Goal: Contribute content: Contribute content

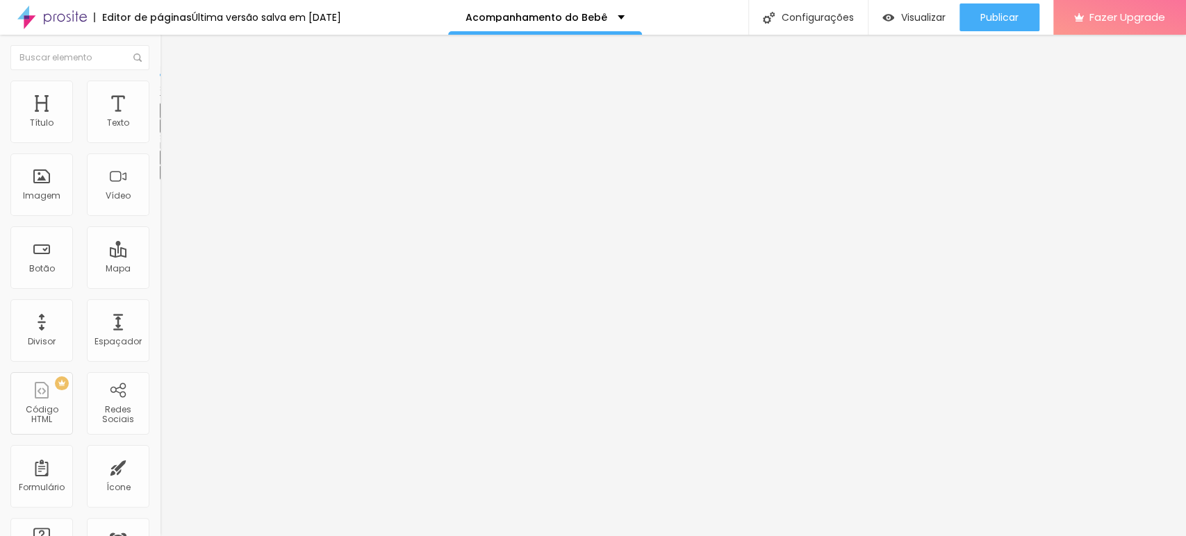
click at [160, 133] on button "button" at bounding box center [169, 126] width 19 height 15
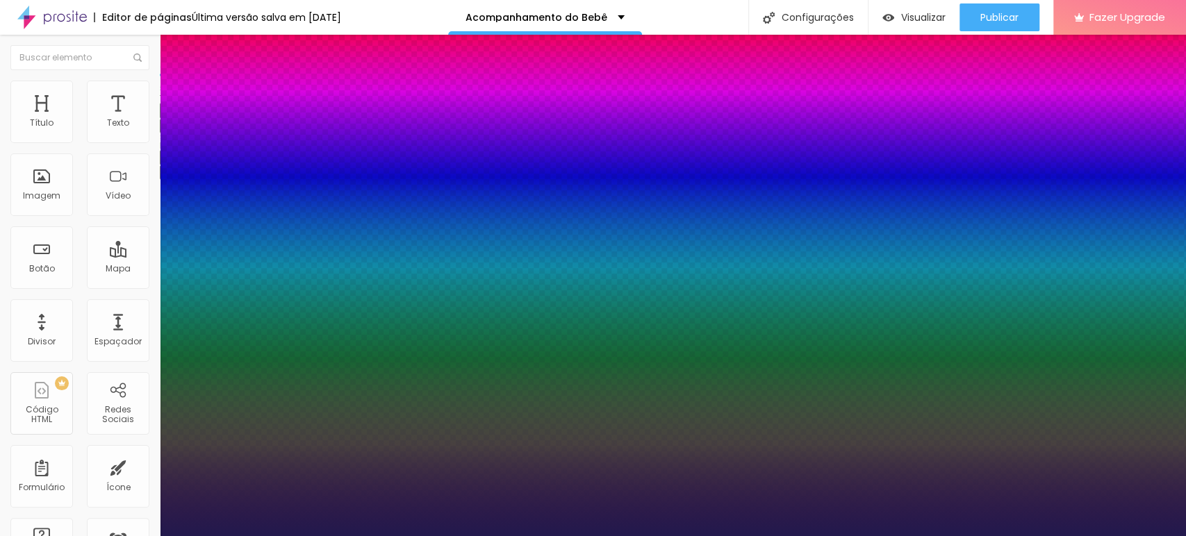
type input "1"
type input "47"
type input "1"
type input "43"
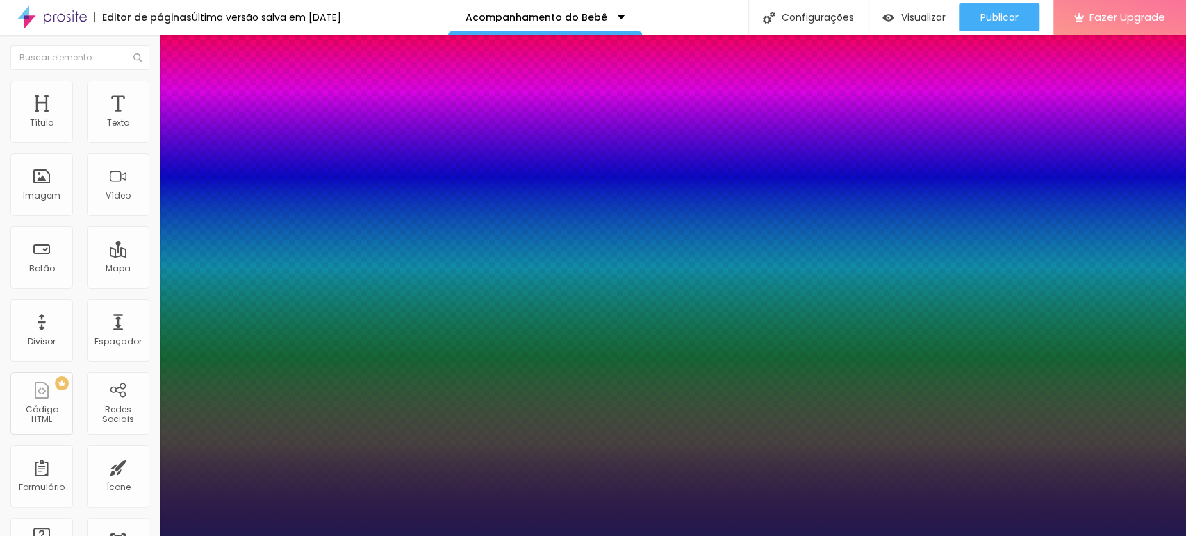
type input "43"
type input "1"
type input "38"
type input "1"
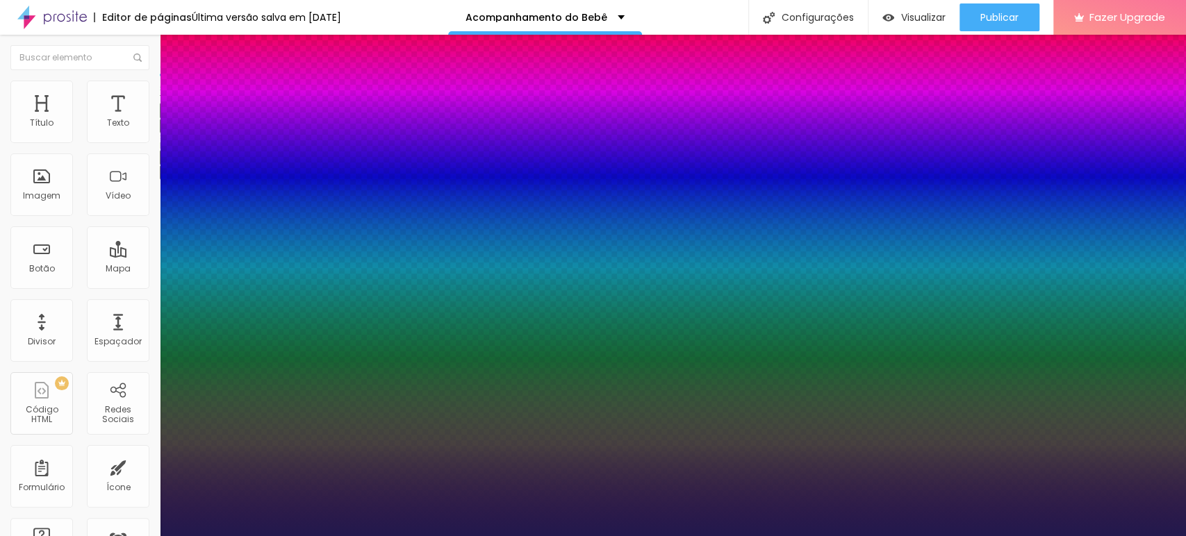
type input "35"
type input "1"
type input "34"
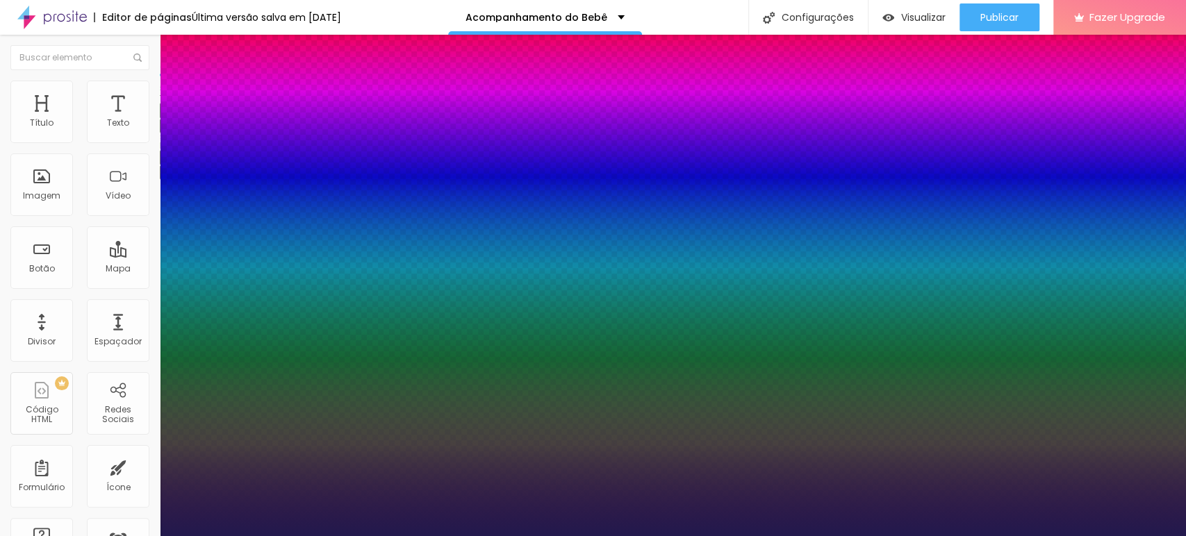
type input "1"
type input "32"
type input "1"
type input "31"
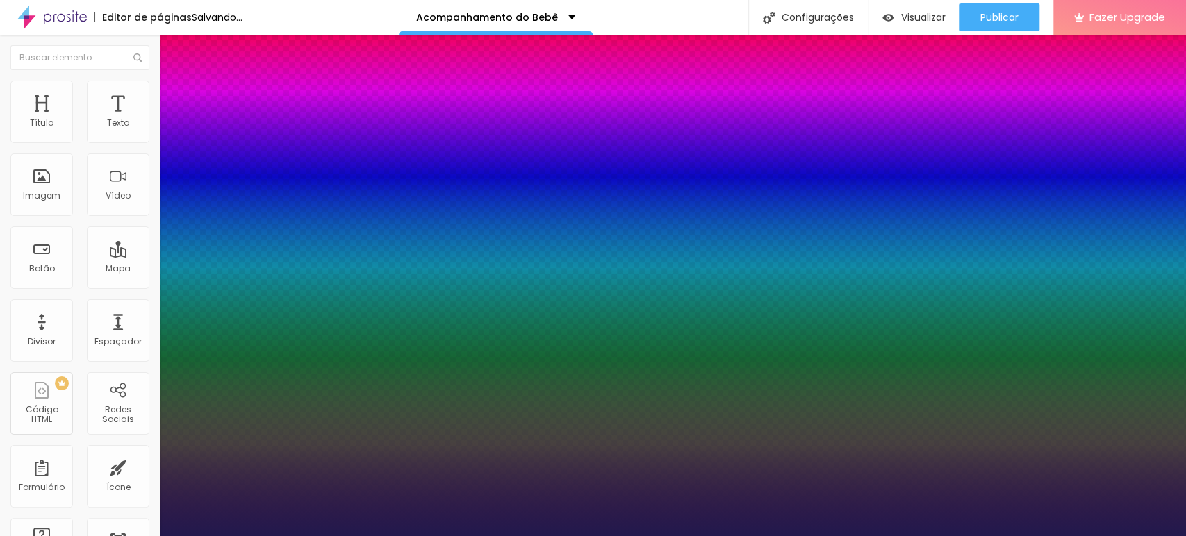
type input "31"
type input "1"
type input "30"
type input "1"
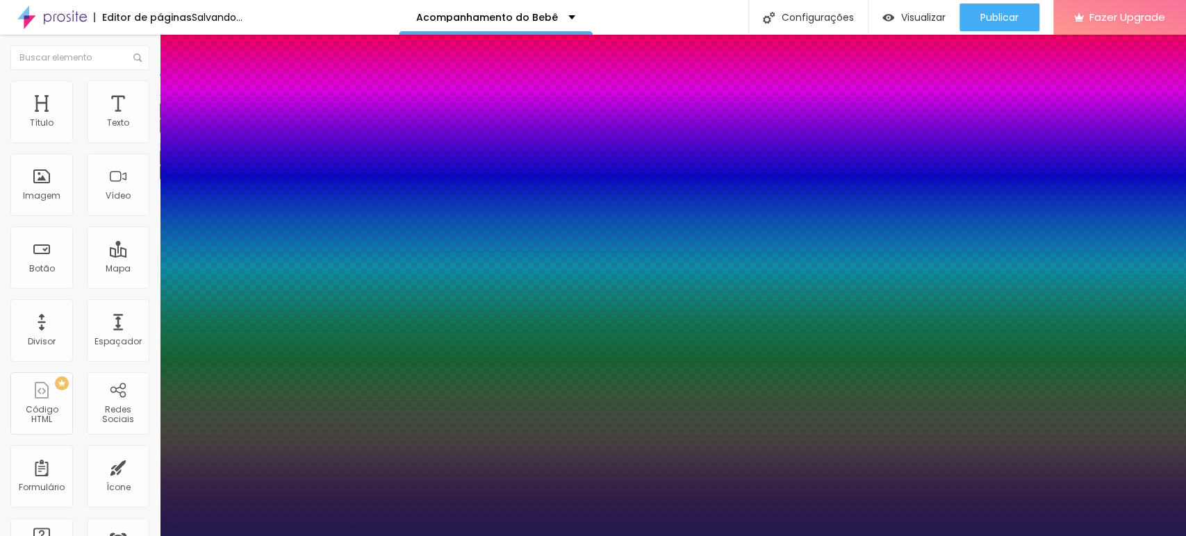
type input "28"
type input "1"
type input "27"
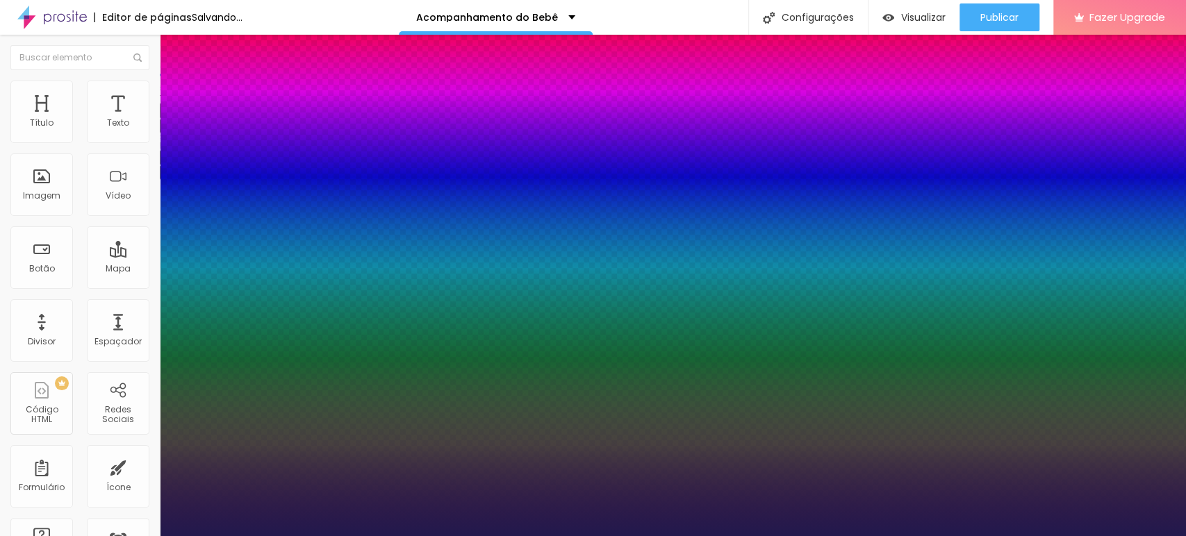
type input "1"
type input "25"
type input "1"
type input "24"
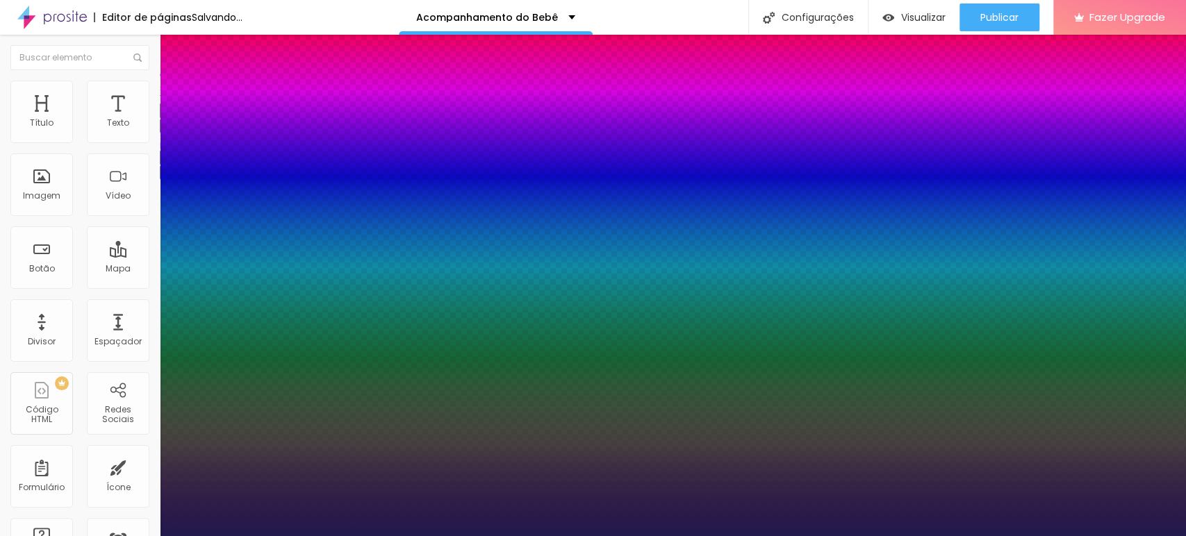
type input "24"
type input "1"
type input "23"
type input "1"
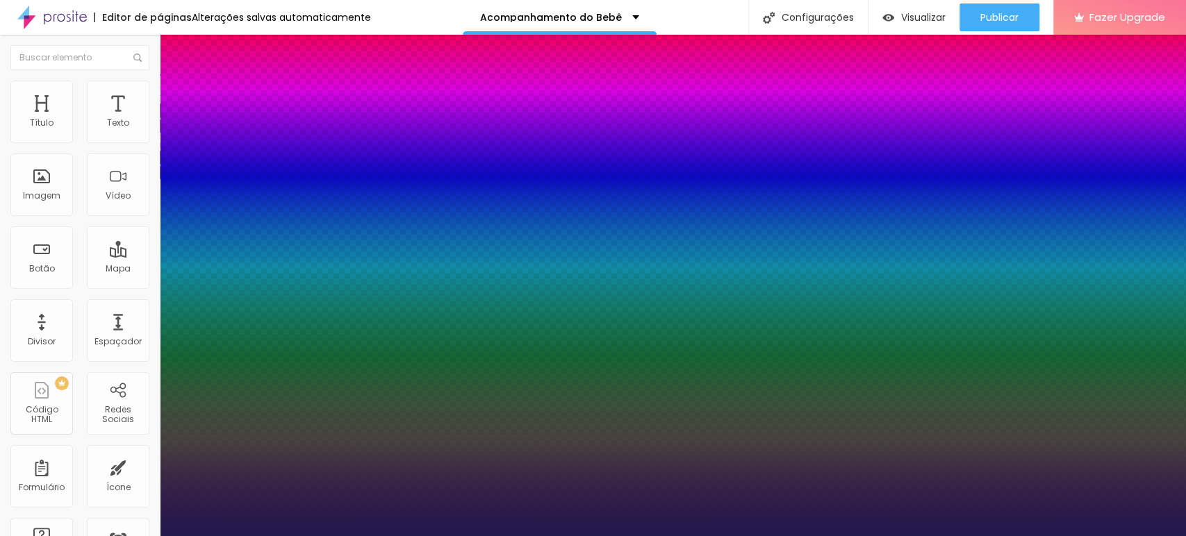
drag, startPoint x: 221, startPoint y: 235, endPoint x: 194, endPoint y: 236, distance: 26.4
type input "23"
type input "1"
click at [1004, 536] on div at bounding box center [593, 536] width 1186 height 0
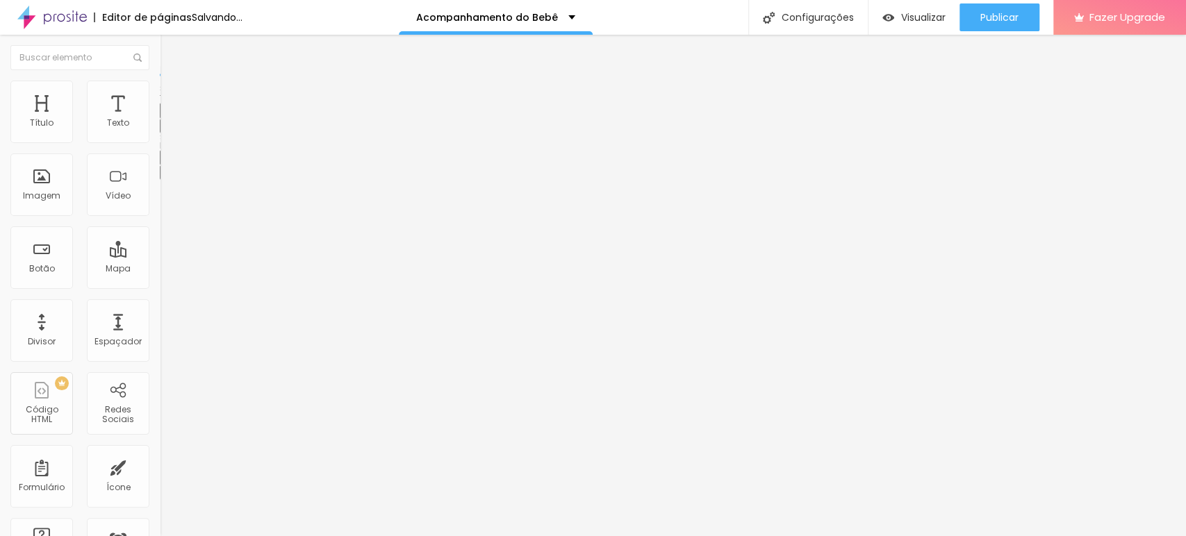
click at [1004, 19] on span "Publicar" at bounding box center [999, 17] width 38 height 11
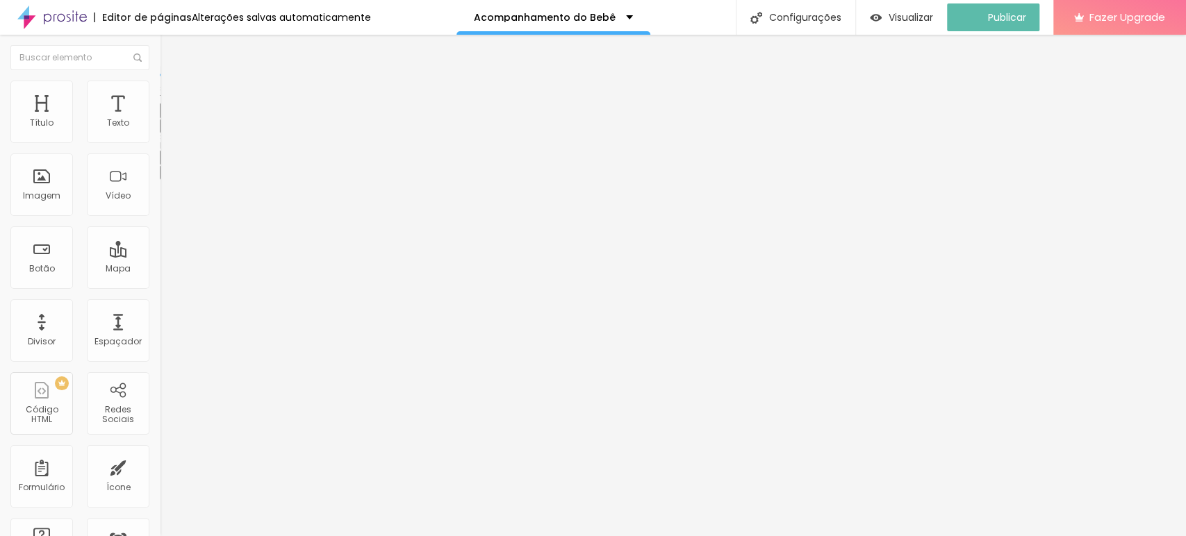
click at [160, 133] on button "button" at bounding box center [169, 126] width 19 height 15
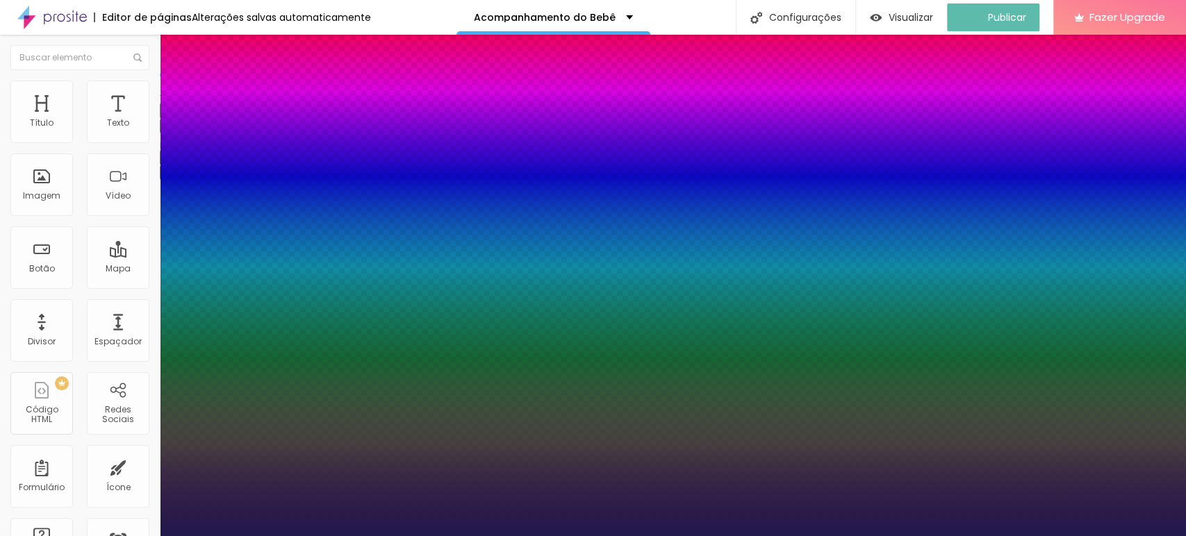
type input "1"
click at [590, 536] on div at bounding box center [593, 536] width 1186 height 0
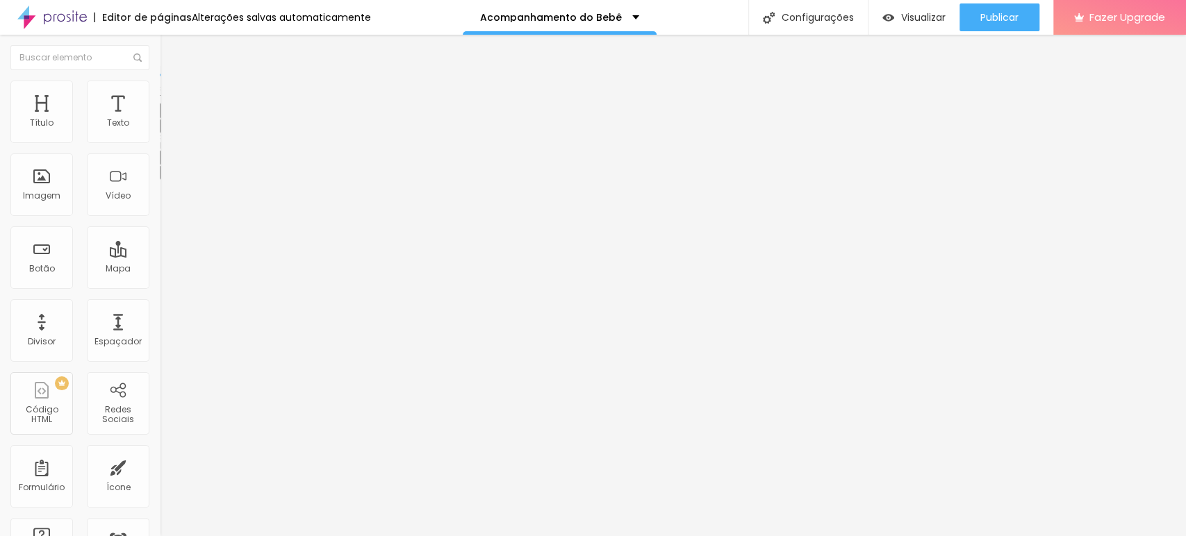
click at [165, 129] on icon "button" at bounding box center [169, 125] width 8 height 8
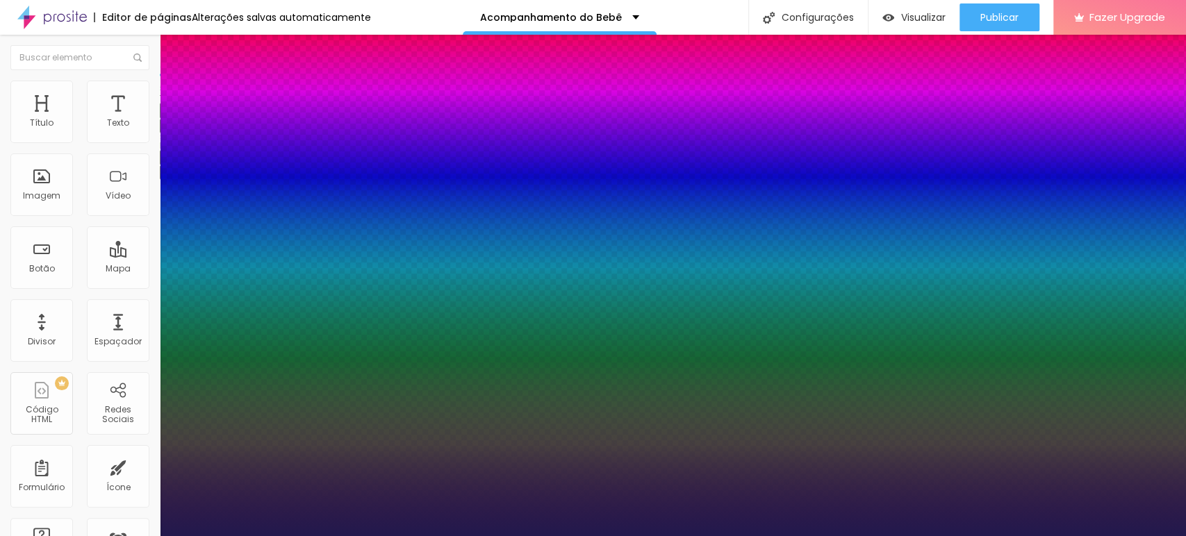
type input "1"
click at [1001, 536] on div at bounding box center [593, 536] width 1186 height 0
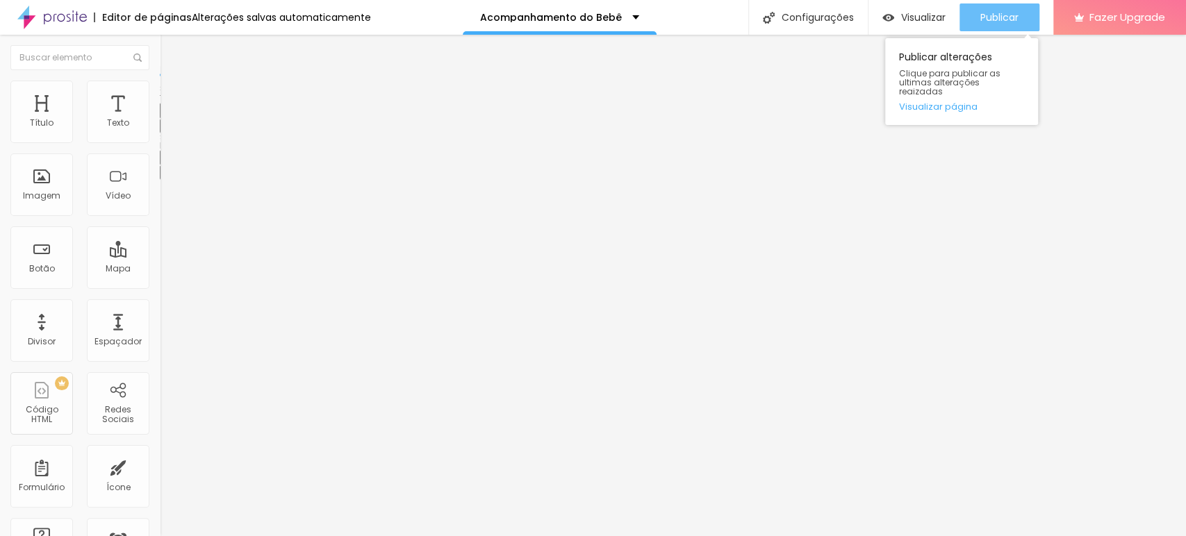
click at [995, 17] on span "Publicar" at bounding box center [999, 17] width 38 height 11
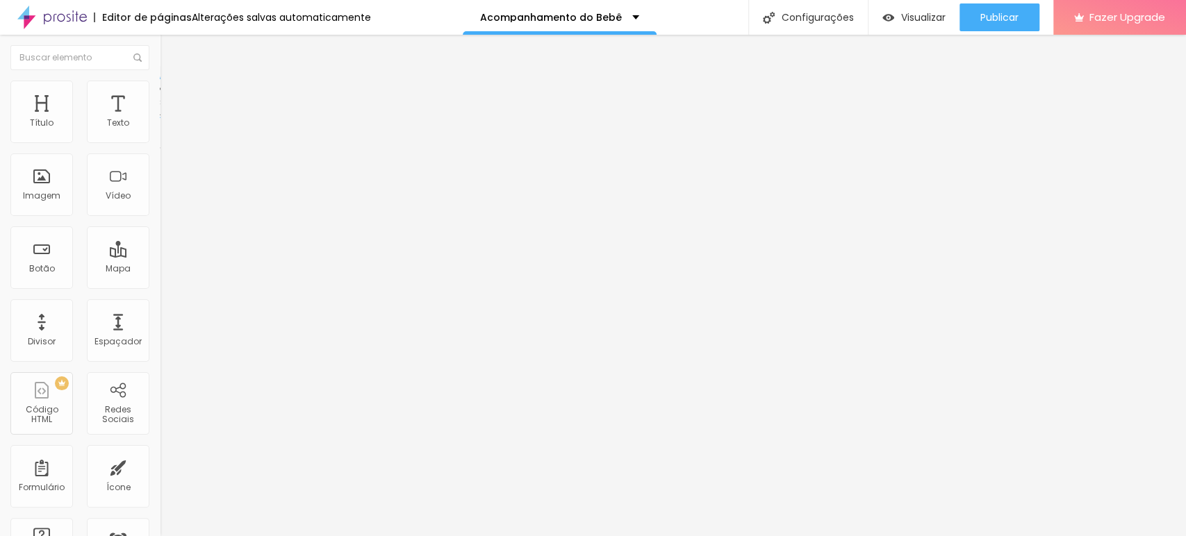
click at [160, 86] on li "Estilo" at bounding box center [240, 88] width 160 height 14
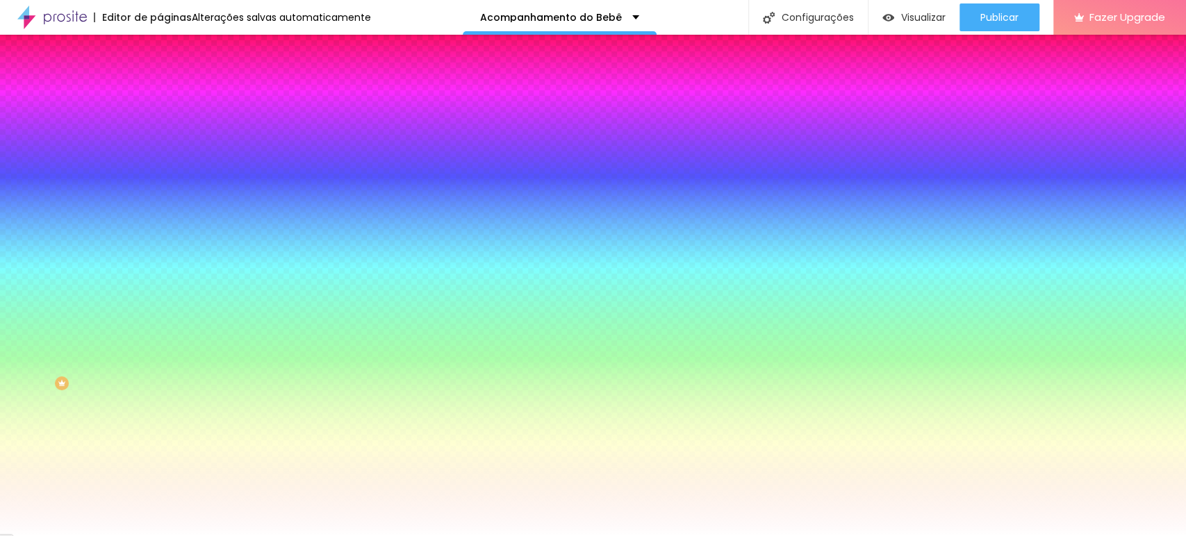
click at [160, 94] on li "Avançado" at bounding box center [240, 101] width 160 height 14
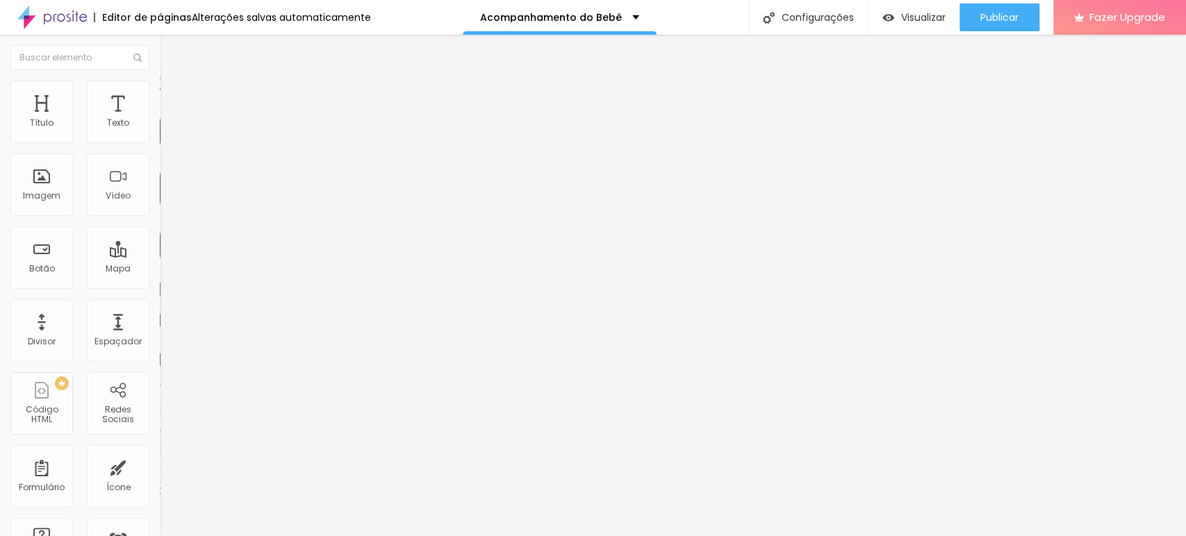
type input "35"
type input "30"
type input "25"
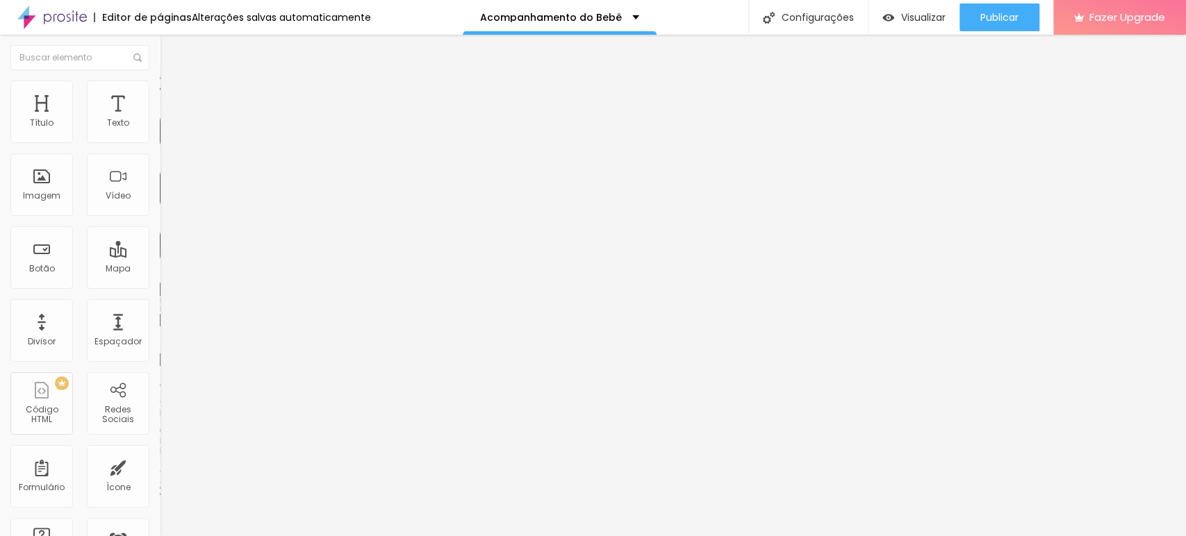
type input "25"
type input "20"
type input "15"
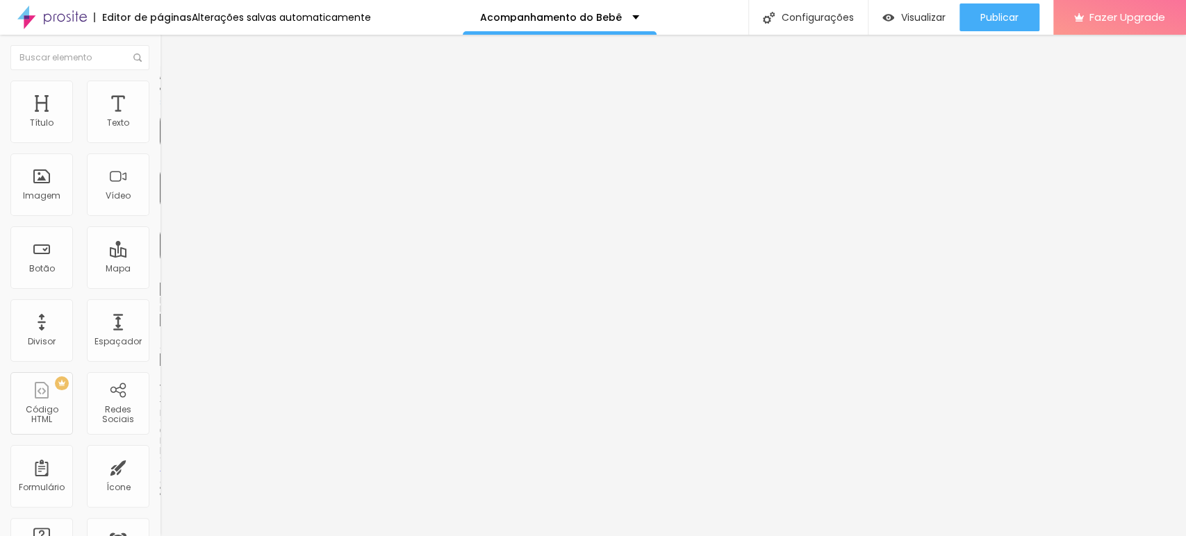
type input "20"
type input "25"
type input "30"
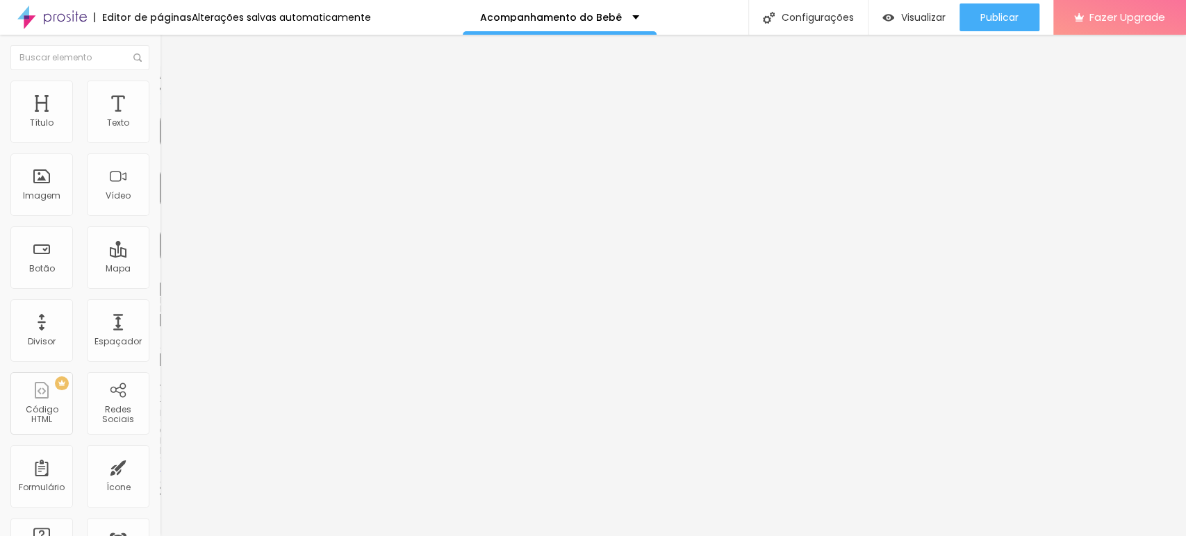
type input "30"
type input "35"
type input "40"
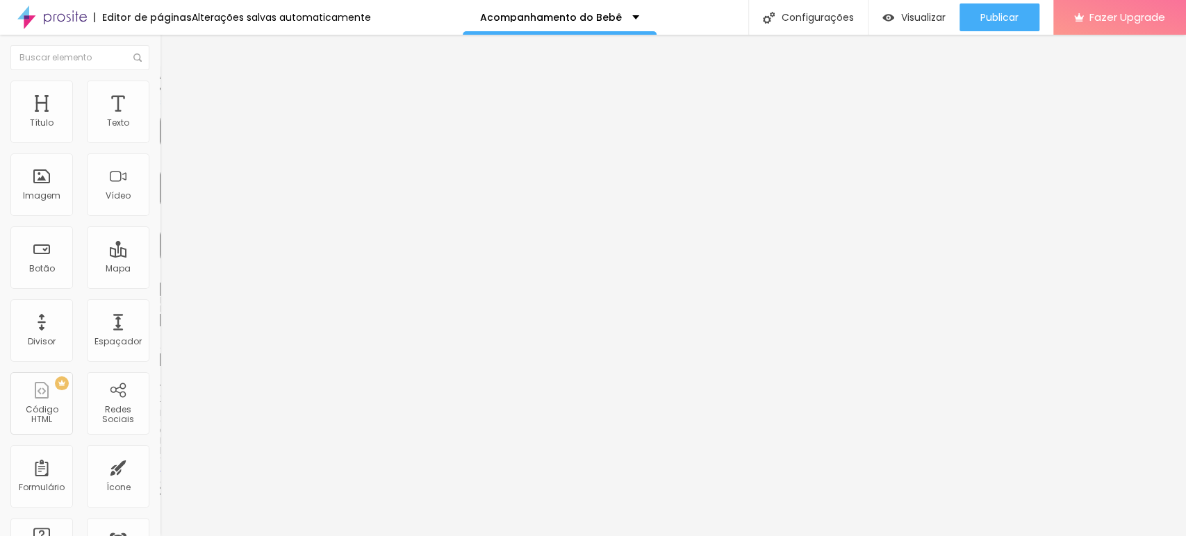
drag, startPoint x: 76, startPoint y: 137, endPoint x: 110, endPoint y: 145, distance: 35.0
type input "40"
click at [160, 270] on input "range" at bounding box center [205, 275] width 90 height 11
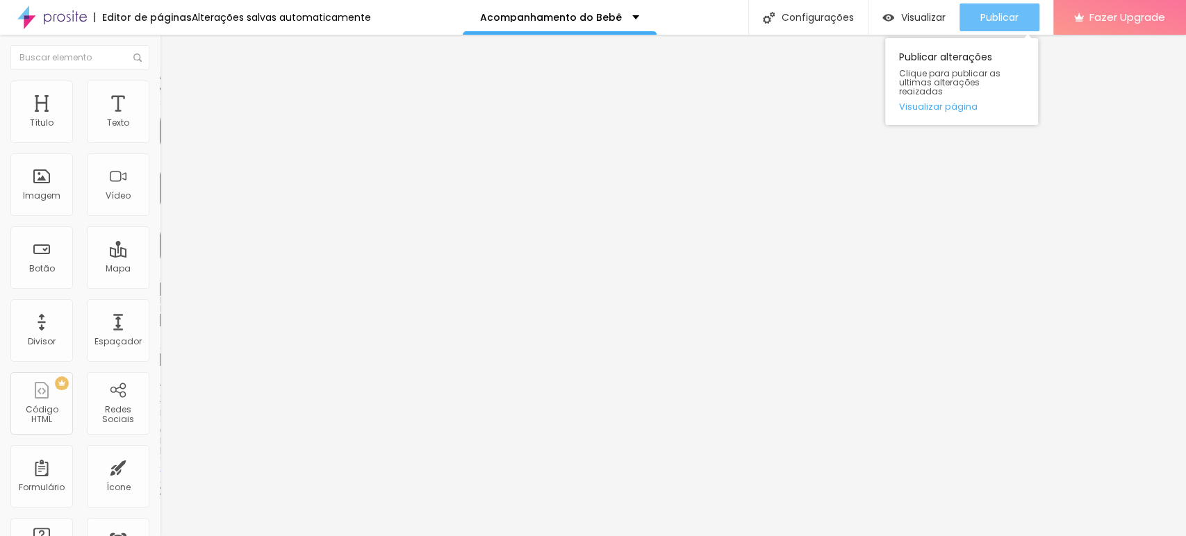
click at [1000, 15] on span "Publicar" at bounding box center [999, 17] width 38 height 11
click at [951, 102] on link "Visualizar página" at bounding box center [961, 106] width 125 height 9
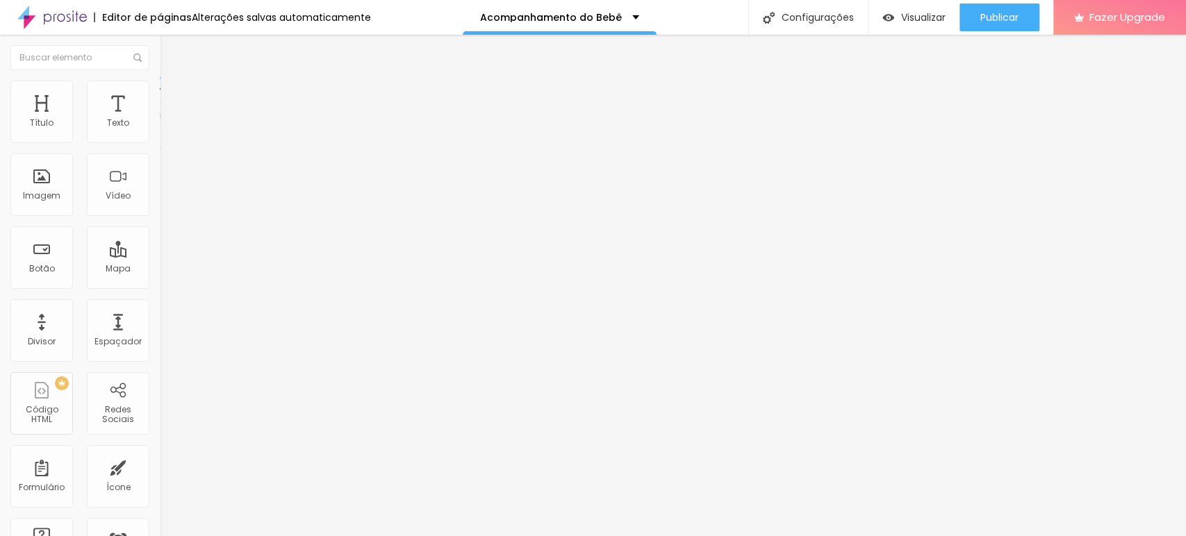
click at [160, 106] on li "Avançado" at bounding box center [240, 101] width 160 height 14
click at [160, 401] on div at bounding box center [240, 401] width 160 height 0
type input "35"
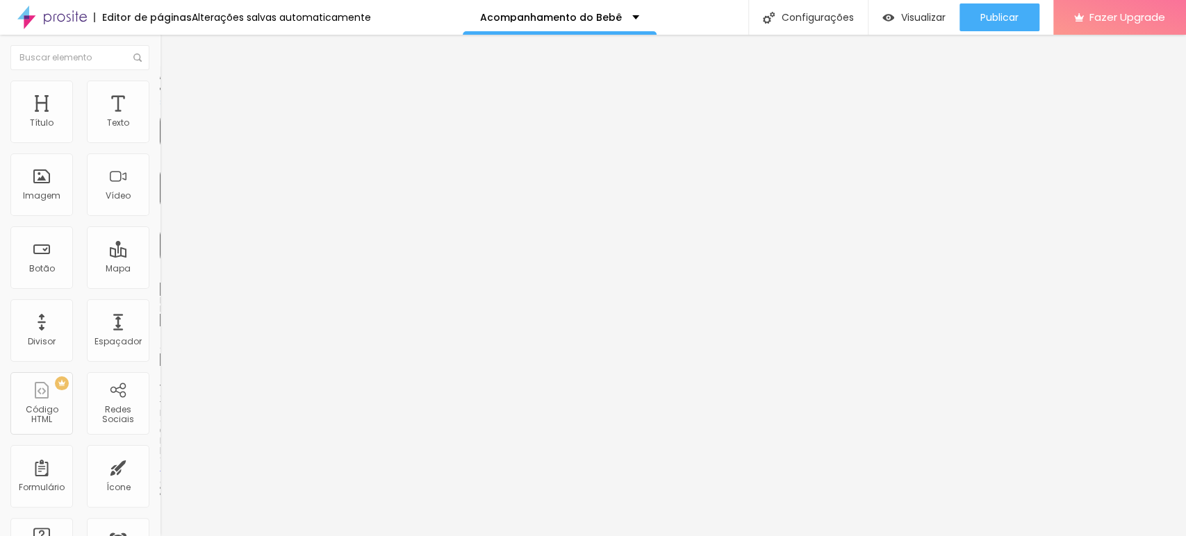
type input "30"
type input "25"
type input "20"
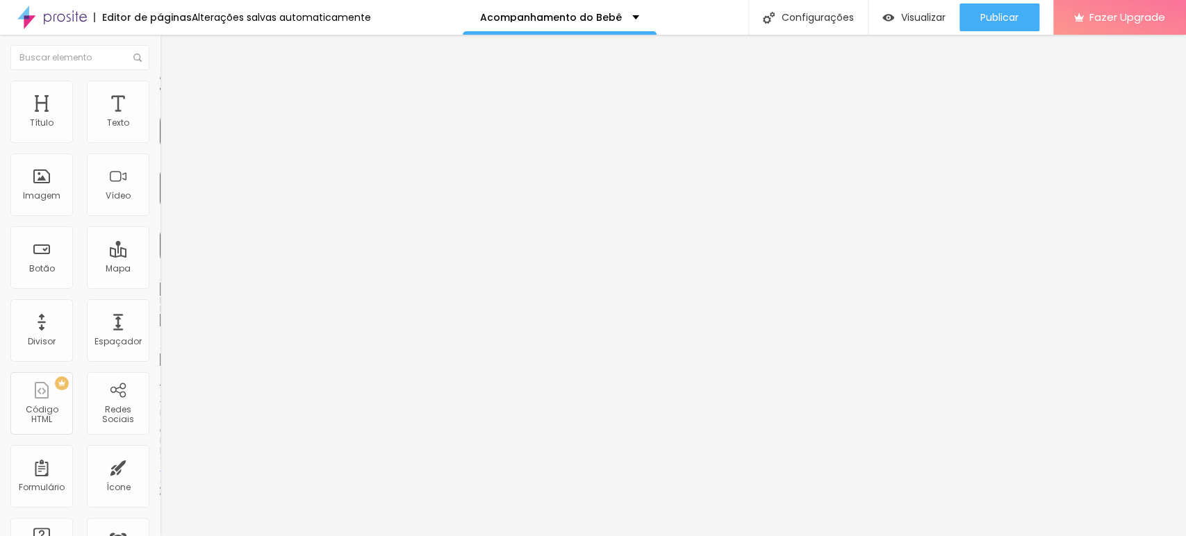
type input "20"
type input "25"
type input "30"
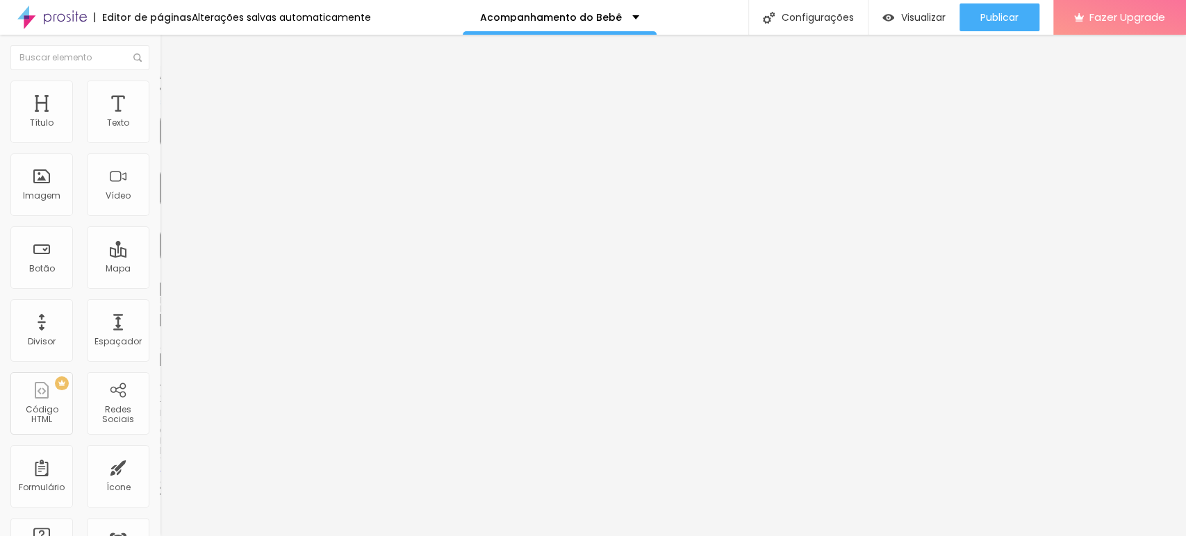
type input "35"
drag, startPoint x: 81, startPoint y: 135, endPoint x: 156, endPoint y: 222, distance: 115.2
type input "35"
click at [160, 270] on input "range" at bounding box center [205, 275] width 90 height 11
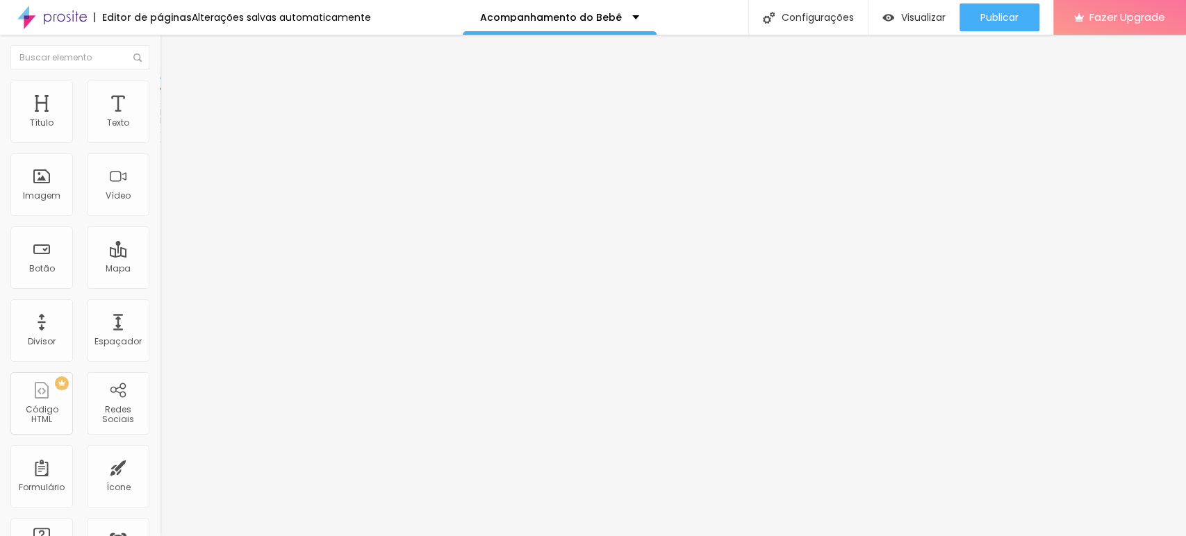
click at [160, 126] on span "Encaixotado" at bounding box center [187, 121] width 54 height 12
click at [160, 148] on span "Completo" at bounding box center [181, 142] width 42 height 12
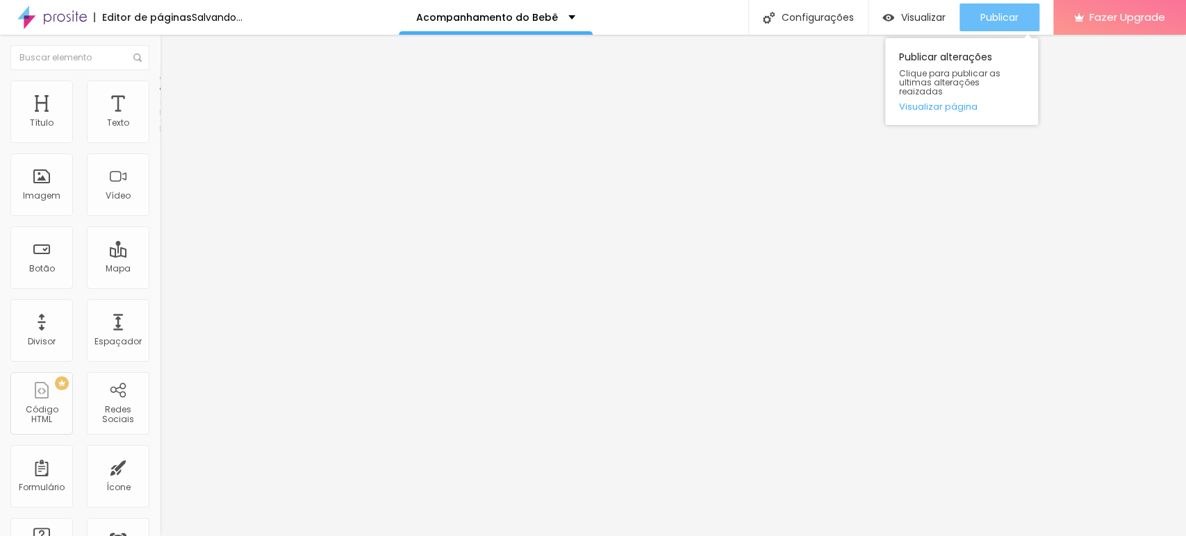
click at [1002, 8] on div "Publicar" at bounding box center [999, 17] width 38 height 28
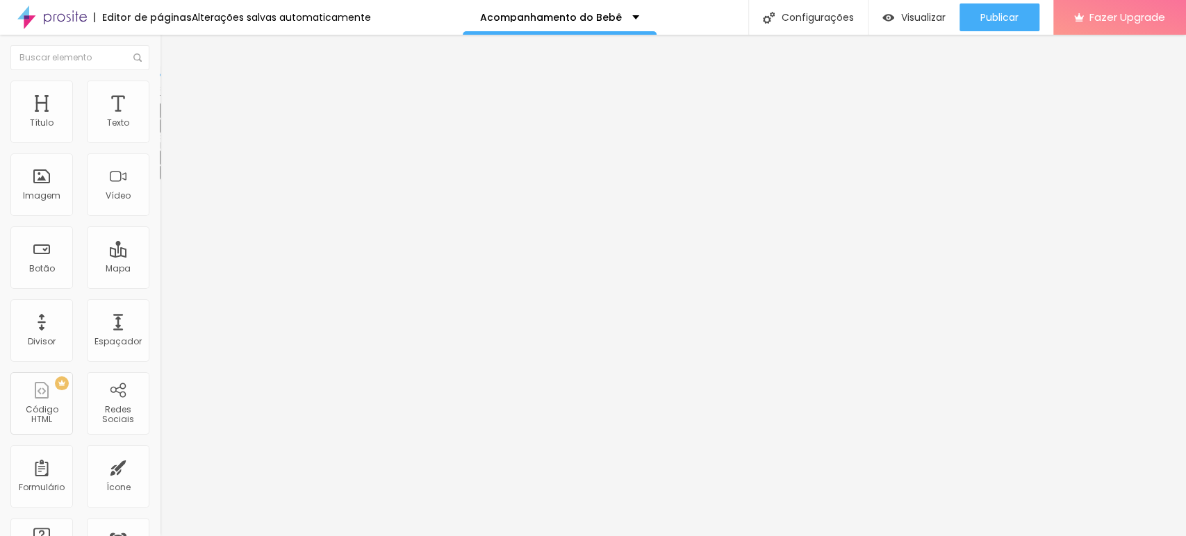
click at [165, 129] on icon "button" at bounding box center [169, 125] width 8 height 8
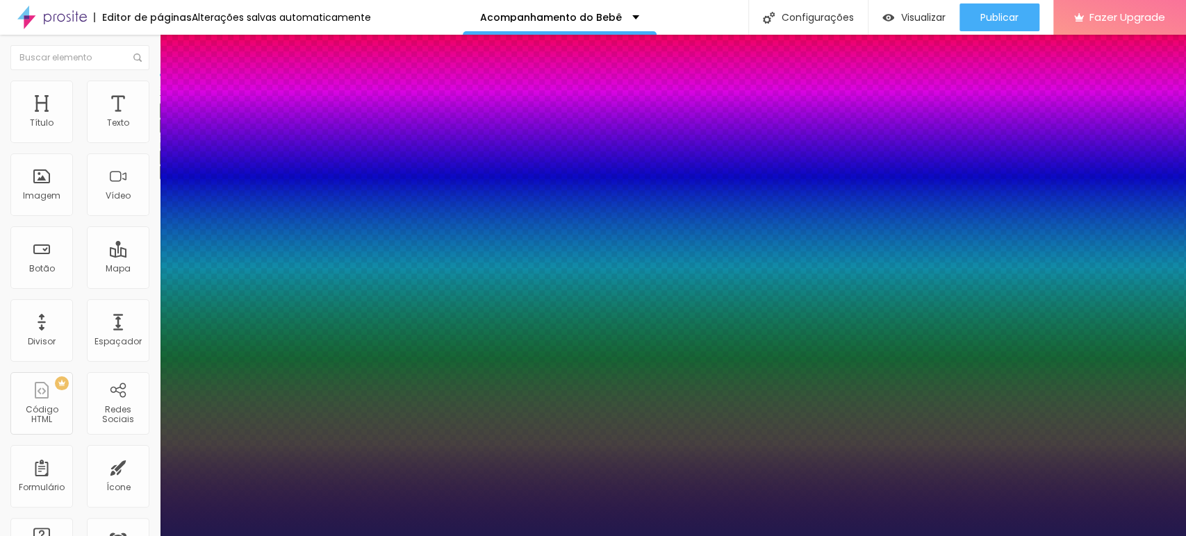
type input "1"
click at [405, 536] on div at bounding box center [593, 536] width 1186 height 0
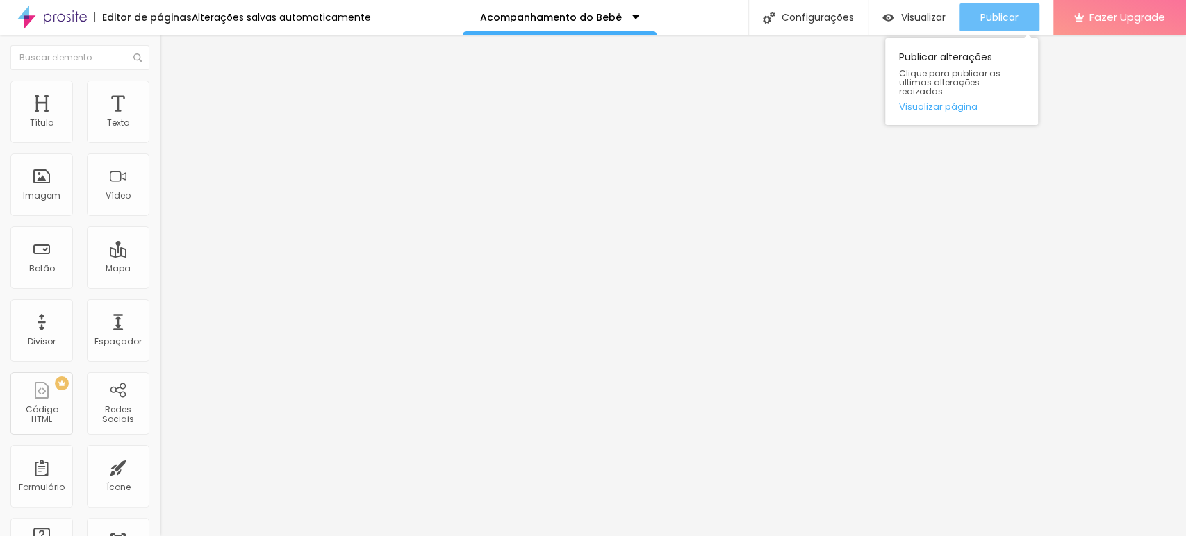
click at [980, 8] on div "Publicar" at bounding box center [999, 17] width 38 height 28
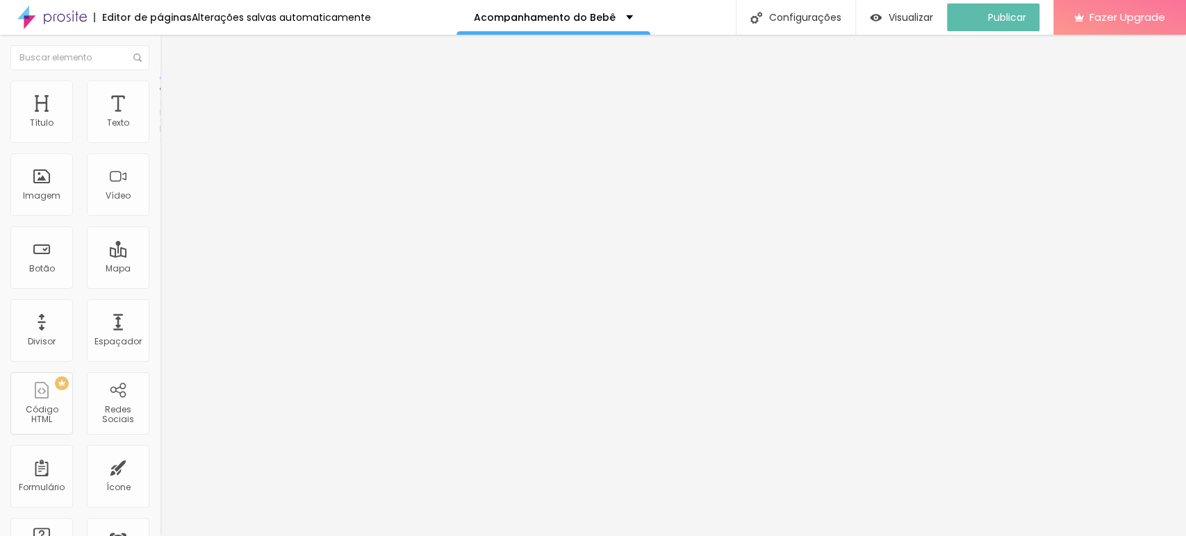
click at [172, 98] on span "Avançado" at bounding box center [195, 104] width 46 height 12
click at [160, 86] on img at bounding box center [166, 87] width 13 height 13
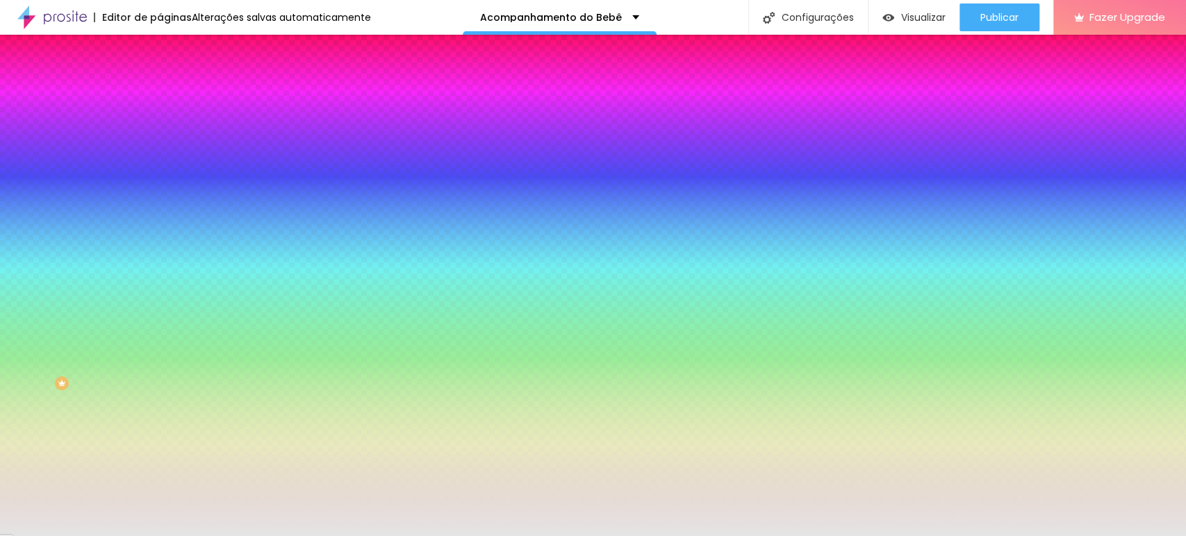
click at [160, 144] on span "Parallax" at bounding box center [177, 139] width 34 height 12
click at [160, 153] on span "Nenhum" at bounding box center [178, 147] width 36 height 12
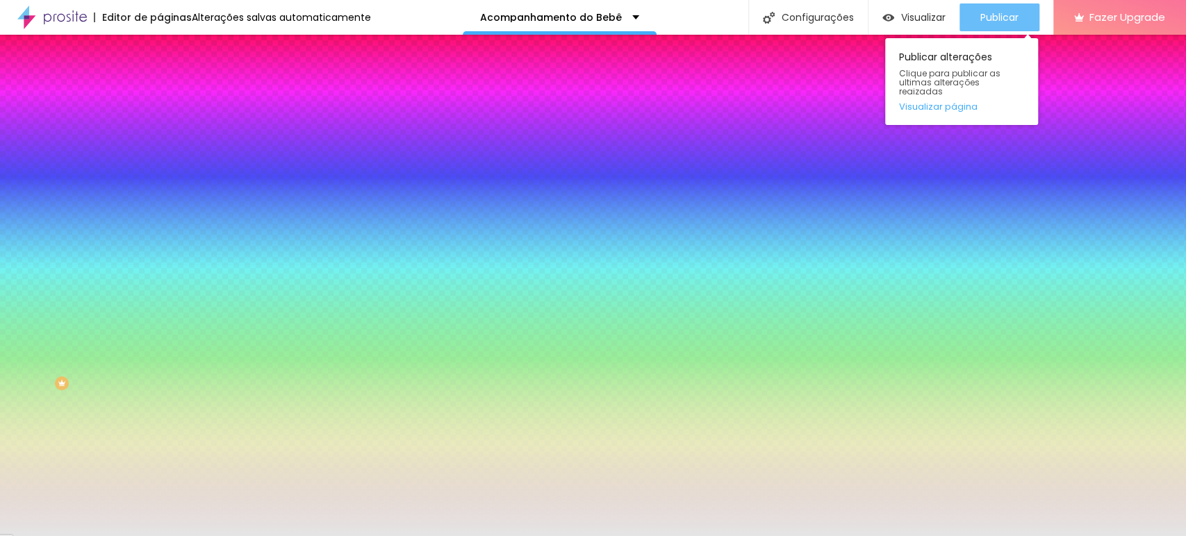
click at [987, 12] on span "Publicar" at bounding box center [999, 17] width 38 height 11
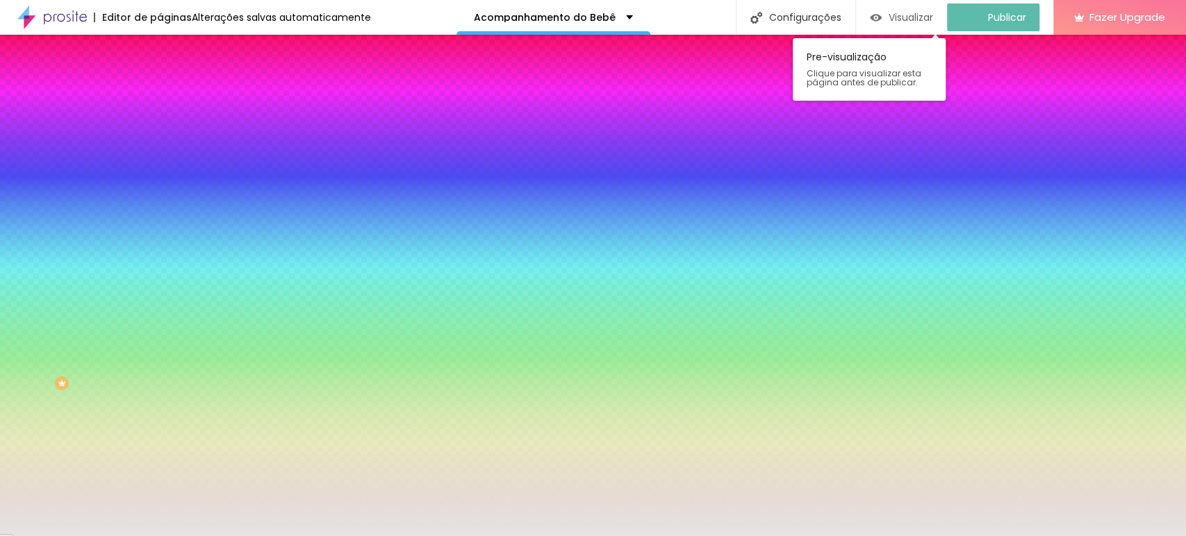
click at [900, 15] on span "Visualizar" at bounding box center [910, 17] width 44 height 11
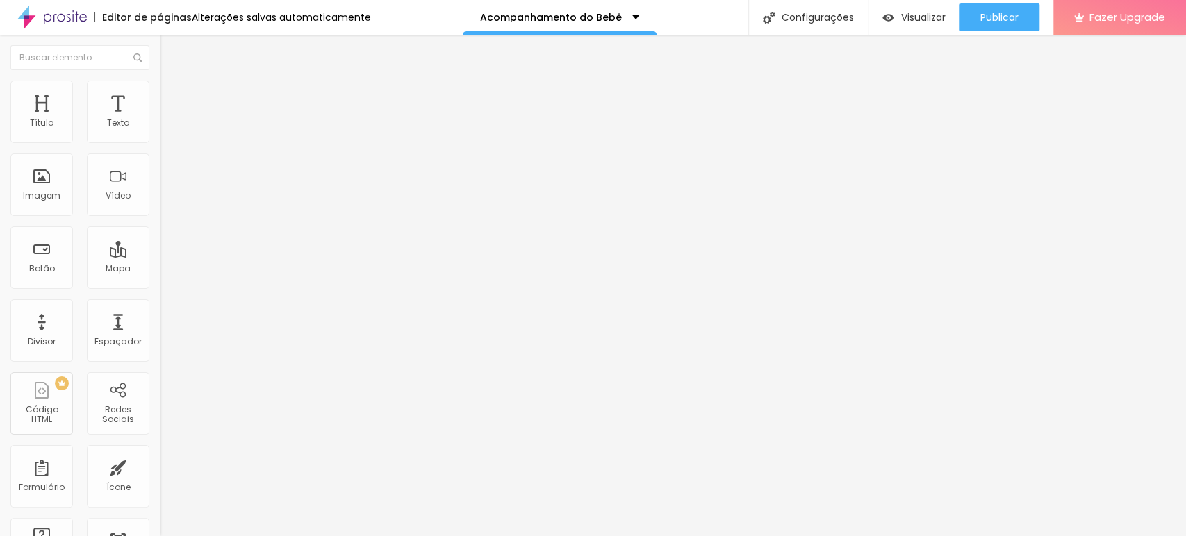
click at [160, 126] on span "Completo" at bounding box center [181, 121] width 42 height 12
click at [160, 133] on div "Encaixotado" at bounding box center [240, 129] width 160 height 8
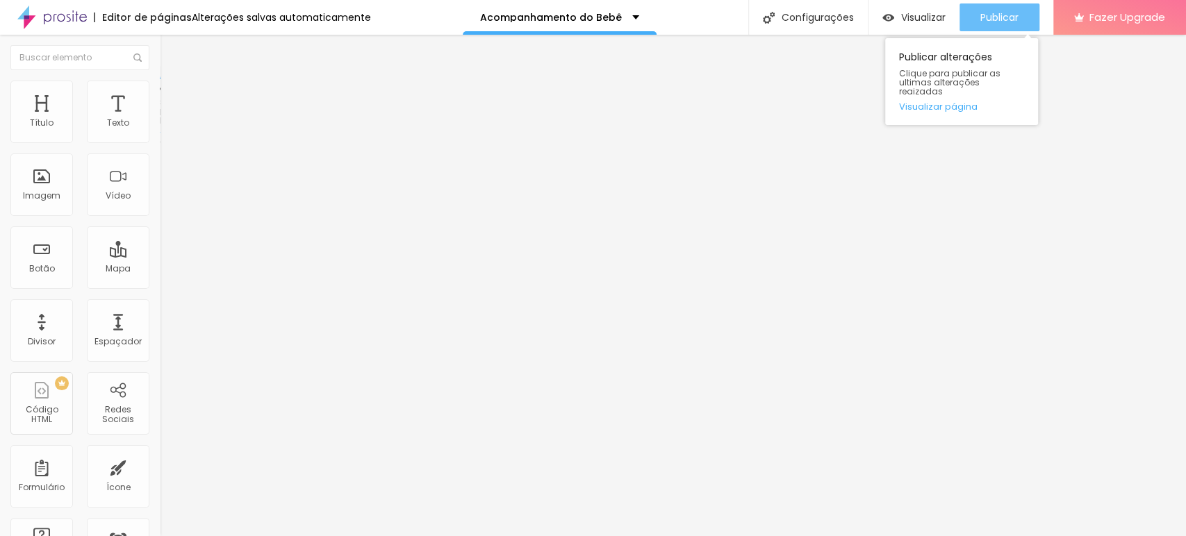
click at [1011, 13] on span "Publicar" at bounding box center [999, 17] width 38 height 11
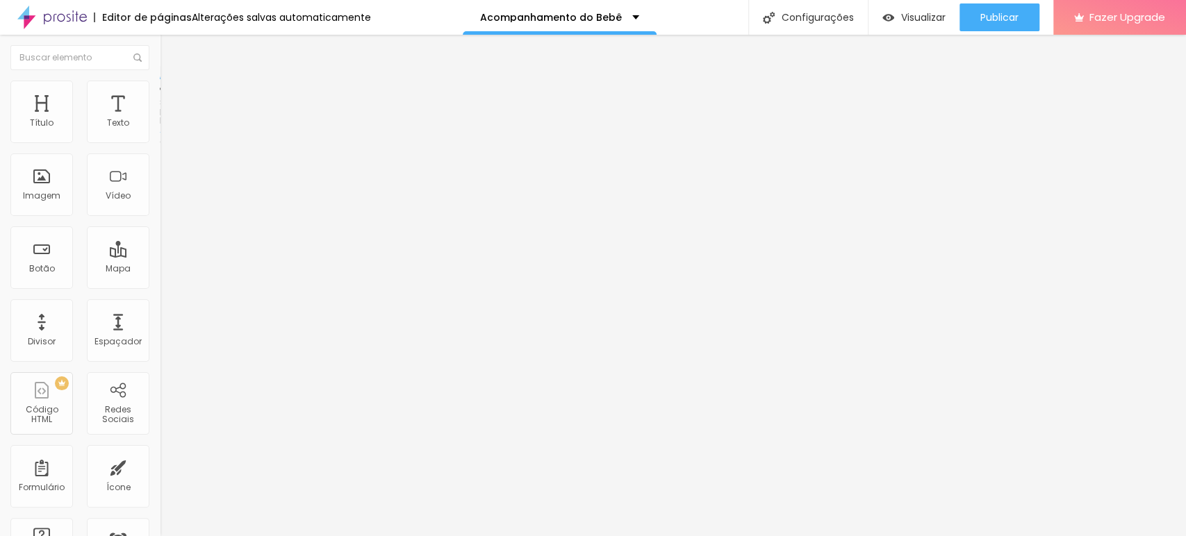
click at [160, 81] on img at bounding box center [166, 87] width 13 height 13
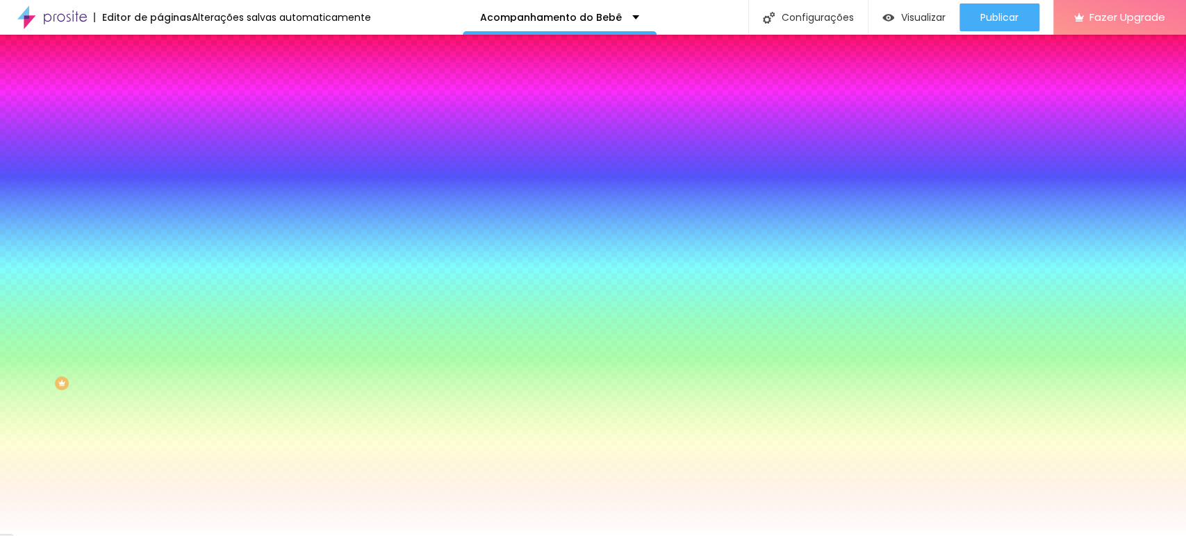
click at [160, 144] on span "Nenhum" at bounding box center [178, 139] width 36 height 12
click at [160, 165] on div "Parallax" at bounding box center [240, 160] width 160 height 8
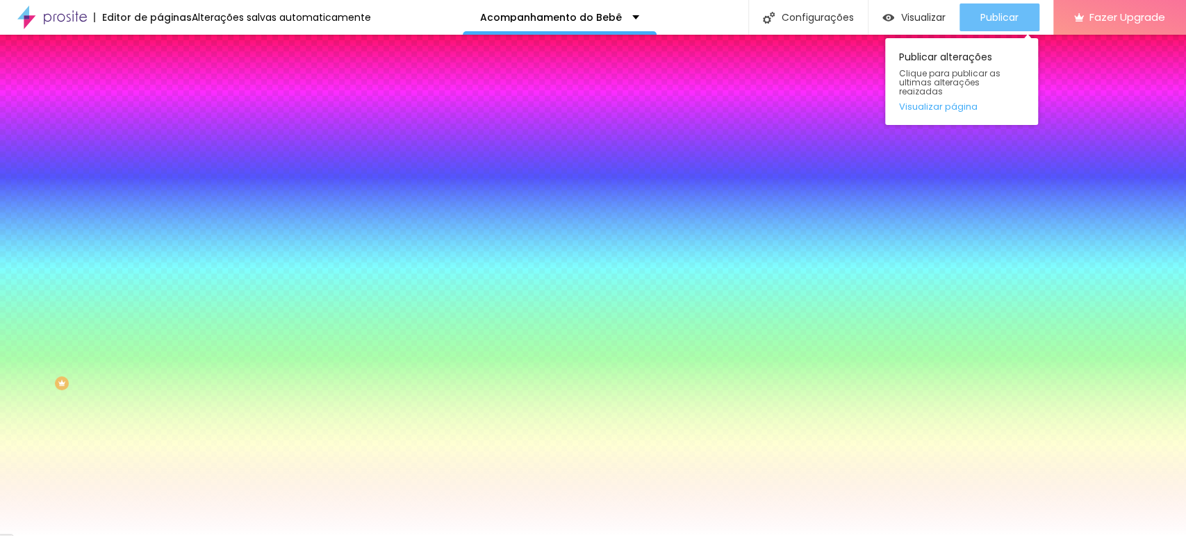
click at [1002, 16] on span "Publicar" at bounding box center [999, 17] width 38 height 11
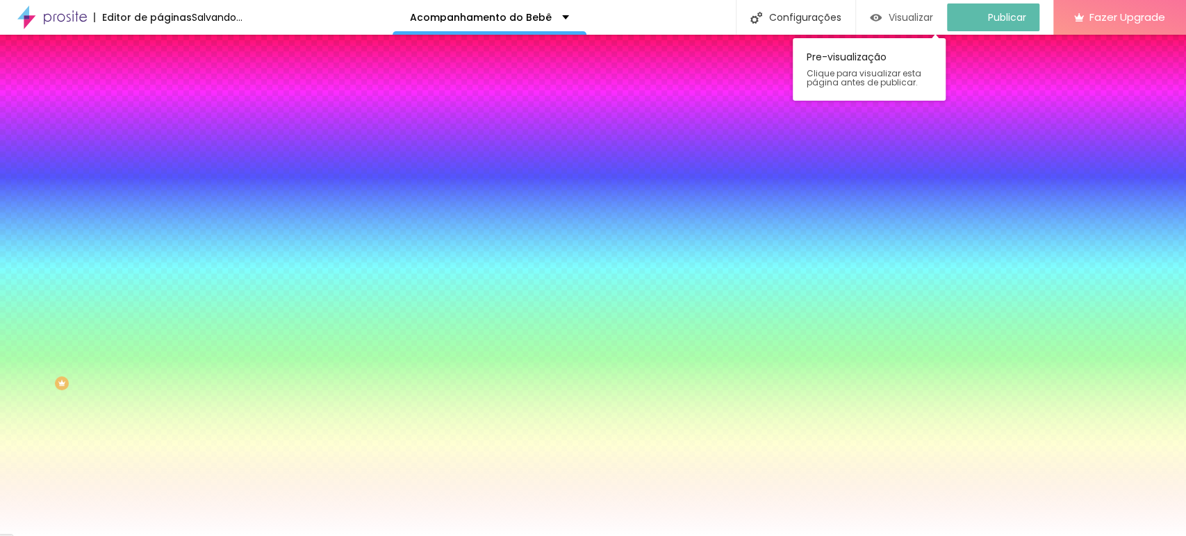
click at [924, 26] on div "Visualizar" at bounding box center [901, 17] width 63 height 28
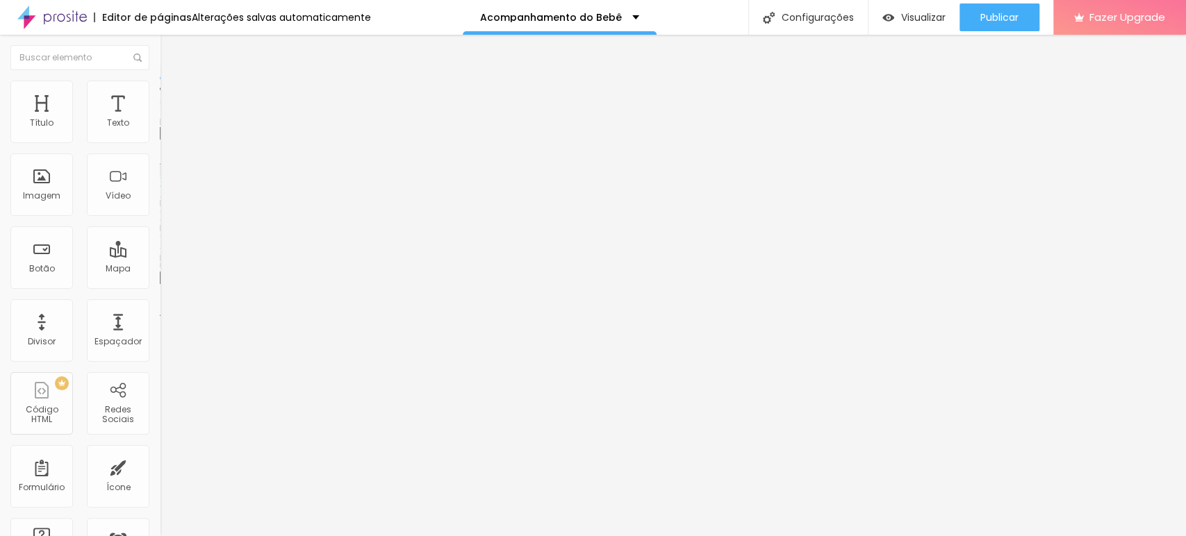
click at [160, 119] on span "Trocar imagem" at bounding box center [198, 114] width 76 height 12
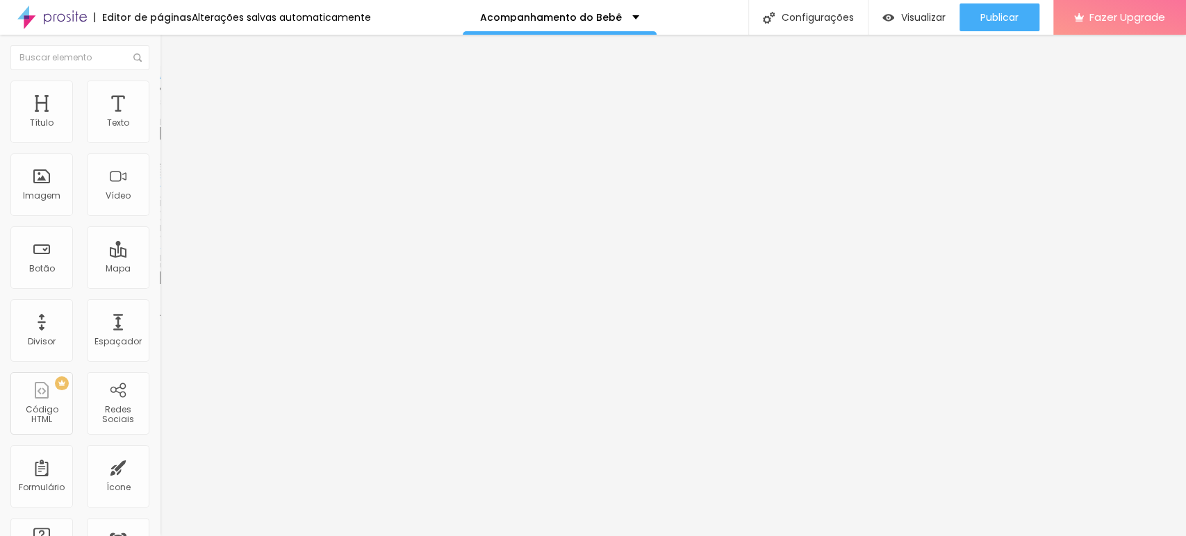
click at [170, 51] on div "Editar Imagem" at bounding box center [216, 50] width 93 height 11
click at [549, 4] on div "Acompanhamento do Bebê" at bounding box center [560, 17] width 194 height 35
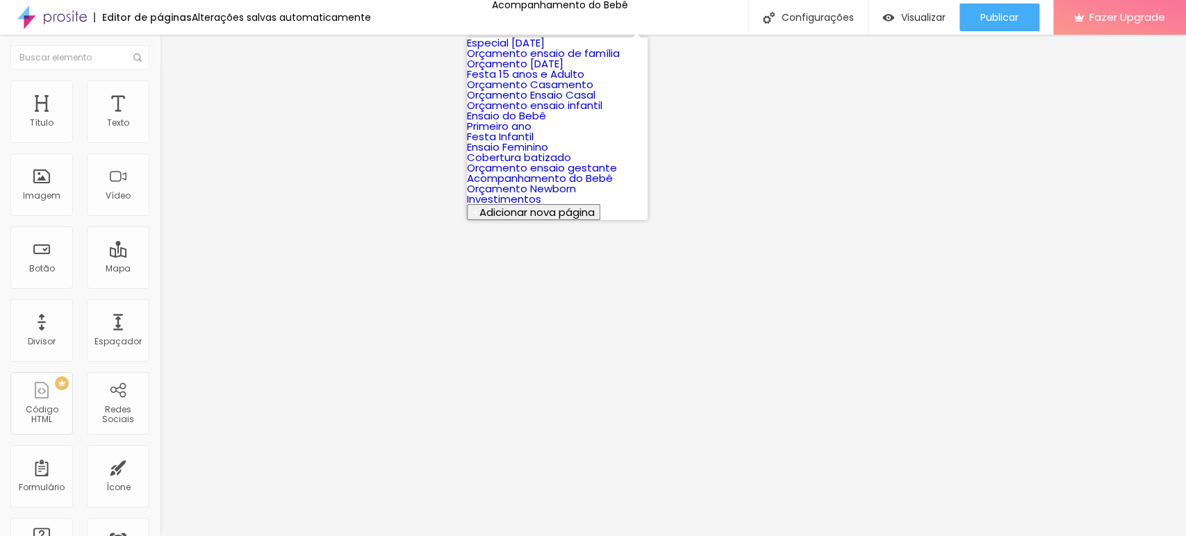
scroll to position [231, 0]
click at [562, 196] on link "Orçamento Newborn" at bounding box center [521, 188] width 109 height 15
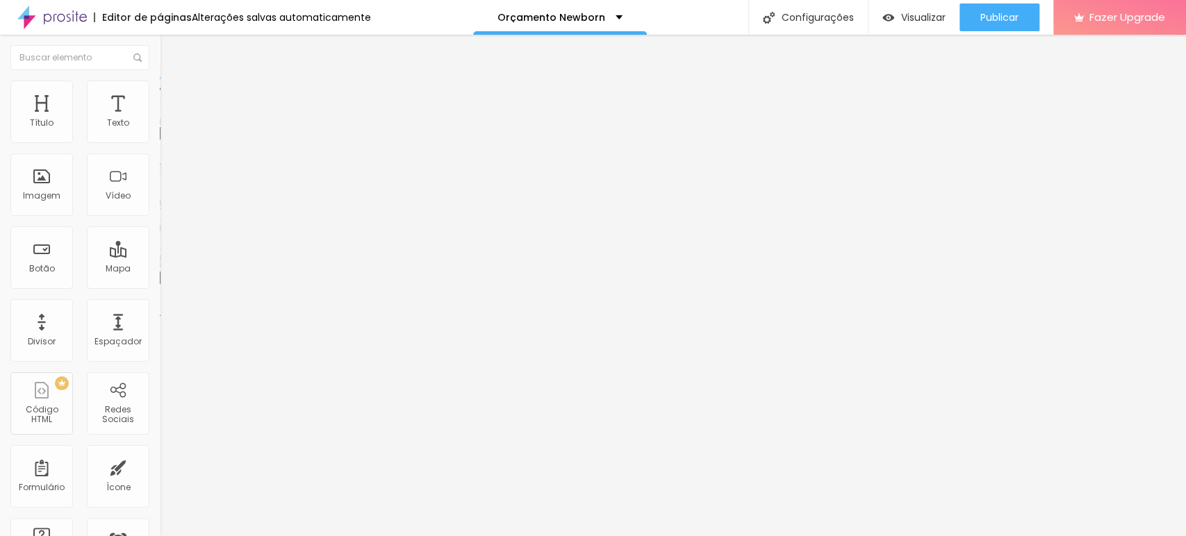
click at [160, 119] on span "Trocar imagem" at bounding box center [198, 114] width 76 height 12
drag, startPoint x: 133, startPoint y: 181, endPoint x: 421, endPoint y: 307, distance: 314.5
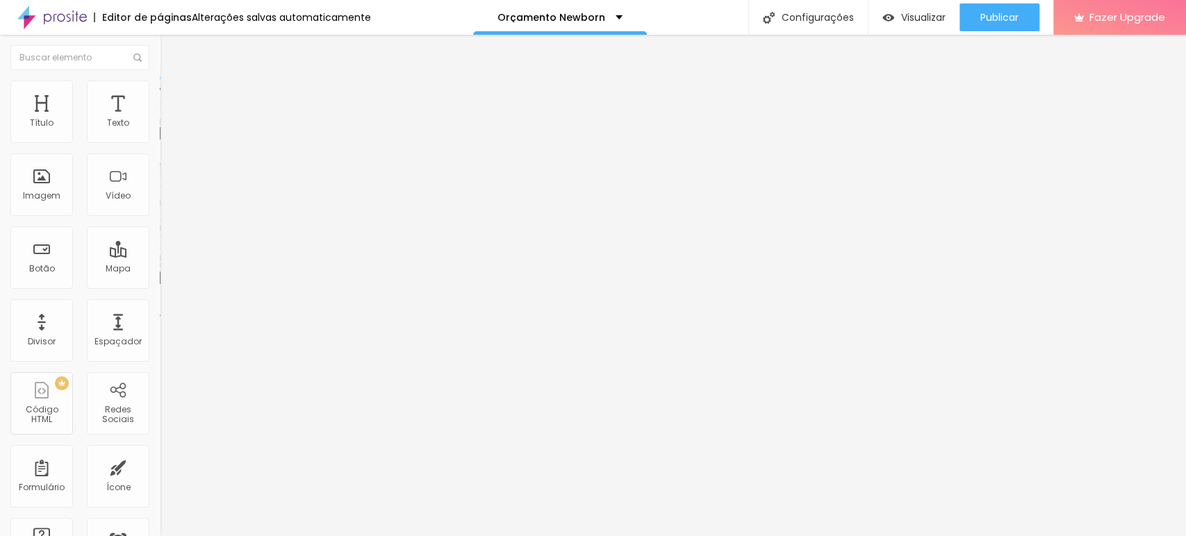
click at [160, 119] on span "Trocar imagem" at bounding box center [198, 114] width 76 height 12
click at [160, 119] on span "Adicionar imagem" at bounding box center [205, 114] width 90 height 12
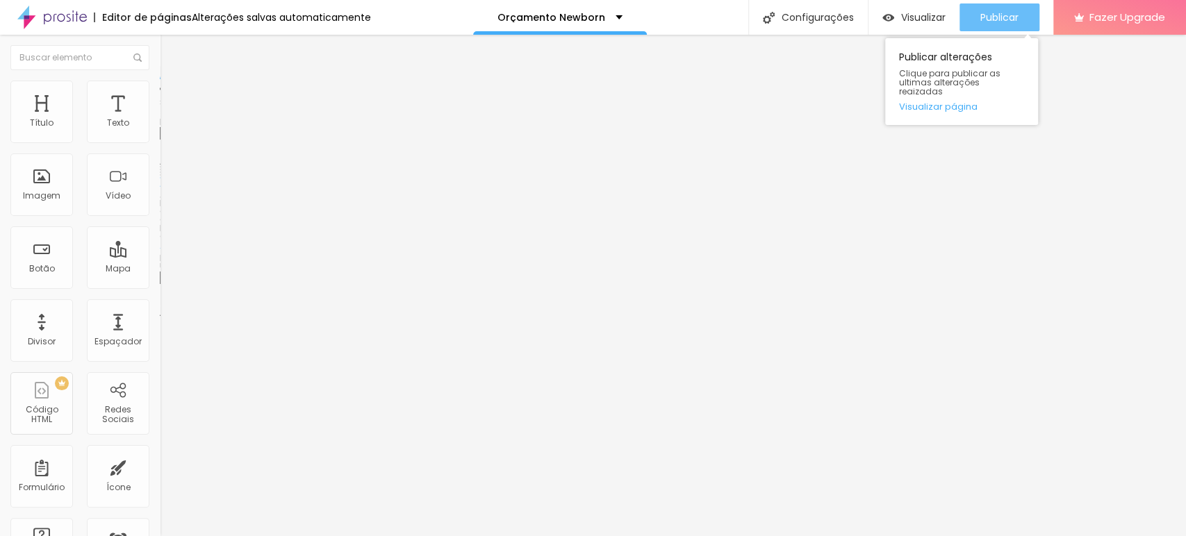
click at [988, 20] on span "Publicar" at bounding box center [999, 17] width 38 height 11
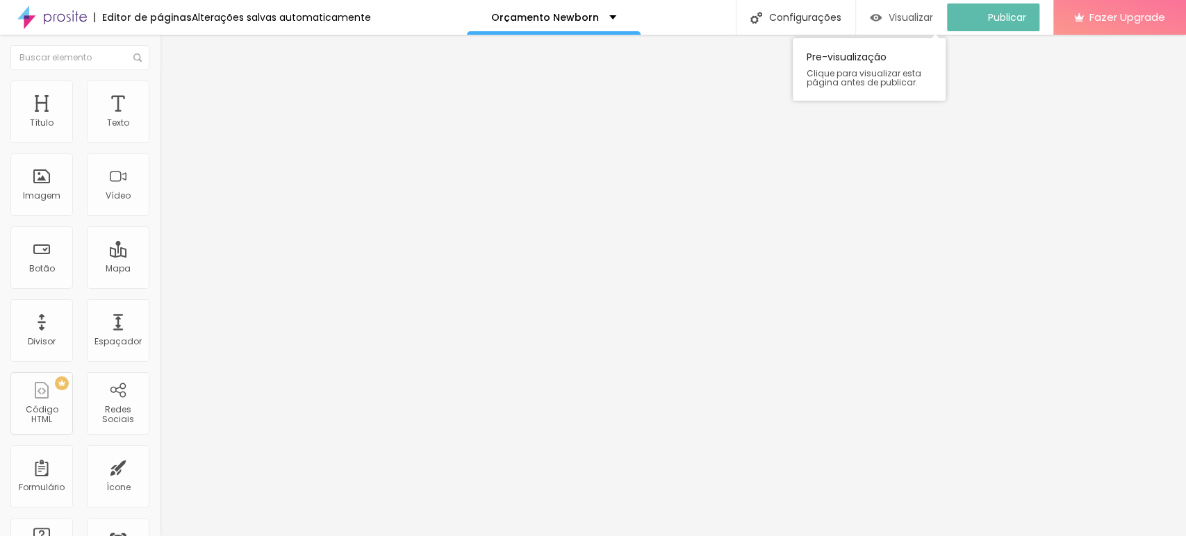
click at [930, 29] on div "Visualizar" at bounding box center [901, 17] width 63 height 28
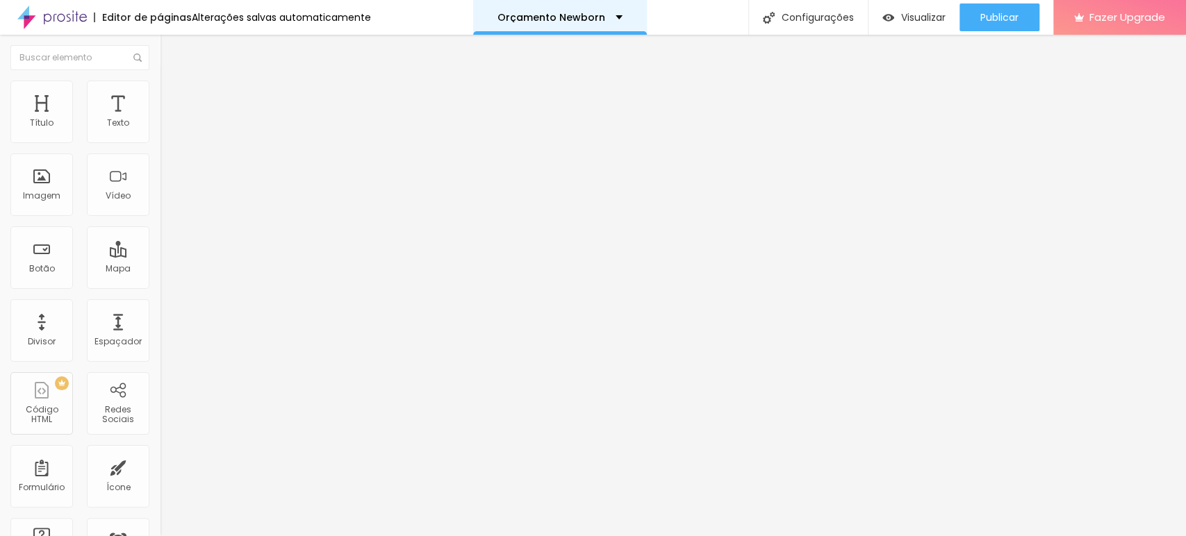
click at [528, 6] on div "Orçamento Newborn" at bounding box center [560, 17] width 174 height 35
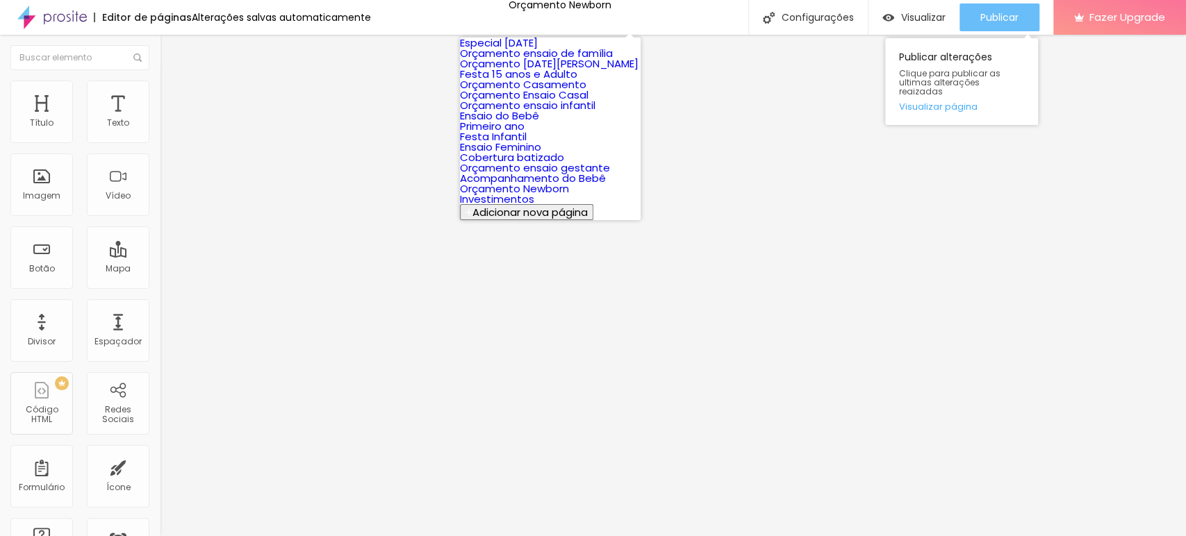
click at [1007, 6] on div "Publicar" at bounding box center [999, 17] width 38 height 28
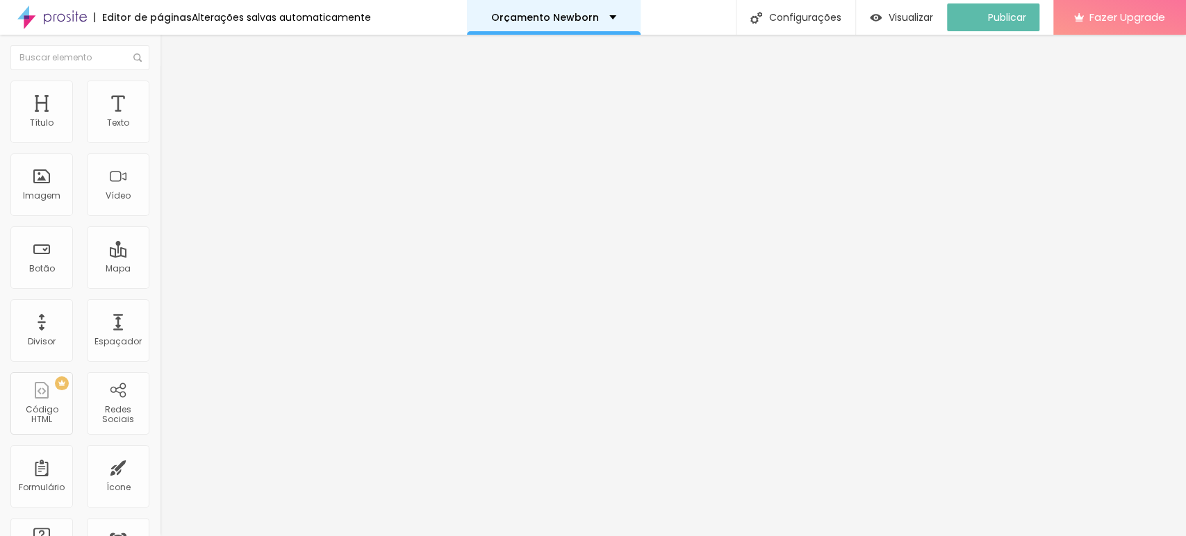
click at [543, 15] on p "Orçamento Newborn" at bounding box center [545, 18] width 108 height 10
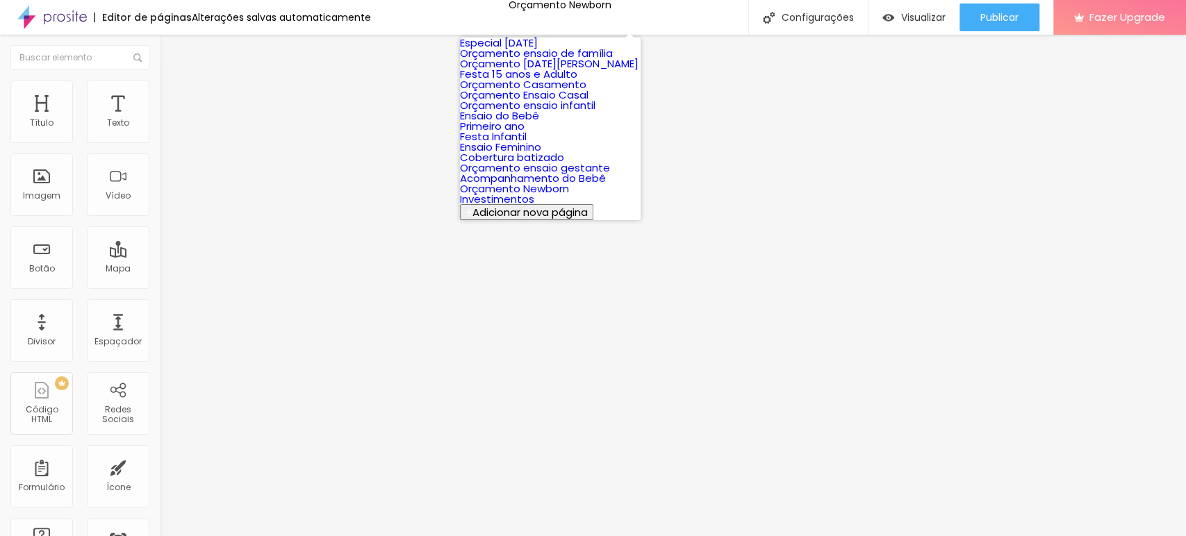
scroll to position [101, 0]
click at [522, 133] on link "Primeiro ano" at bounding box center [492, 126] width 65 height 15
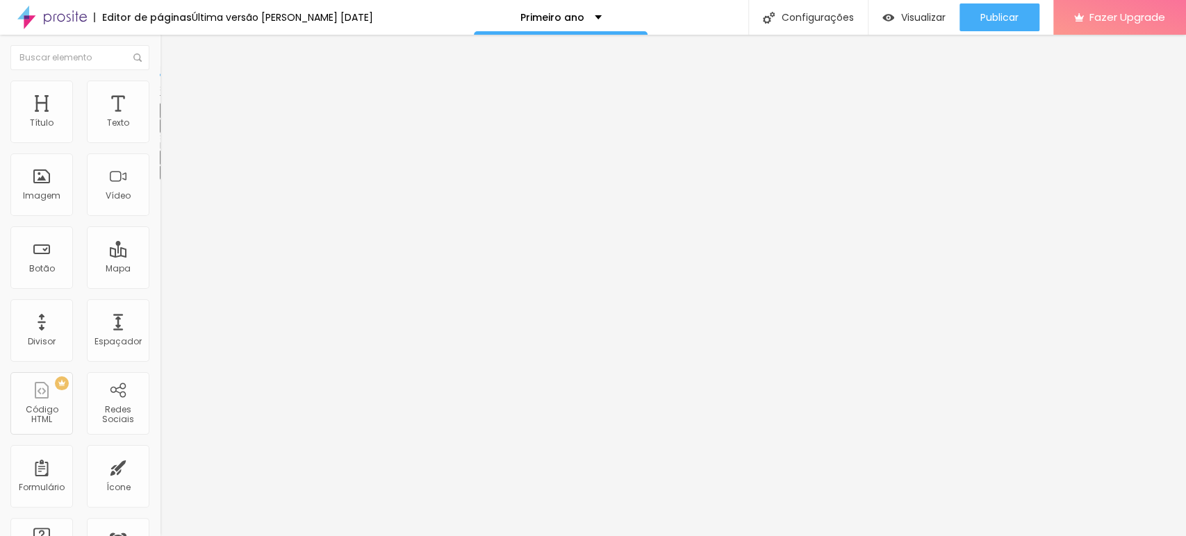
click at [165, 129] on icon "button" at bounding box center [169, 125] width 8 height 8
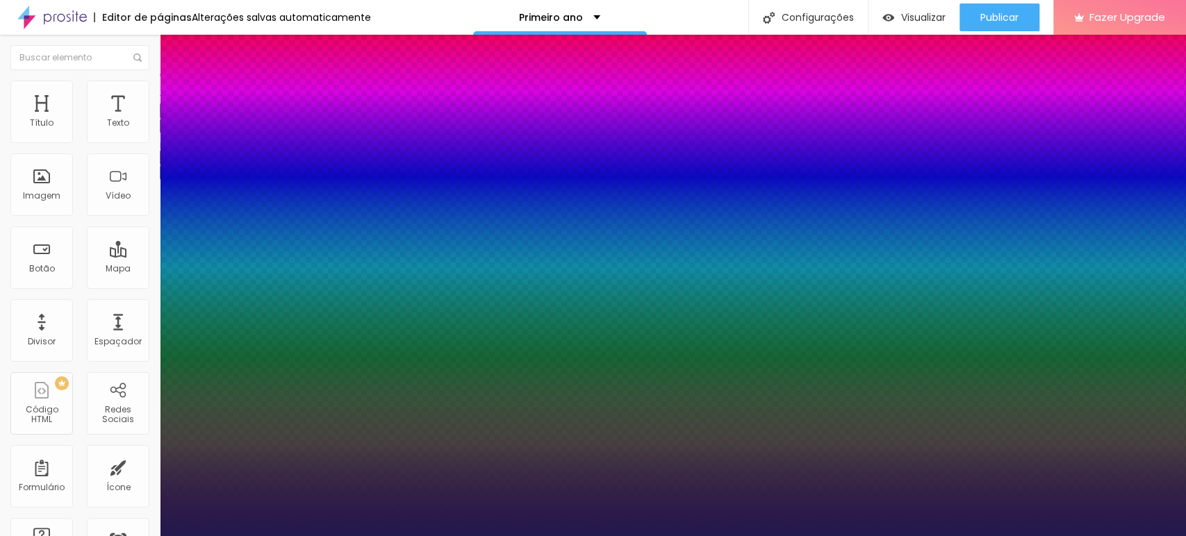
select select "Arsenal-Regular"
click at [528, 536] on div at bounding box center [593, 536] width 1186 height 0
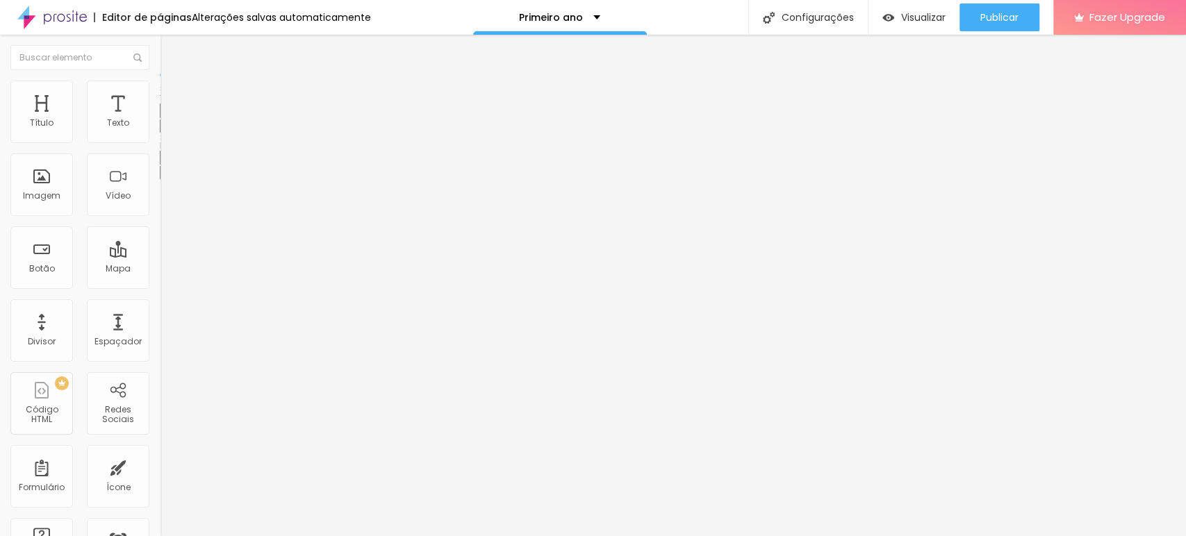
click at [160, 133] on button "button" at bounding box center [169, 126] width 19 height 15
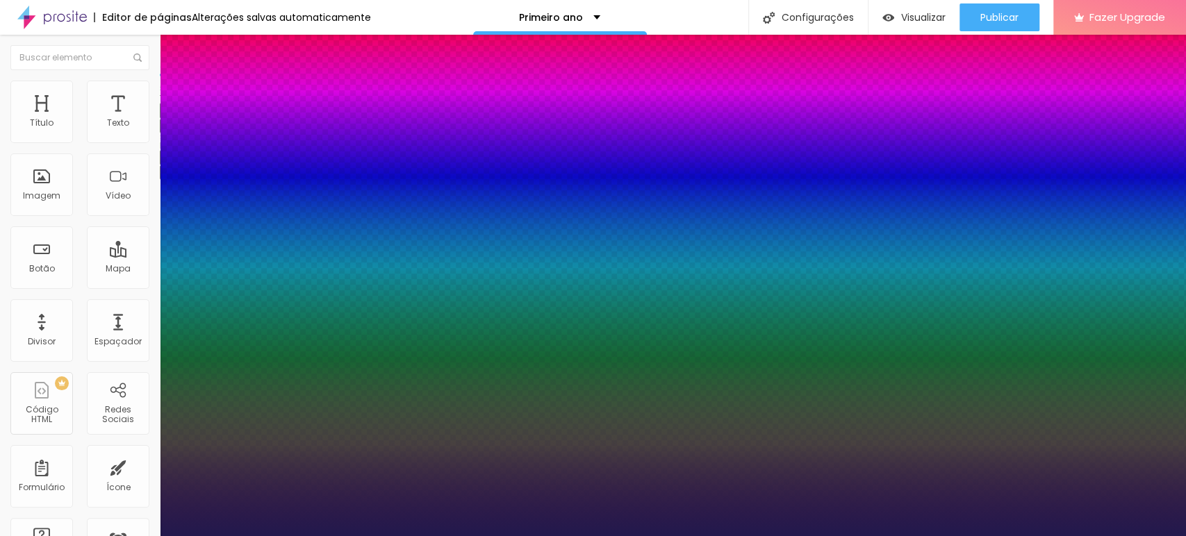
drag, startPoint x: 209, startPoint y: 188, endPoint x: 206, endPoint y: 201, distance: 13.6
select select "ArefRuqaa"
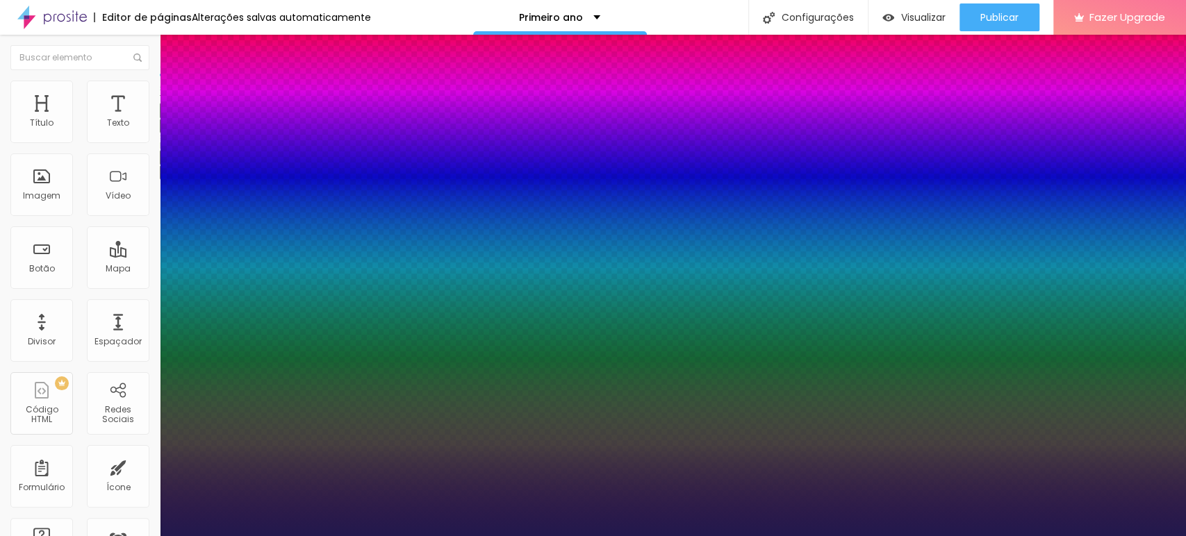
click at [583, 536] on div at bounding box center [593, 536] width 1186 height 0
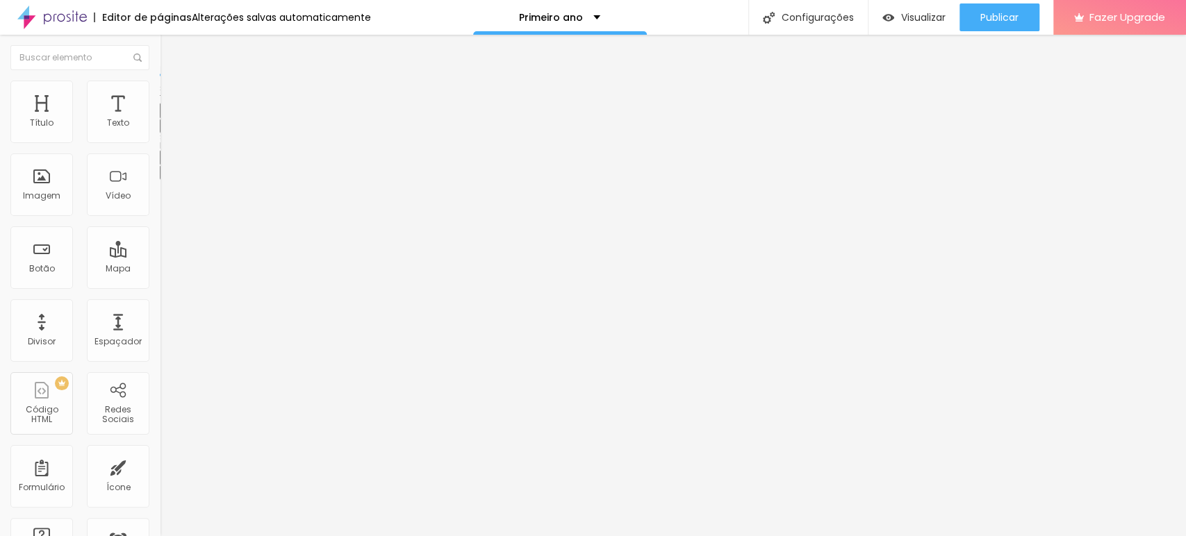
click at [160, 133] on button "button" at bounding box center [169, 126] width 19 height 15
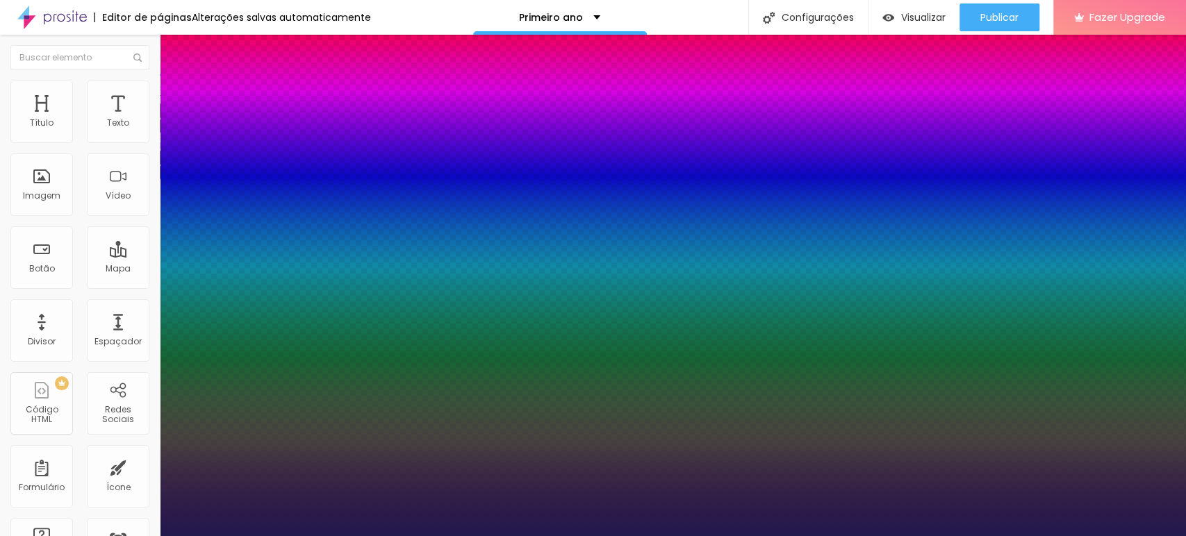
click at [507, 536] on div at bounding box center [593, 536] width 1186 height 0
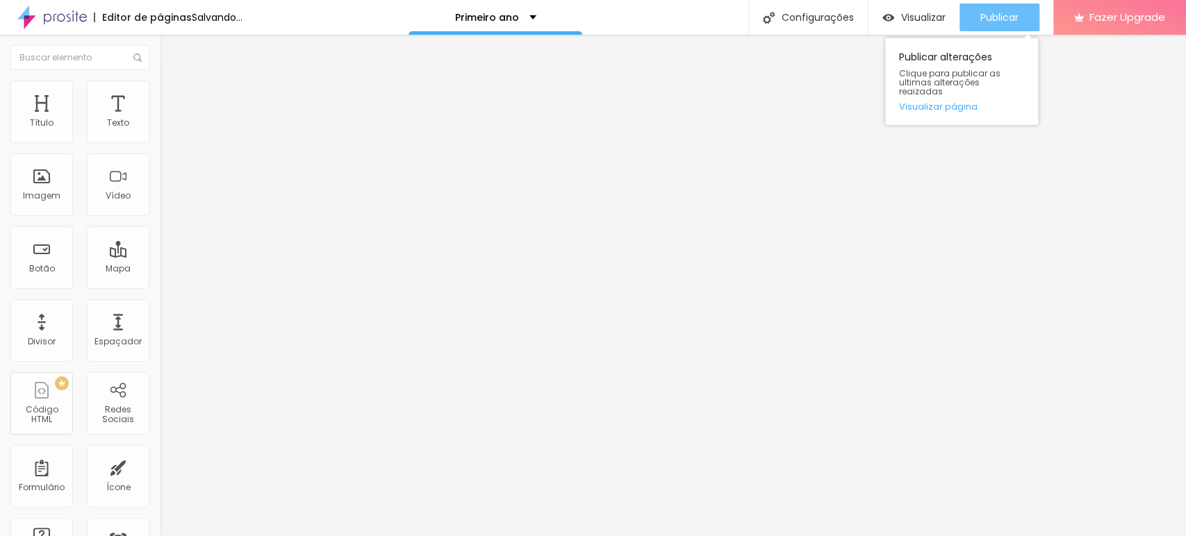
click at [988, 17] on span "Publicar" at bounding box center [999, 17] width 38 height 11
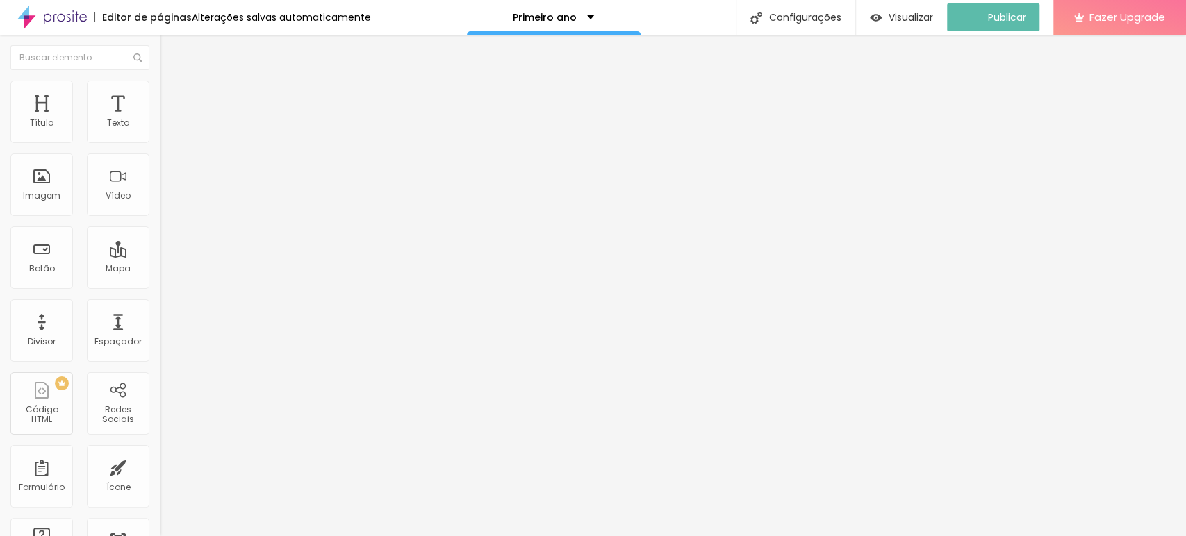
click at [160, 118] on div "Trocar imagem" at bounding box center [240, 113] width 160 height 10
click at [160, 119] on span "Trocar imagem" at bounding box center [198, 114] width 76 height 12
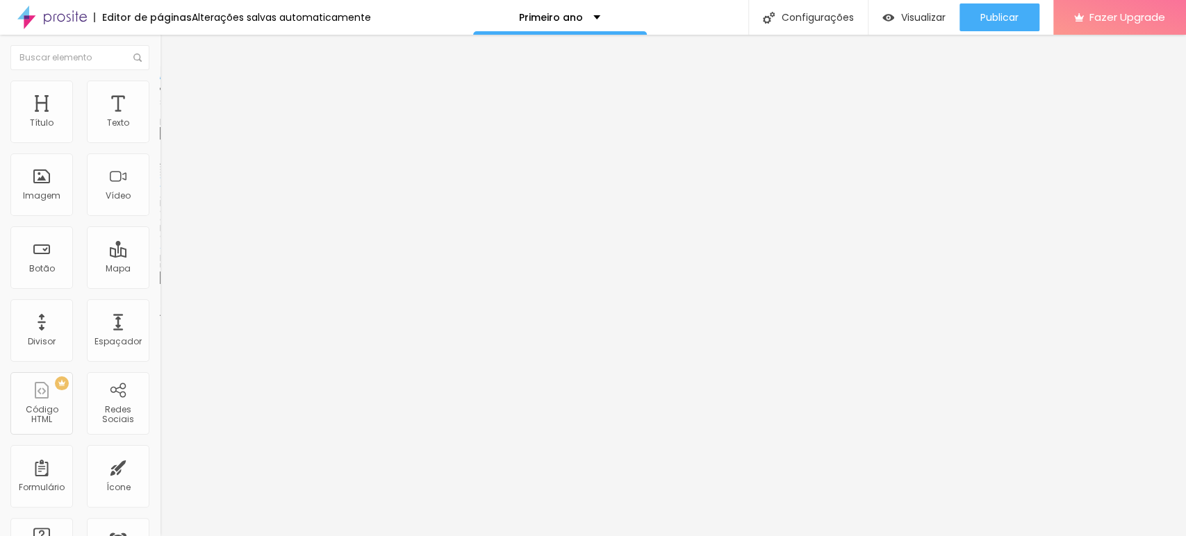
click at [160, 119] on span "Trocar imagem" at bounding box center [198, 114] width 76 height 12
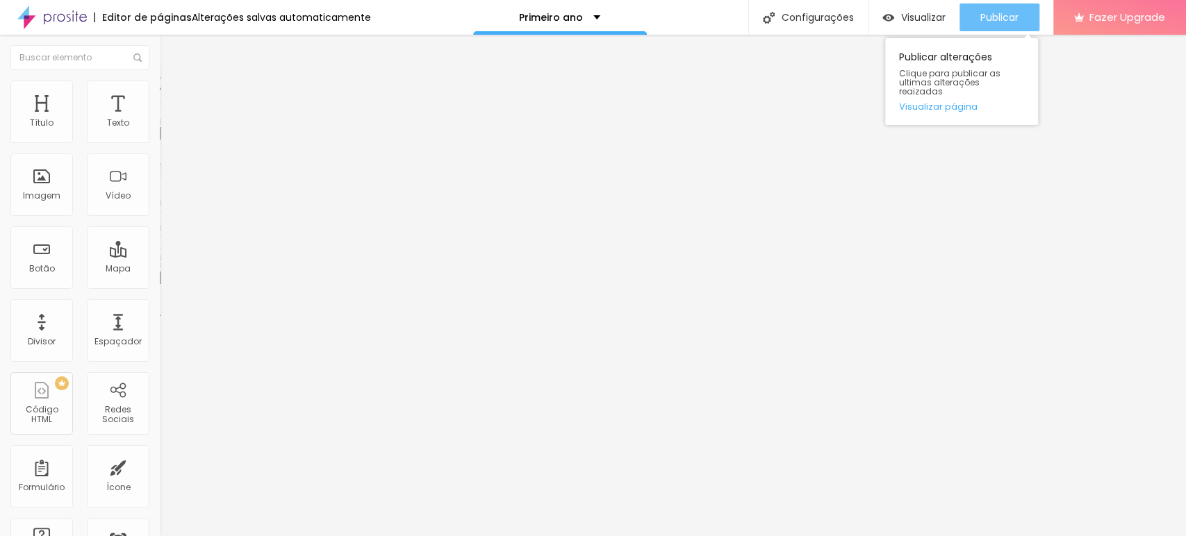
click at [982, 16] on span "Publicar" at bounding box center [999, 17] width 38 height 11
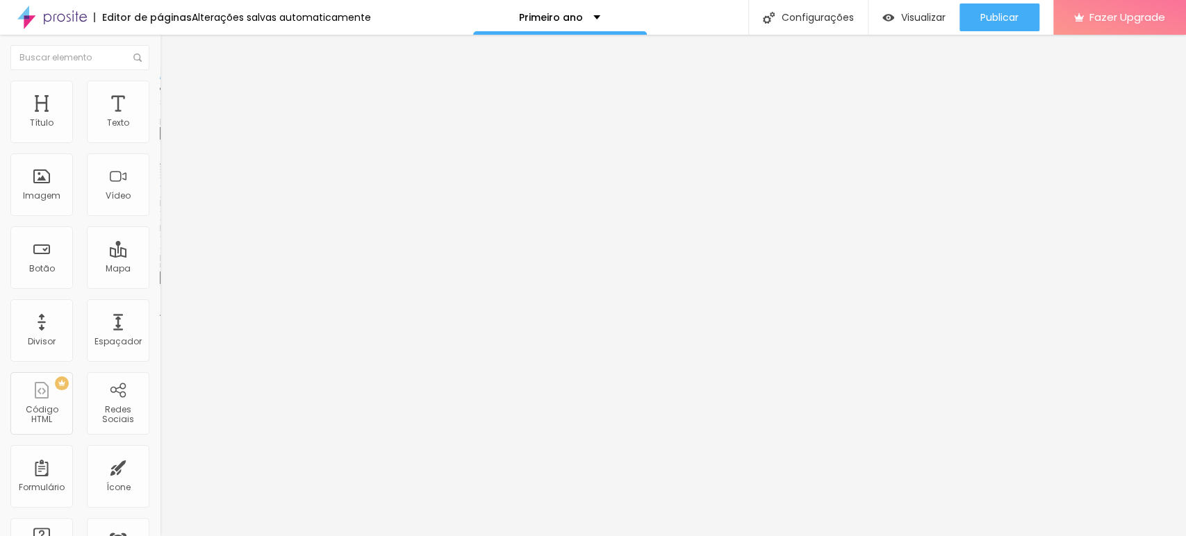
click at [160, 118] on div "Trocar imagem" at bounding box center [240, 113] width 160 height 10
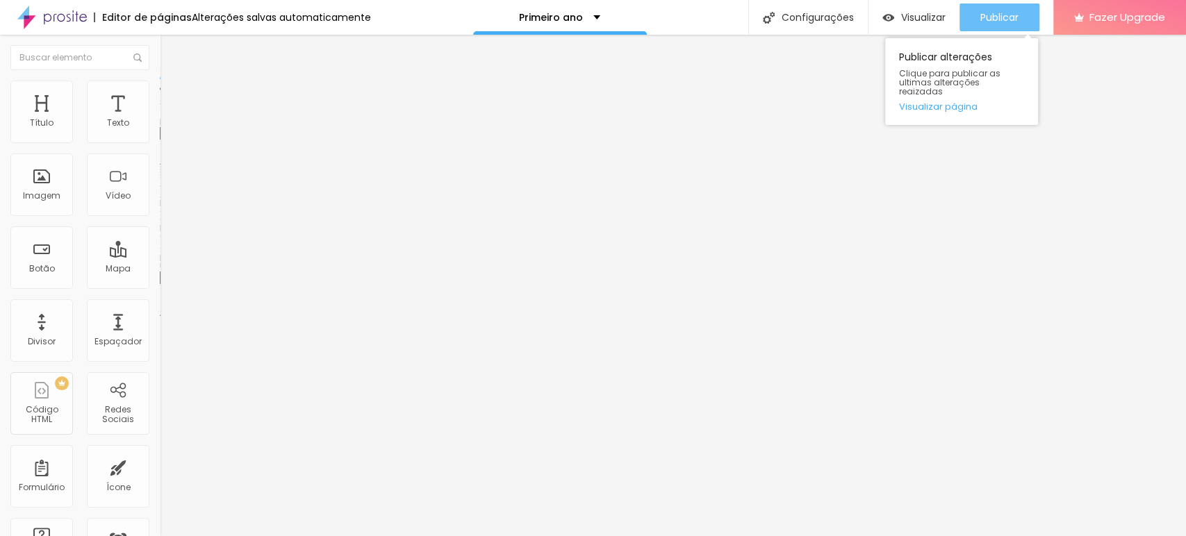
click at [970, 23] on button "Publicar" at bounding box center [999, 17] width 80 height 28
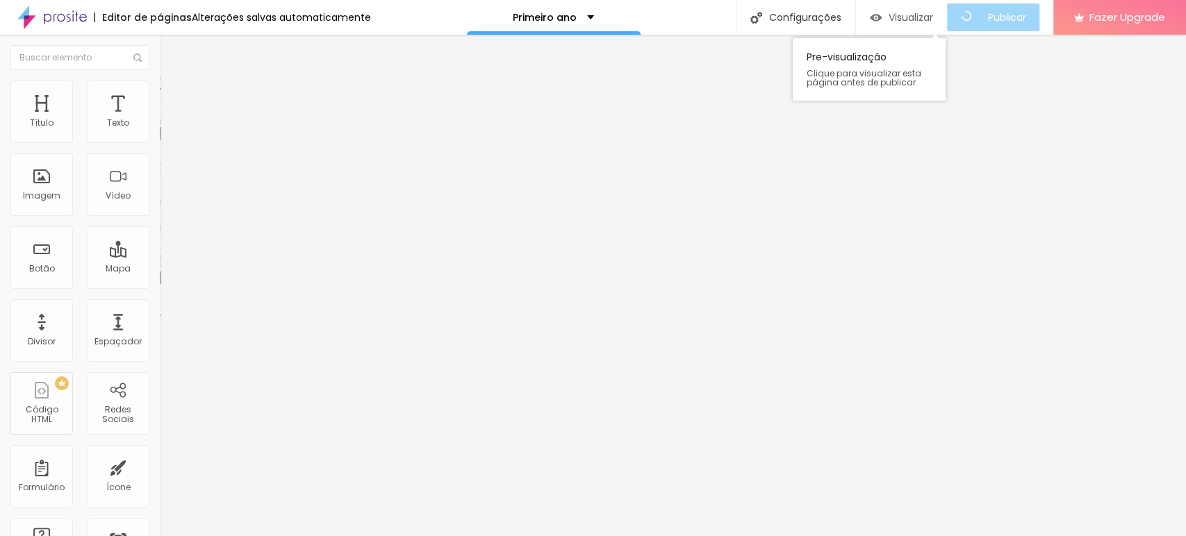
click at [910, 20] on span "Visualizar" at bounding box center [910, 17] width 44 height 11
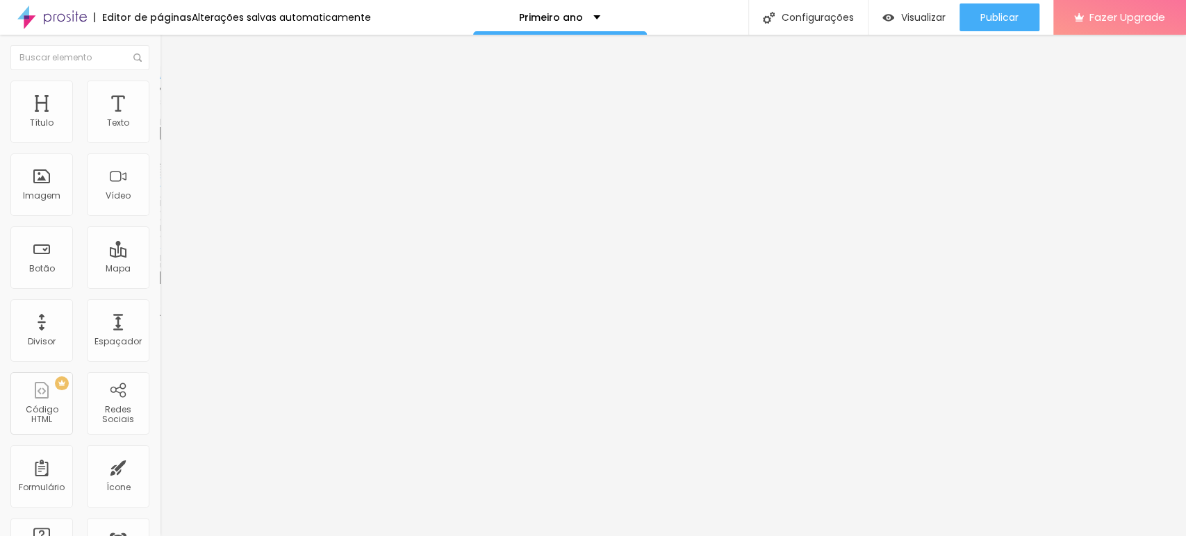
click at [160, 119] on span "Trocar imagem" at bounding box center [198, 114] width 76 height 12
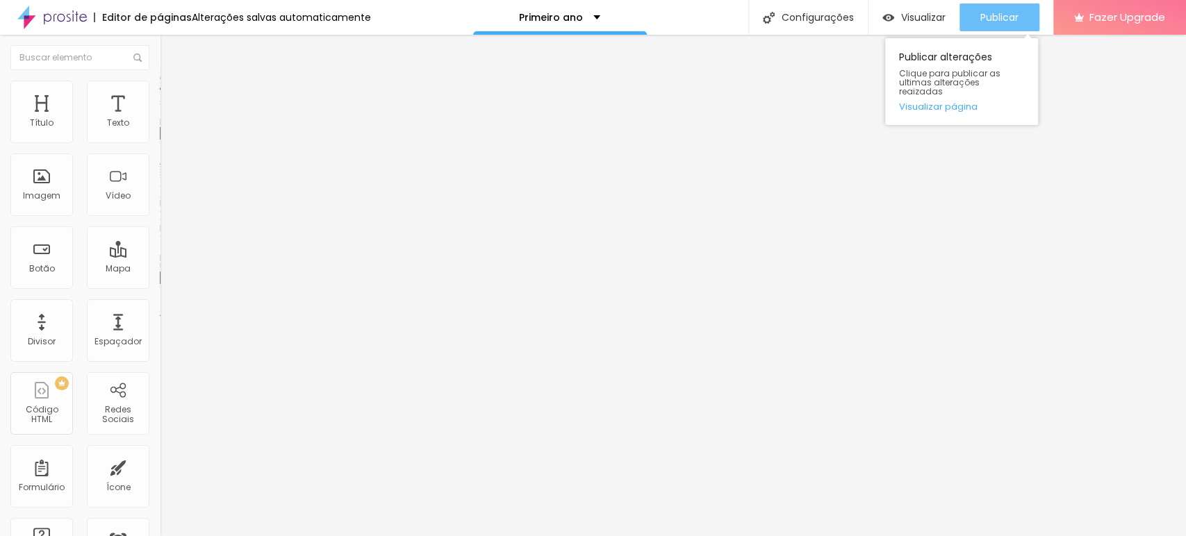
click at [990, 15] on span "Publicar" at bounding box center [999, 17] width 38 height 11
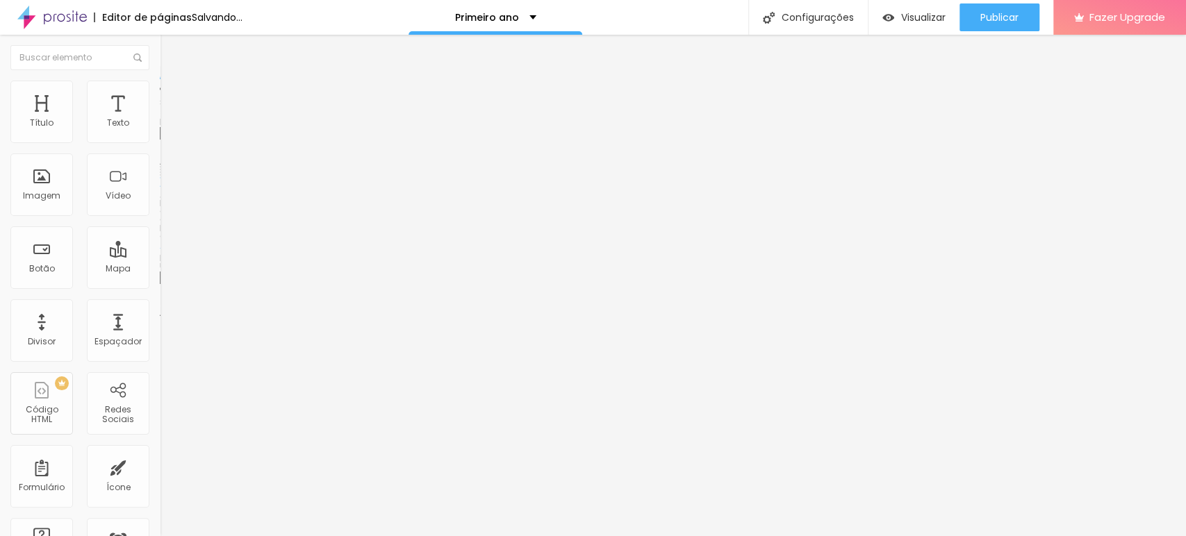
click at [160, 119] on span "Trocar imagem" at bounding box center [198, 114] width 76 height 12
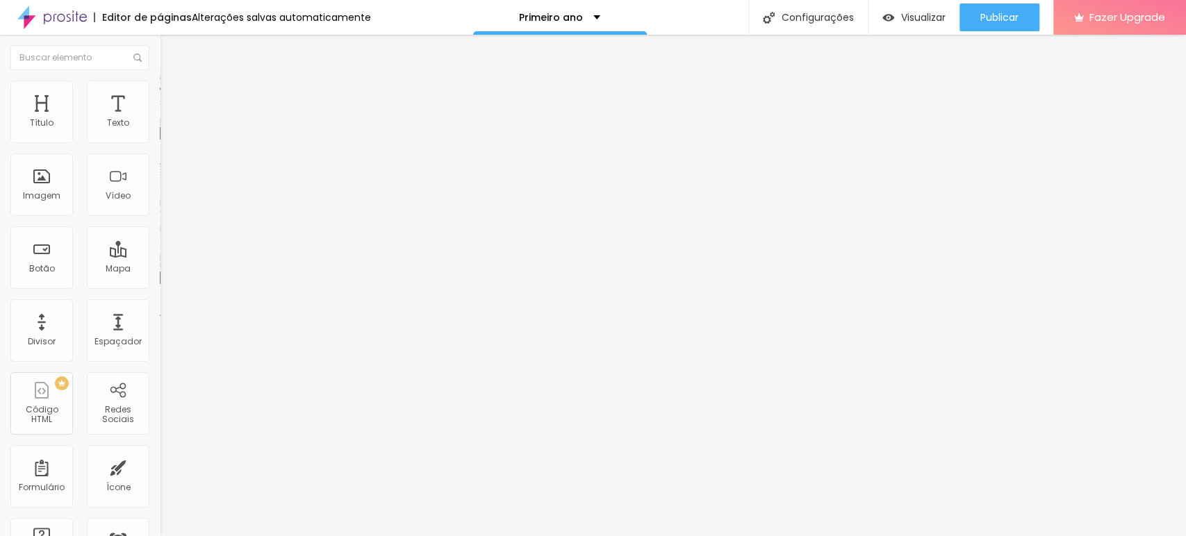
click at [160, 119] on span "Trocar imagem" at bounding box center [198, 114] width 76 height 12
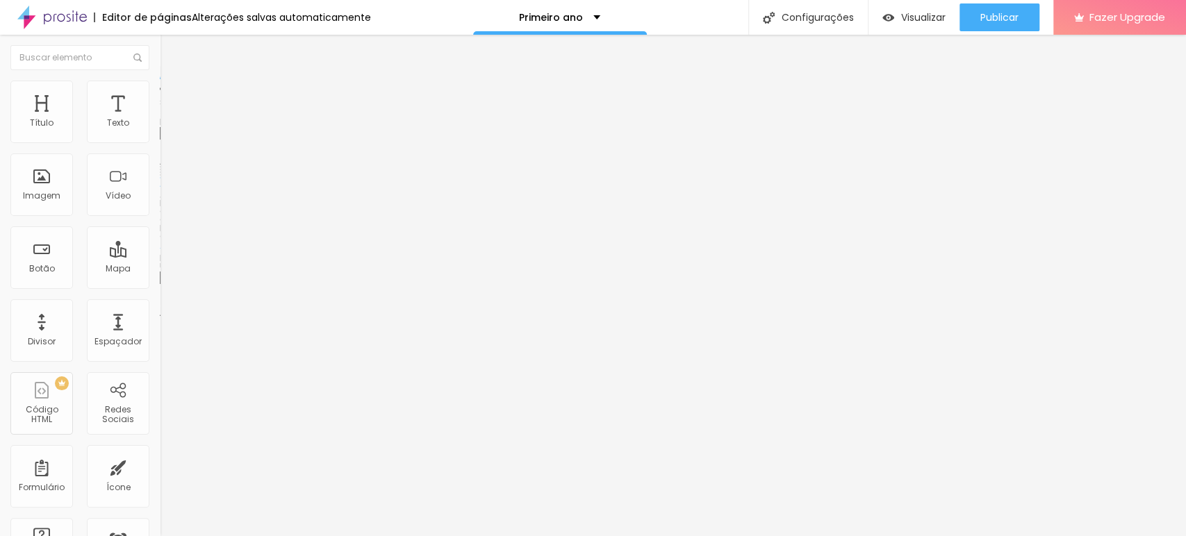
click at [160, 119] on span "Trocar imagem" at bounding box center [198, 114] width 76 height 12
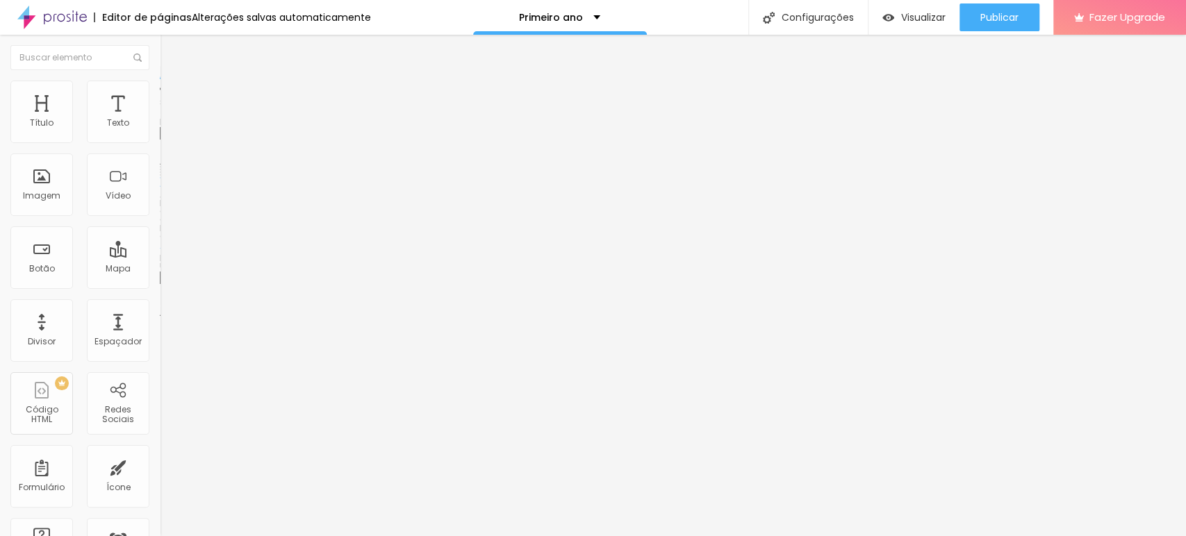
drag, startPoint x: 83, startPoint y: 288, endPoint x: 97, endPoint y: 283, distance: 14.1
click at [160, 199] on div "Alinhamento" at bounding box center [240, 179] width 160 height 42
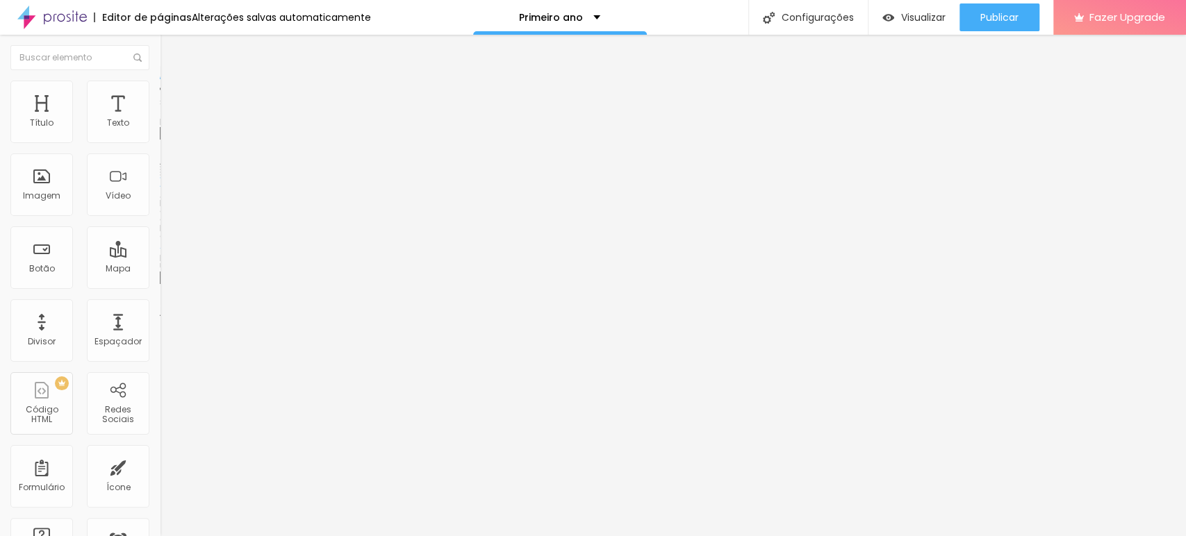
click at [160, 263] on div "Link" at bounding box center [240, 258] width 160 height 8
click at [160, 119] on span "Trocar imagem" at bounding box center [198, 114] width 76 height 12
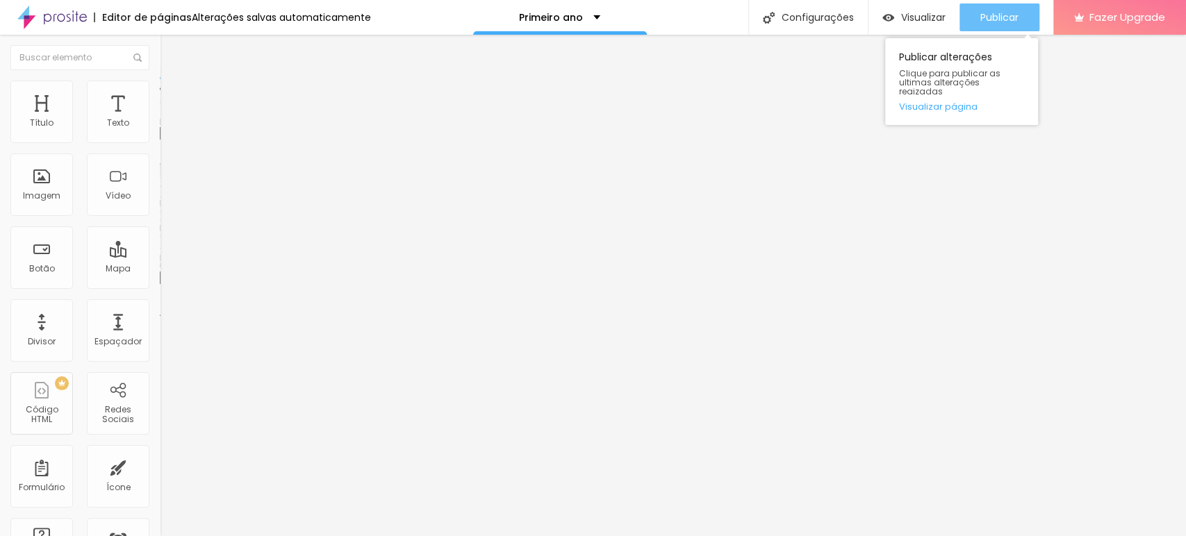
click at [995, 24] on div "Publicar" at bounding box center [999, 17] width 38 height 28
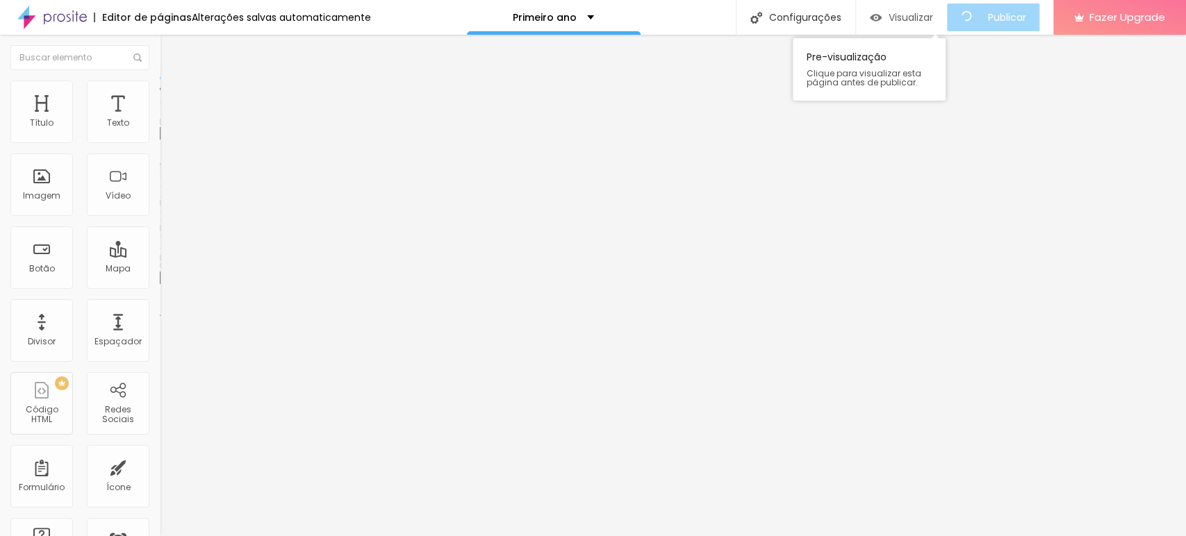
click at [931, 17] on span "Visualizar" at bounding box center [910, 17] width 44 height 11
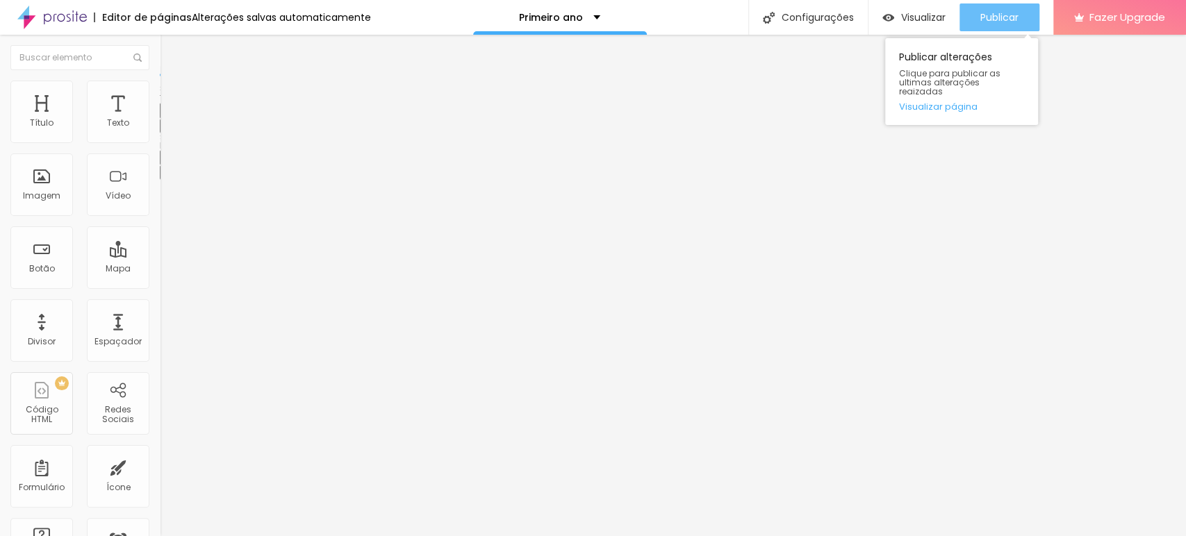
click at [1000, 4] on div "Publicar" at bounding box center [999, 17] width 38 height 28
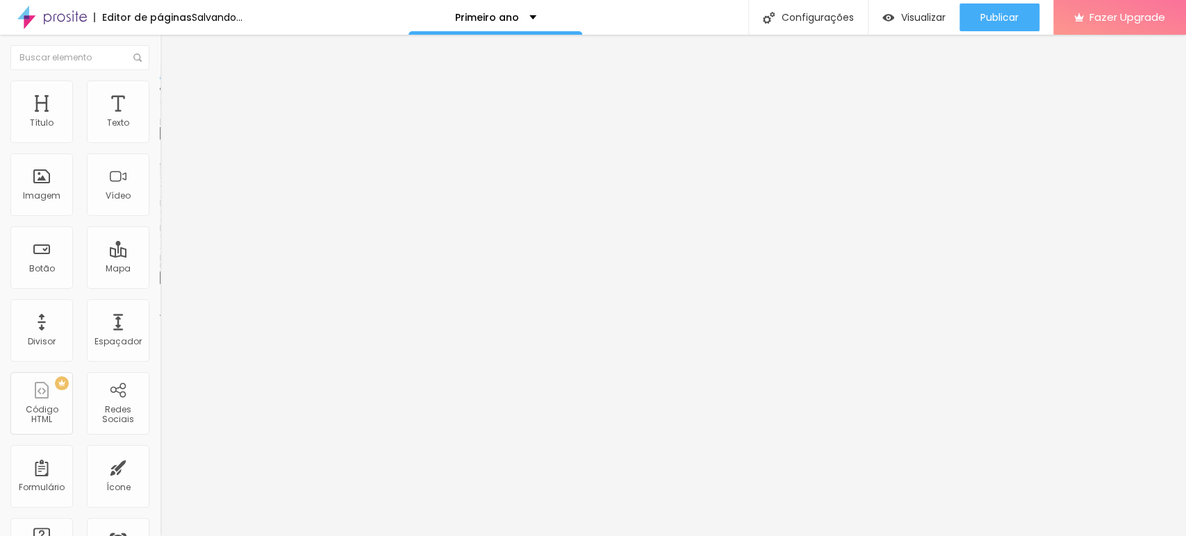
click at [160, 119] on span "Trocar imagem" at bounding box center [198, 114] width 76 height 12
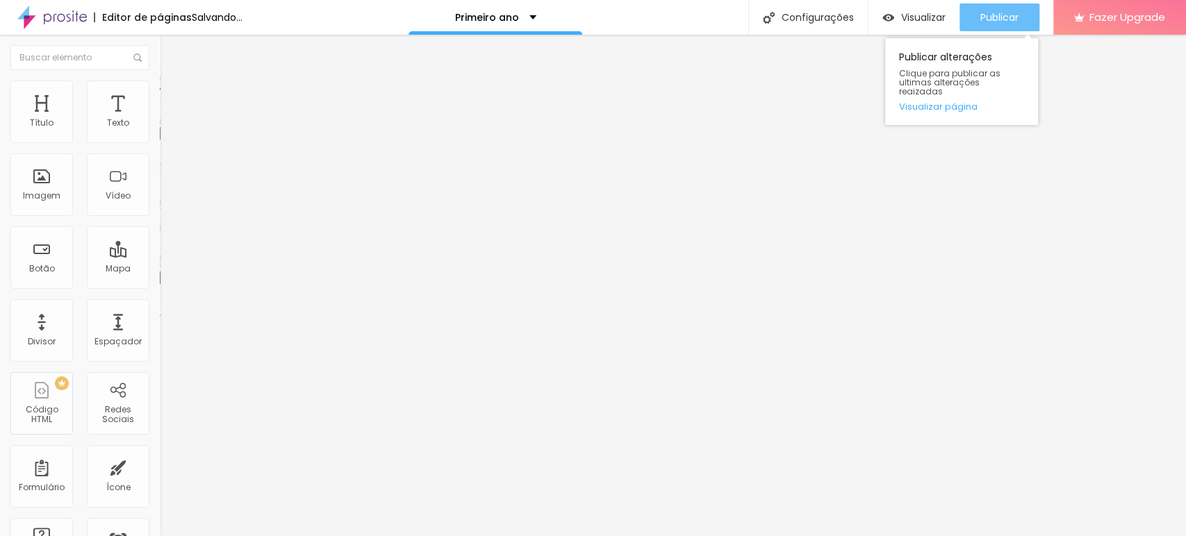
click at [987, 19] on span "Publicar" at bounding box center [999, 17] width 38 height 11
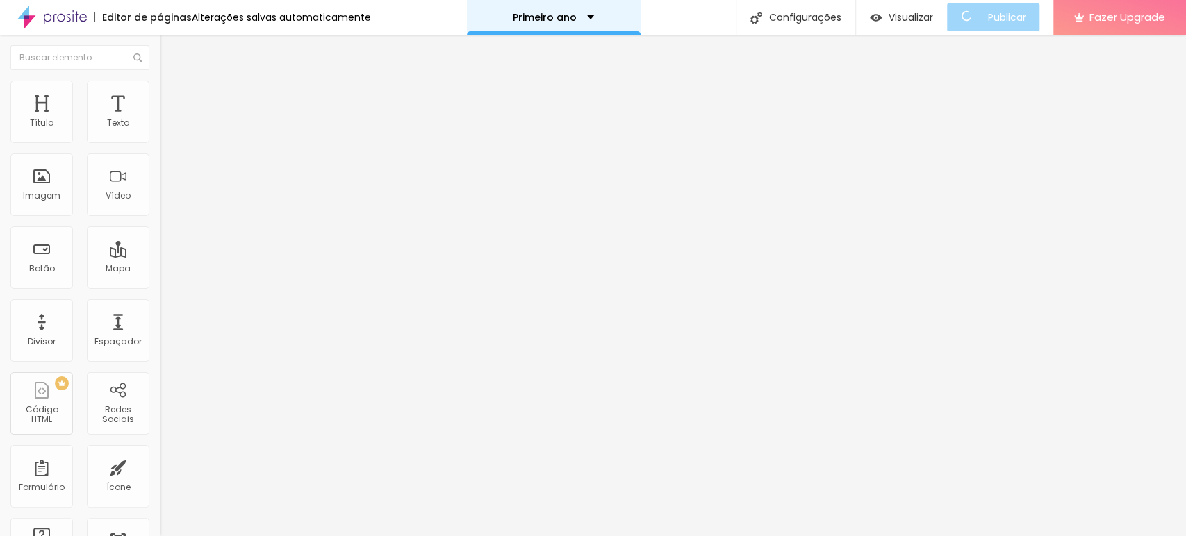
click at [568, 26] on div "Primeiro ano" at bounding box center [554, 17] width 174 height 35
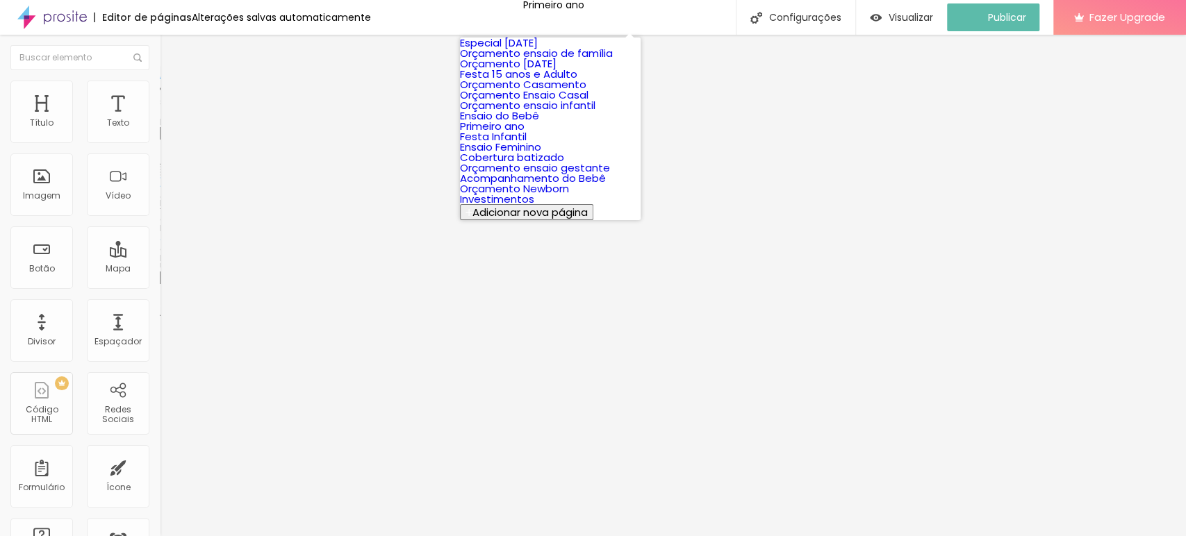
scroll to position [231, 0]
click at [577, 160] on link "Orçamento ensaio gestante" at bounding box center [535, 167] width 150 height 15
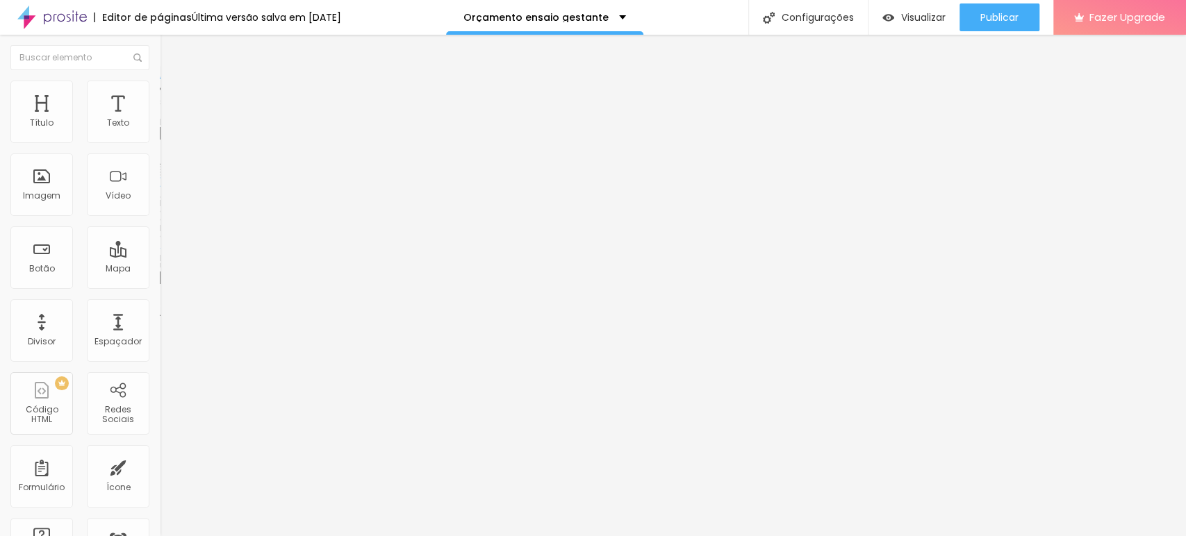
click at [160, 119] on span "Trocar imagem" at bounding box center [198, 114] width 76 height 12
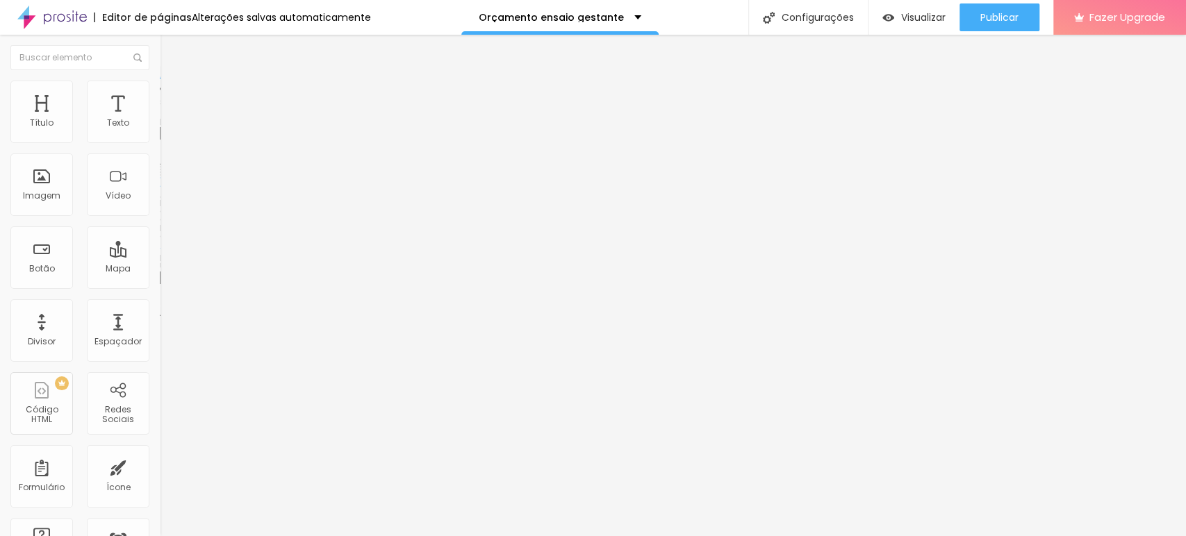
click at [160, 119] on span "Trocar imagem" at bounding box center [198, 114] width 76 height 12
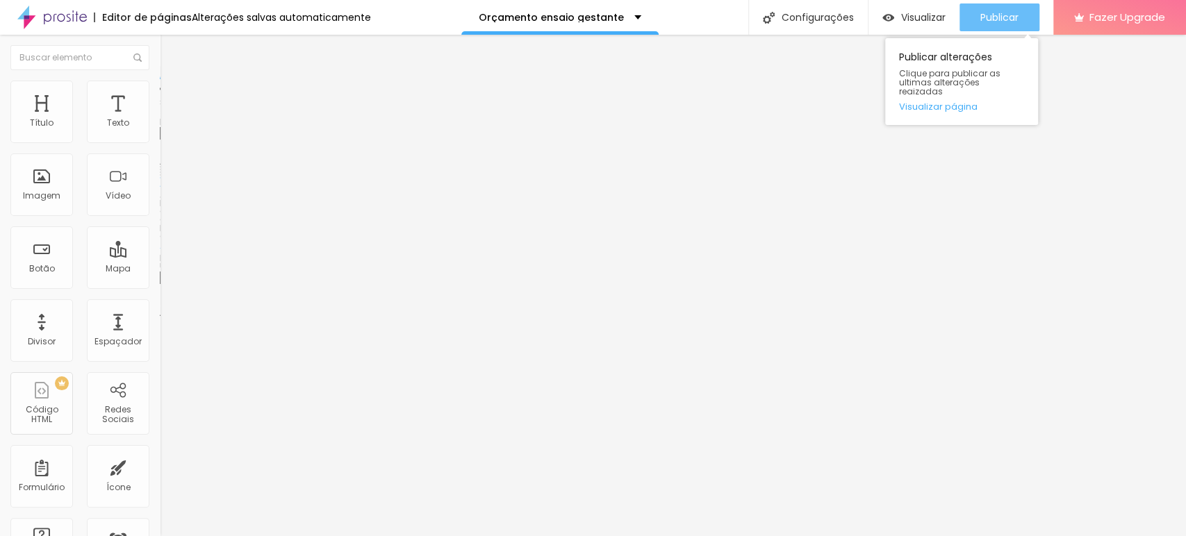
click at [993, 12] on span "Publicar" at bounding box center [999, 17] width 38 height 11
click at [1006, 19] on span "Publicar" at bounding box center [999, 17] width 38 height 11
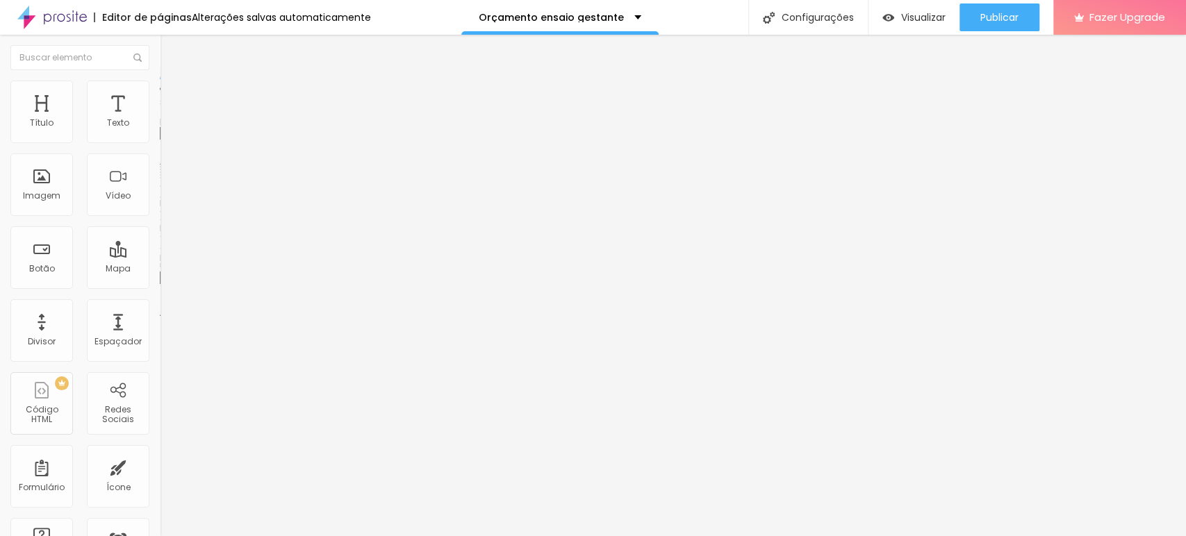
click at [160, 119] on span "Trocar imagem" at bounding box center [198, 114] width 76 height 12
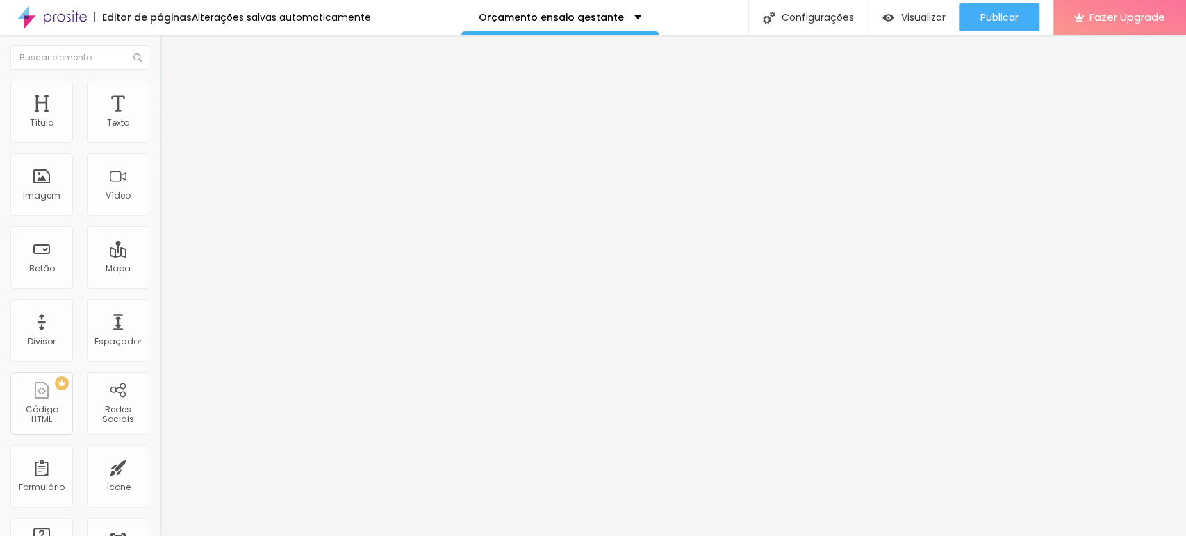
click at [160, 133] on button "button" at bounding box center [169, 126] width 19 height 15
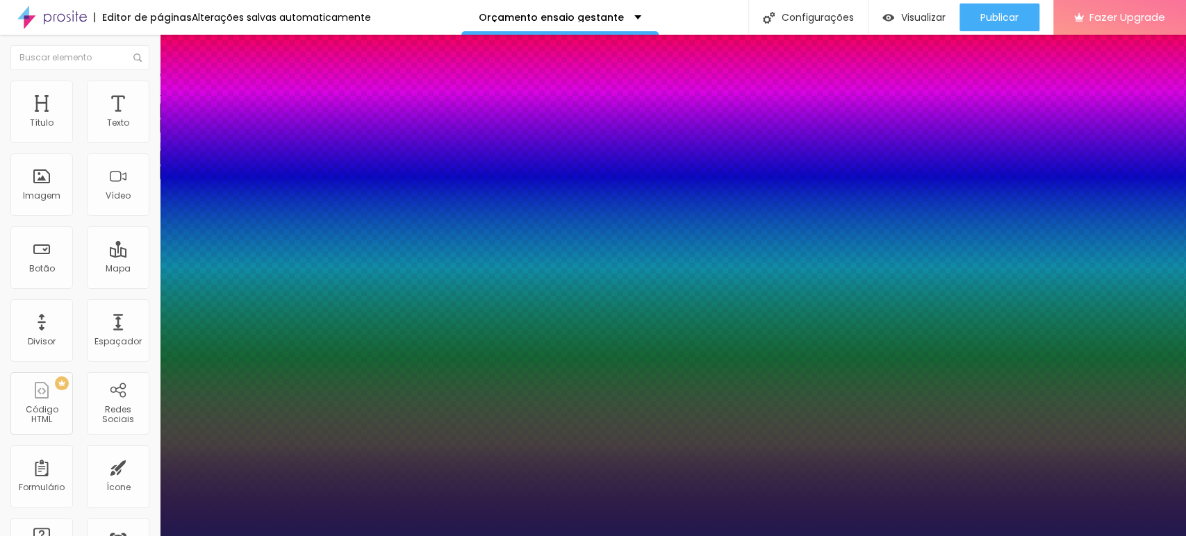
type input "1"
select select "Alice"
type input "1"
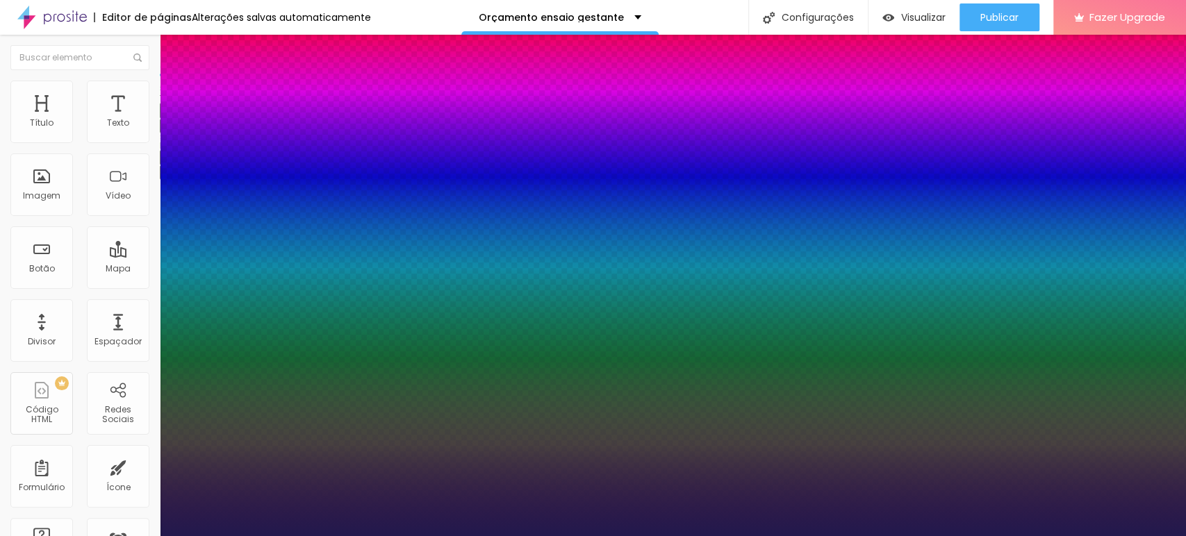
select select "AbrilFatface-Regular"
type input "1"
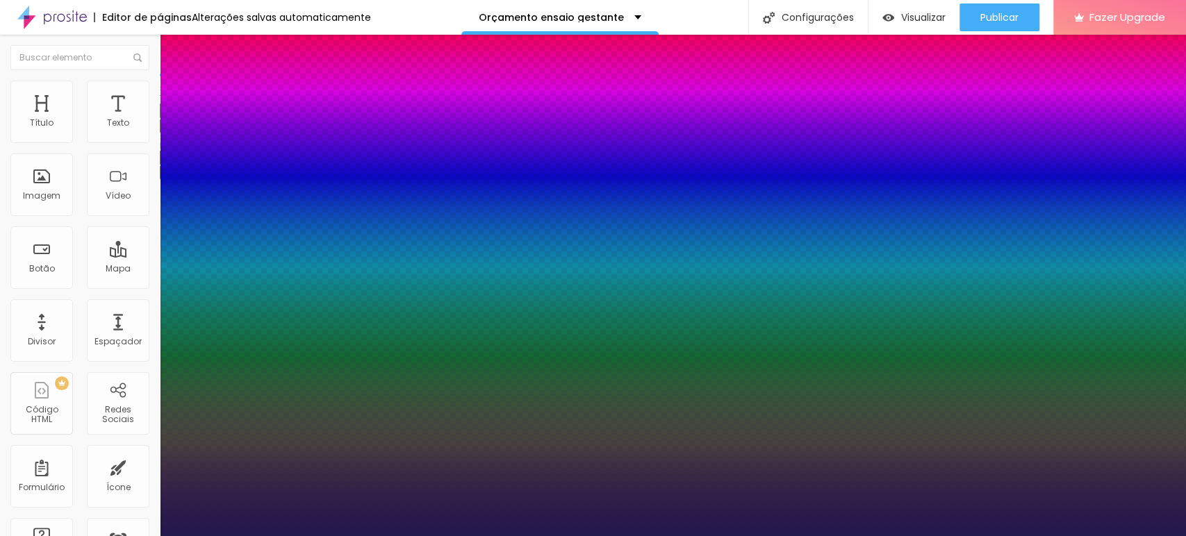
select select "Alice"
type input "1"
click at [497, 536] on div at bounding box center [593, 536] width 1186 height 0
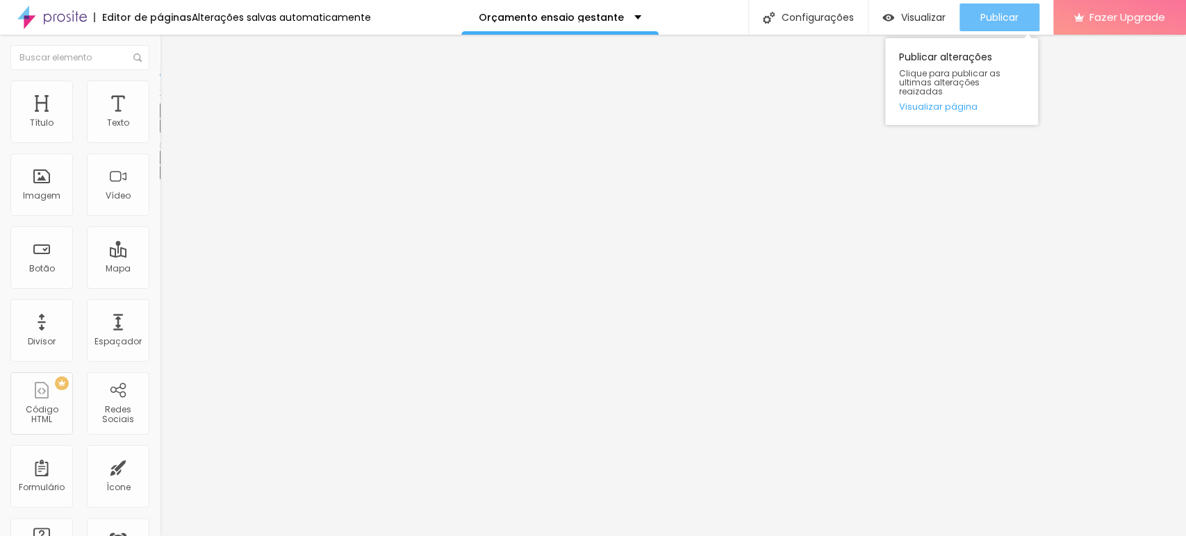
click at [993, 12] on span "Publicar" at bounding box center [999, 17] width 38 height 11
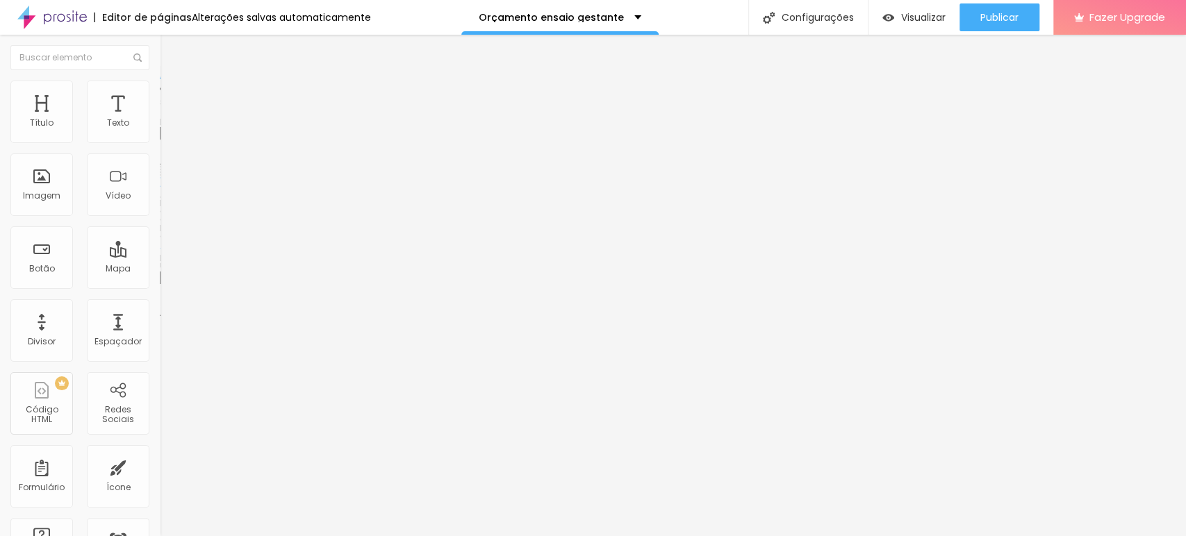
click at [160, 119] on span "Trocar imagem" at bounding box center [198, 114] width 76 height 12
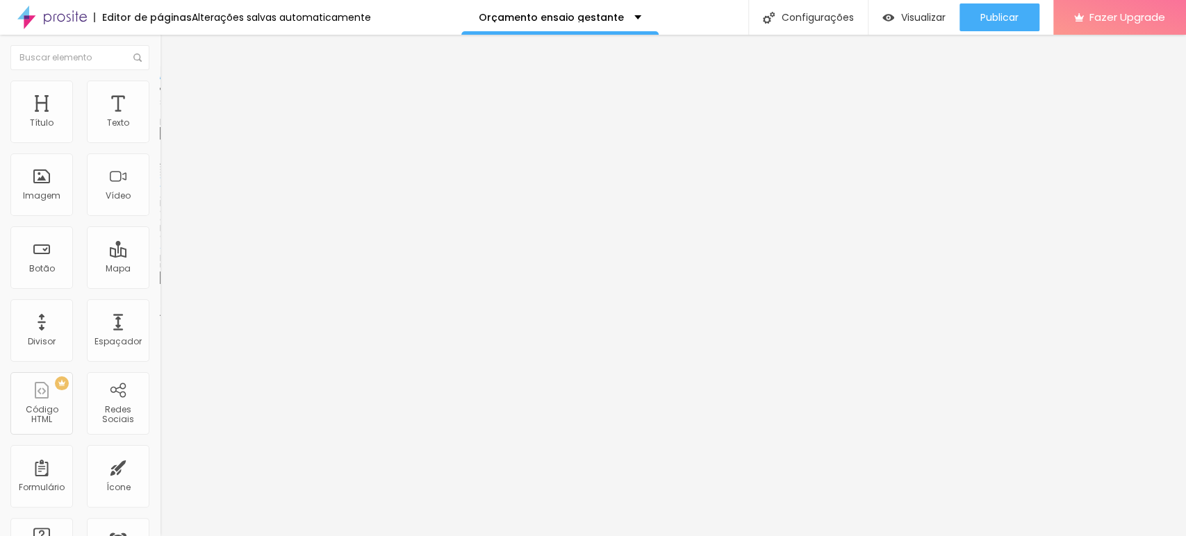
click at [160, 119] on span "Trocar imagem" at bounding box center [198, 114] width 76 height 12
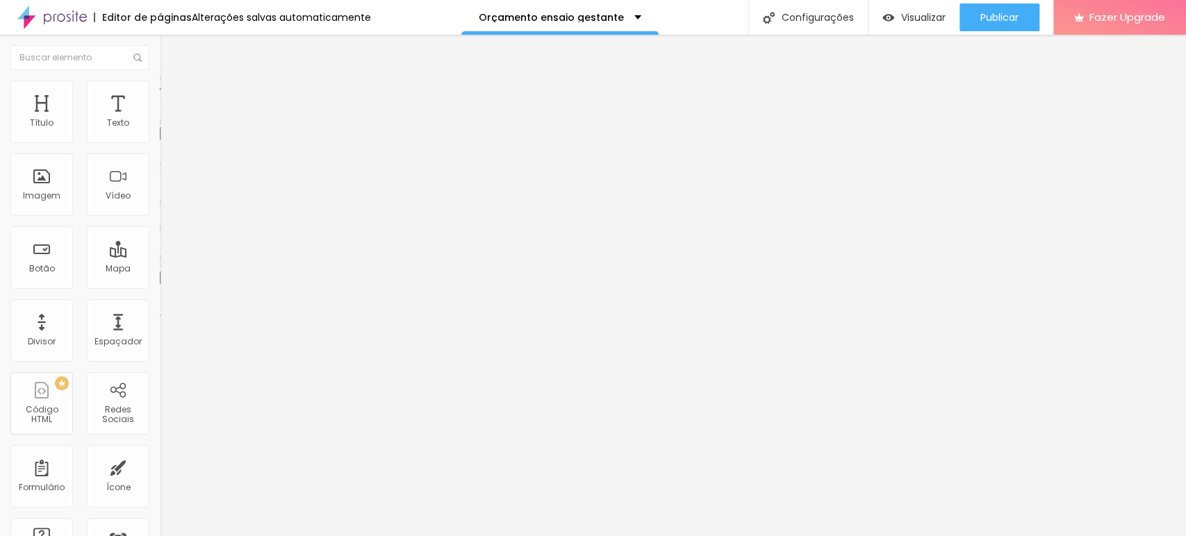
click at [160, 119] on span "Trocar imagem" at bounding box center [198, 114] width 76 height 12
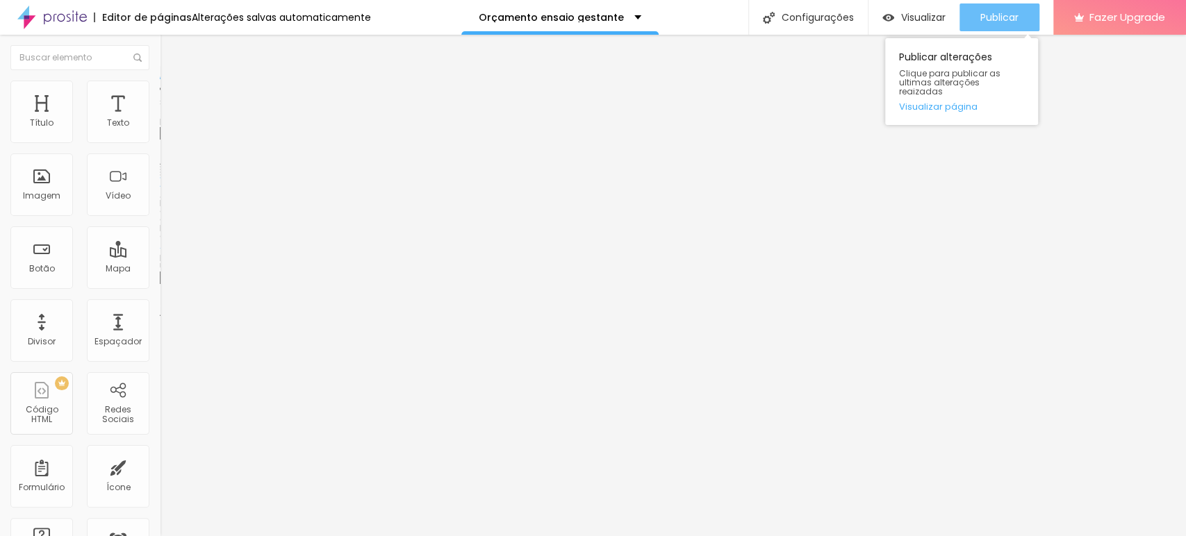
click at [1000, 19] on span "Publicar" at bounding box center [999, 17] width 38 height 11
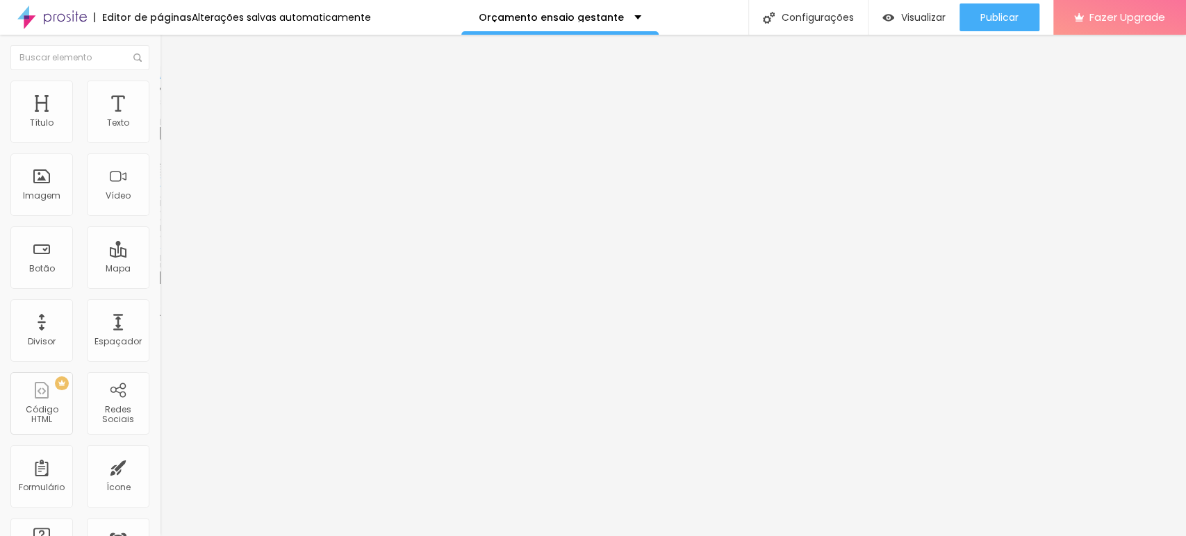
click at [160, 119] on span "Trocar imagem" at bounding box center [198, 114] width 76 height 12
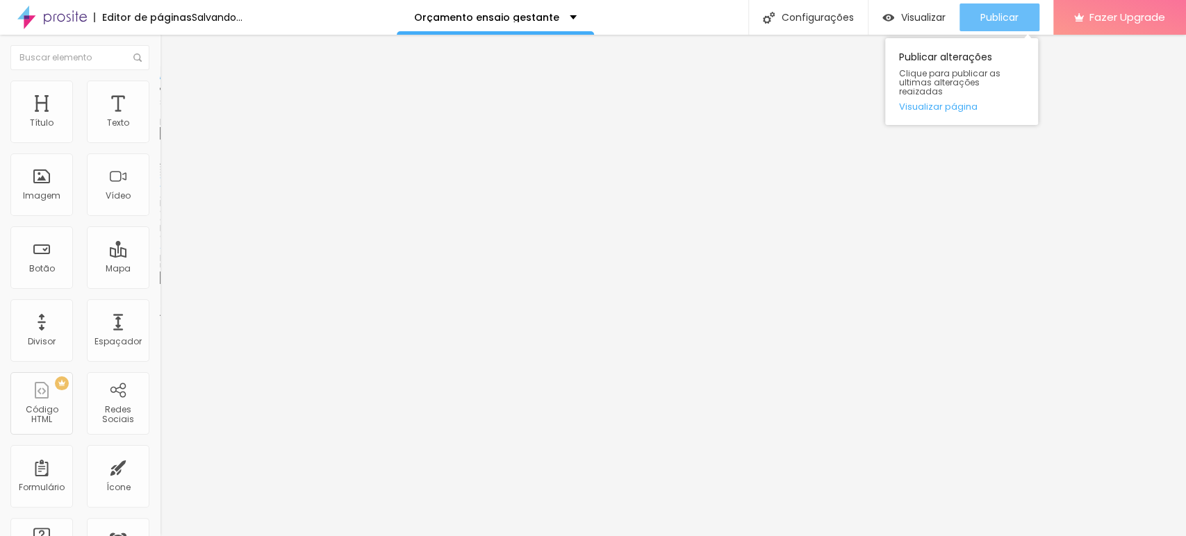
click at [1001, 25] on div "Publicar" at bounding box center [999, 17] width 38 height 28
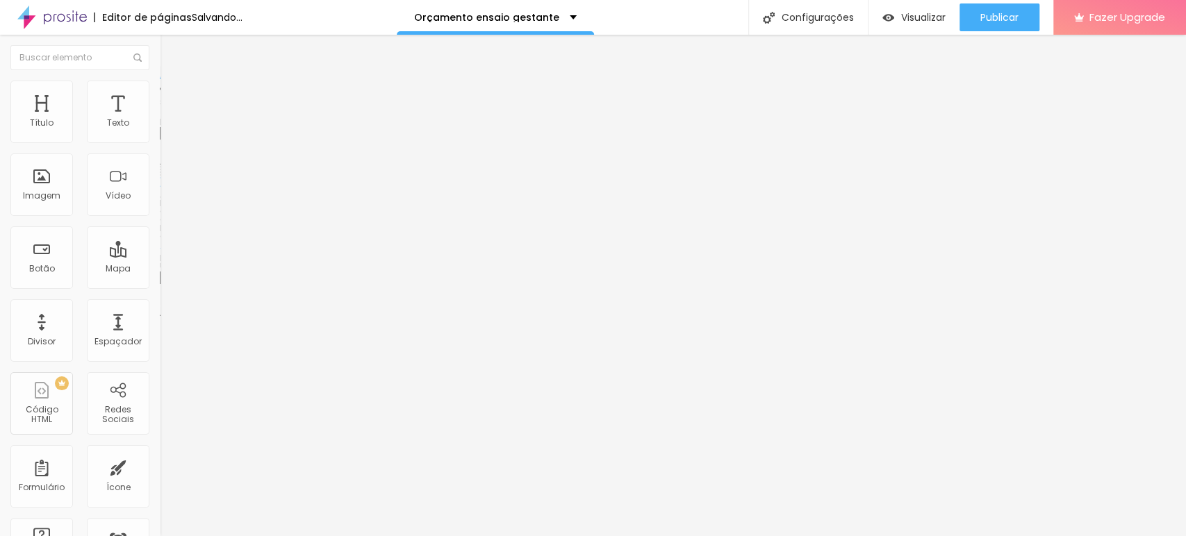
click at [160, 119] on span "Trocar imagem" at bounding box center [198, 114] width 76 height 12
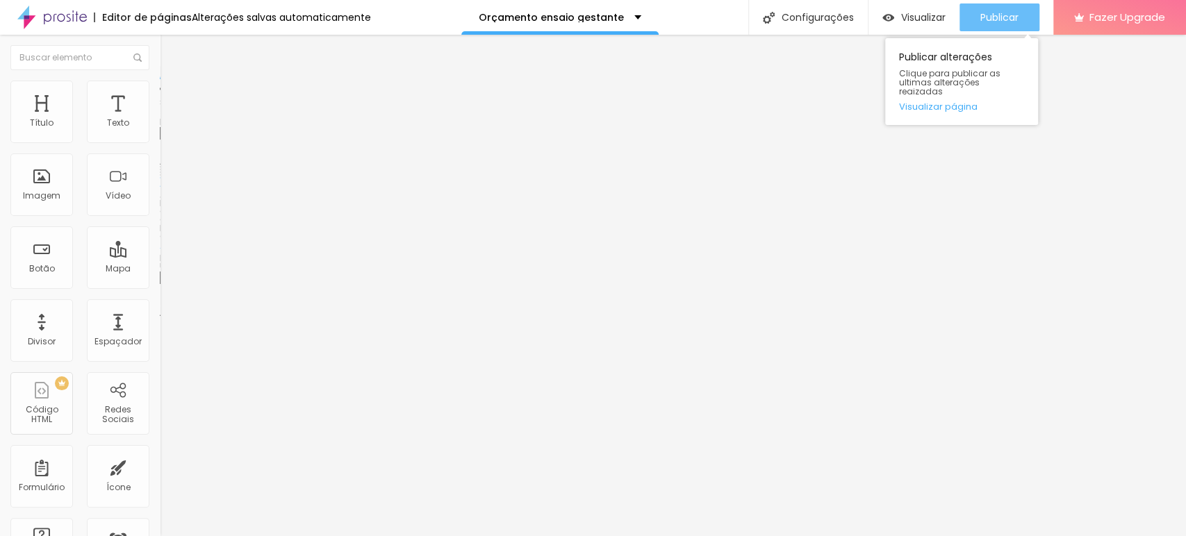
click at [1011, 20] on span "Publicar" at bounding box center [999, 17] width 38 height 11
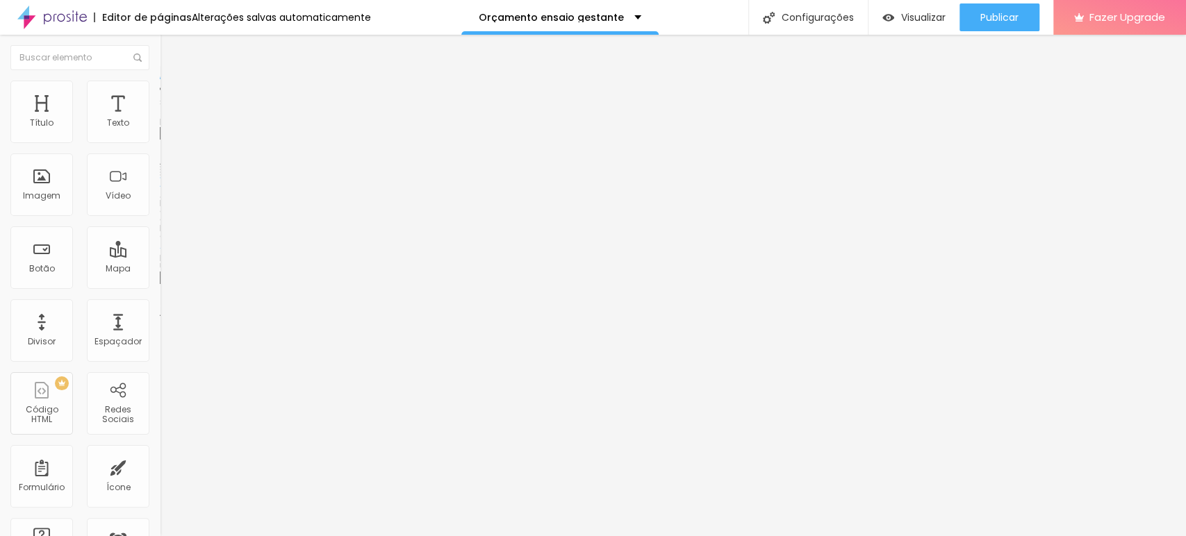
click at [160, 119] on span "Adicionar imagem" at bounding box center [205, 114] width 90 height 12
click at [160, 118] on div "Trocar imagem" at bounding box center [240, 113] width 160 height 10
click at [160, 119] on span "Trocar imagem" at bounding box center [198, 114] width 76 height 12
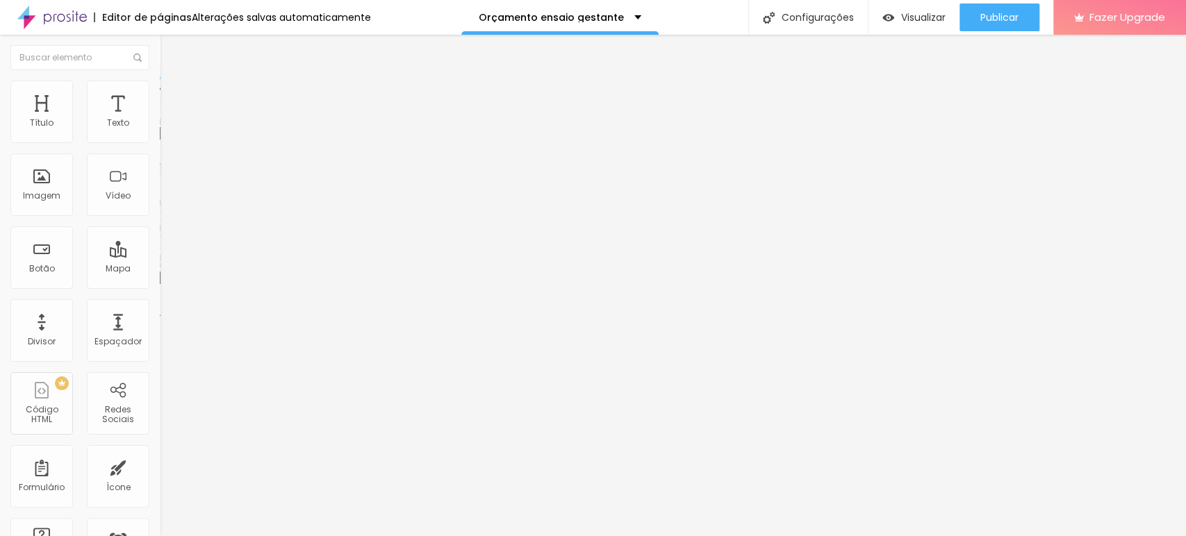
drag, startPoint x: 909, startPoint y: 68, endPoint x: 904, endPoint y: 82, distance: 14.7
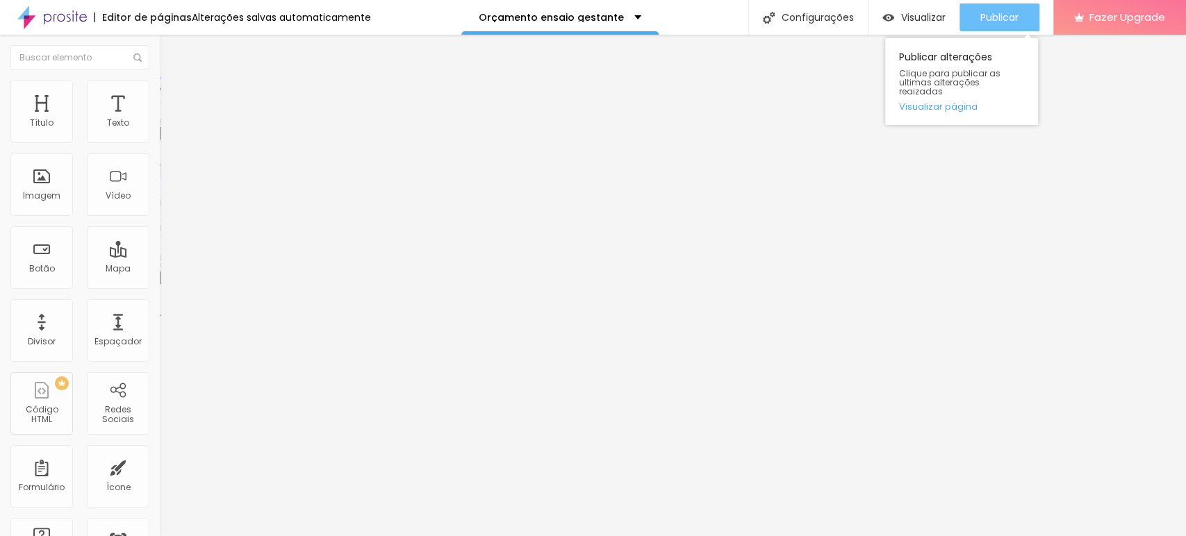
click at [974, 13] on button "Publicar" at bounding box center [999, 17] width 80 height 28
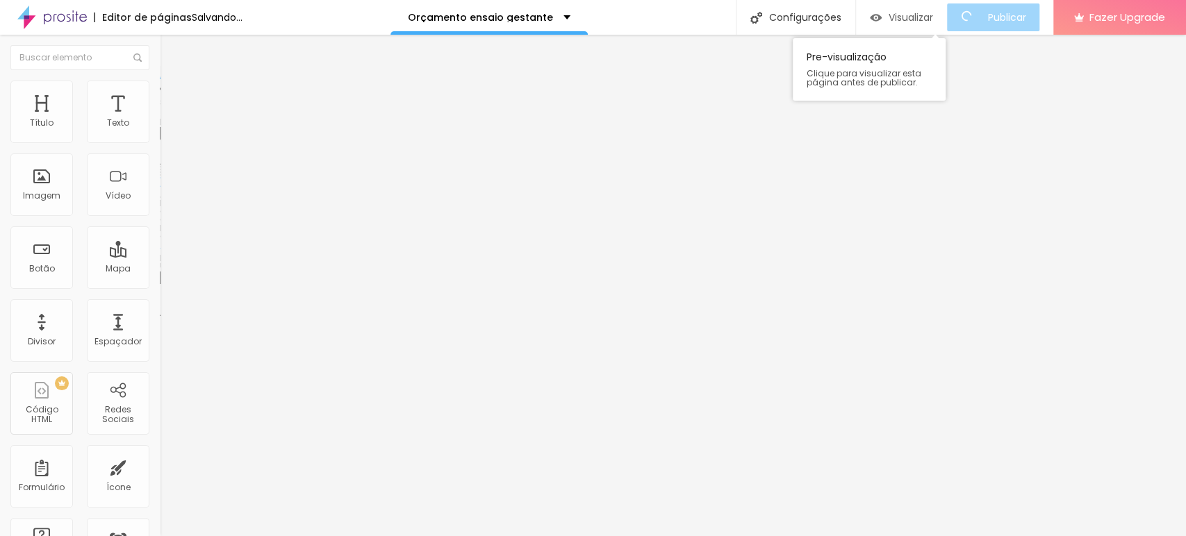
click at [902, 26] on div "Visualizar" at bounding box center [901, 17] width 63 height 28
